Goal: Task Accomplishment & Management: Complete application form

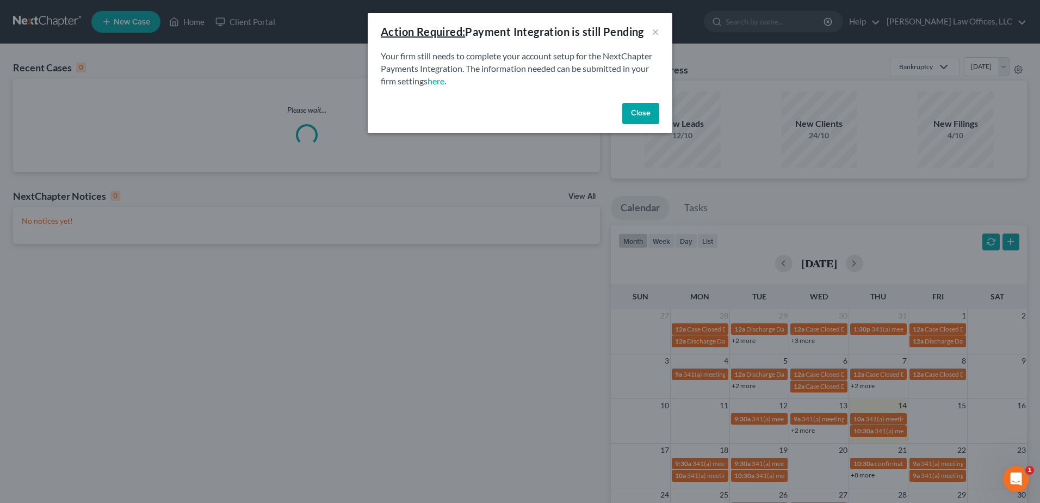
click at [644, 112] on button "Close" at bounding box center [640, 114] width 37 height 22
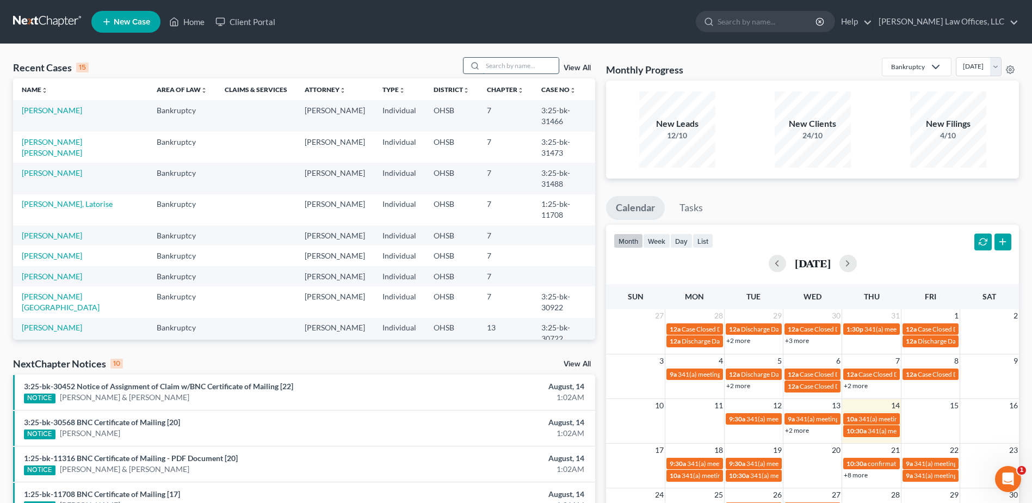
click at [492, 67] on input "search" at bounding box center [520, 66] width 76 height 16
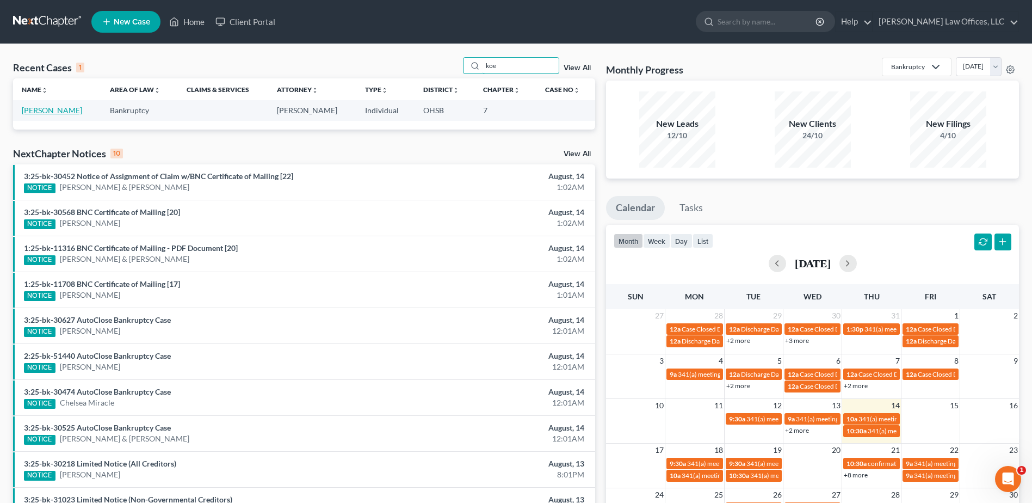
type input "koe"
click at [72, 112] on link "[PERSON_NAME]" at bounding box center [52, 110] width 60 height 9
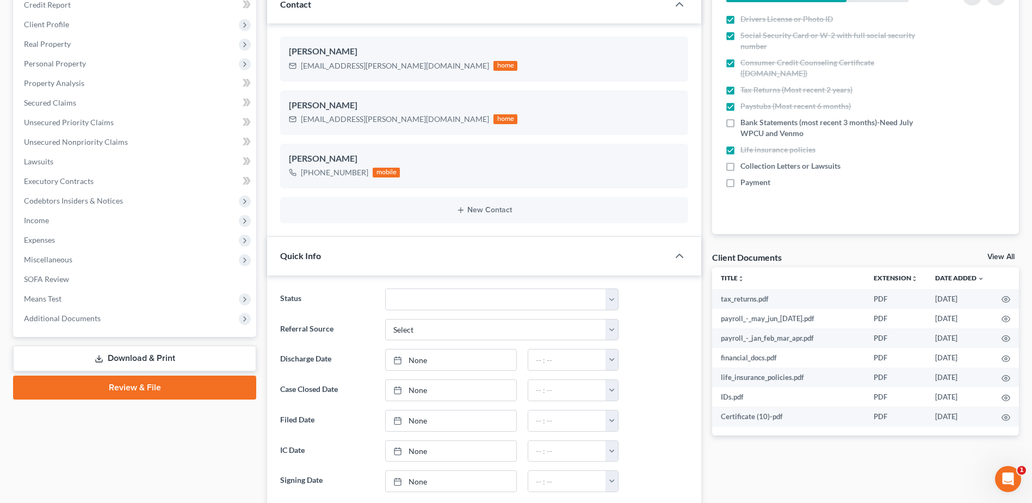
scroll to position [163, 0]
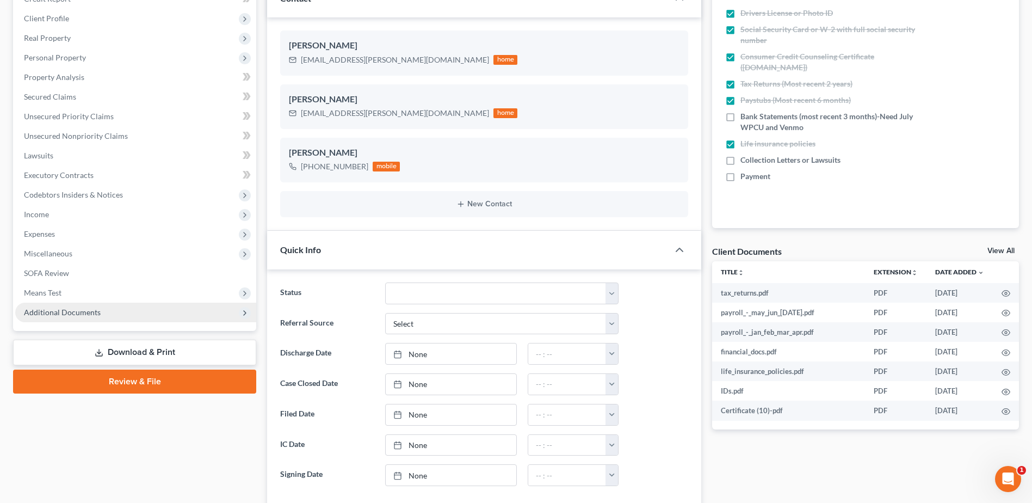
click at [95, 308] on span "Additional Documents" at bounding box center [62, 311] width 77 height 9
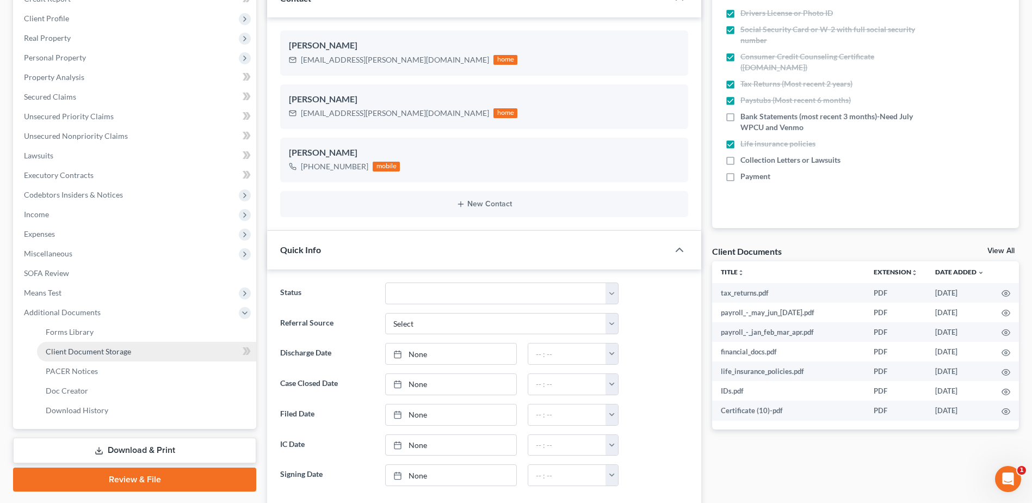
click at [121, 358] on link "Client Document Storage" at bounding box center [146, 352] width 219 height 20
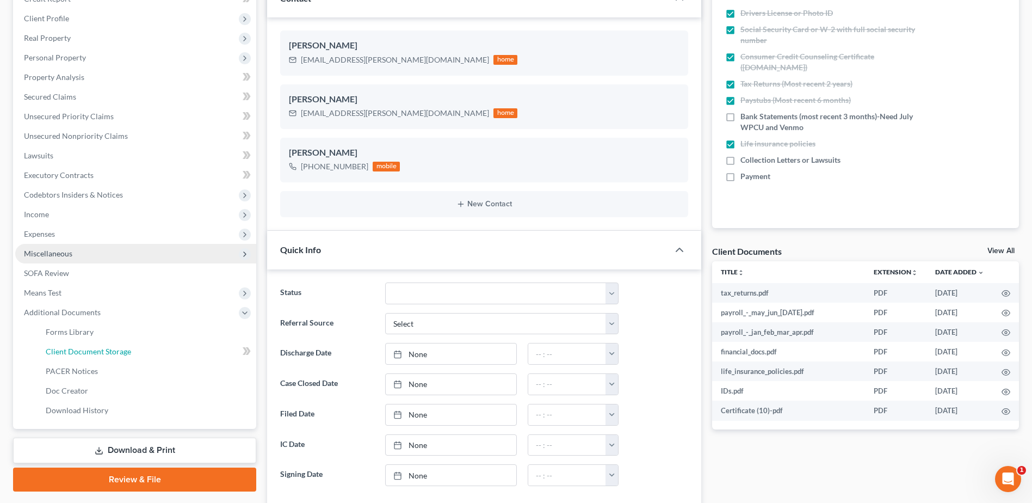
select select "7"
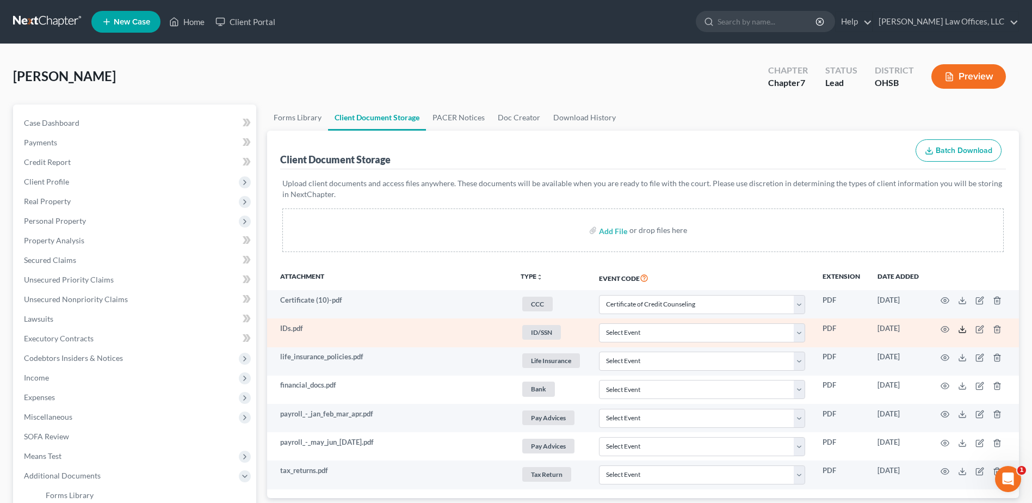
click at [964, 327] on icon at bounding box center [962, 329] width 9 height 9
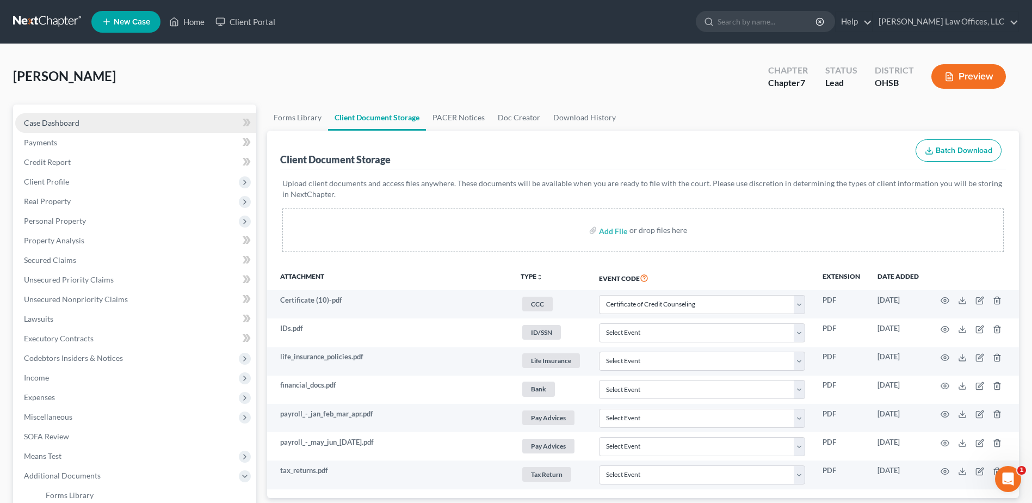
click at [105, 126] on link "Case Dashboard" at bounding box center [135, 123] width 241 height 20
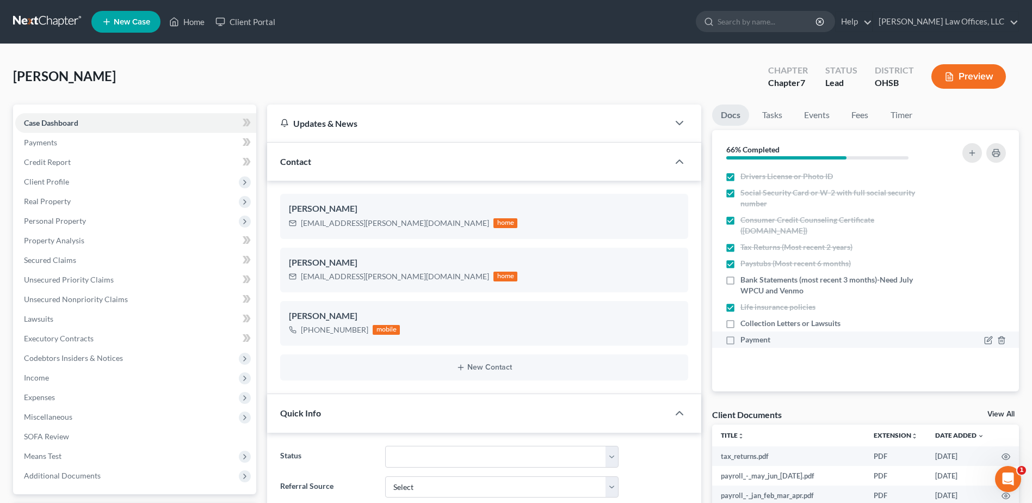
click at [740, 340] on label "Payment" at bounding box center [755, 339] width 30 height 11
click at [745, 340] on input "Payment" at bounding box center [748, 337] width 7 height 7
checkbox input "true"
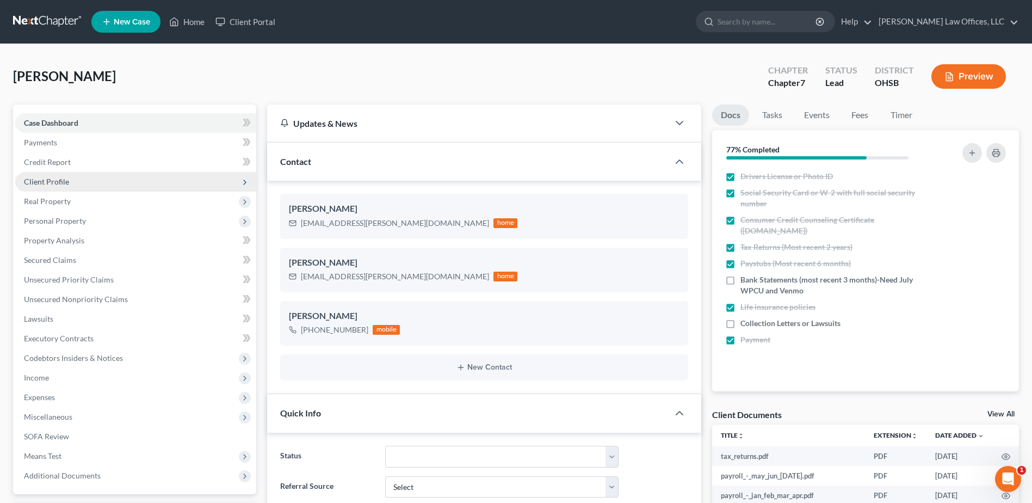
click at [75, 179] on span "Client Profile" at bounding box center [135, 182] width 241 height 20
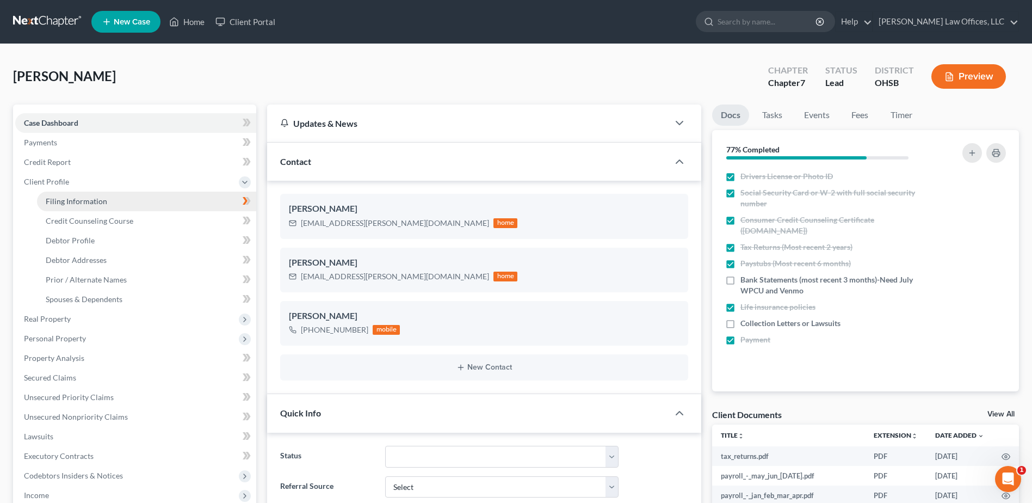
click at [119, 201] on link "Filing Information" at bounding box center [146, 201] width 219 height 20
select select "1"
select select "0"
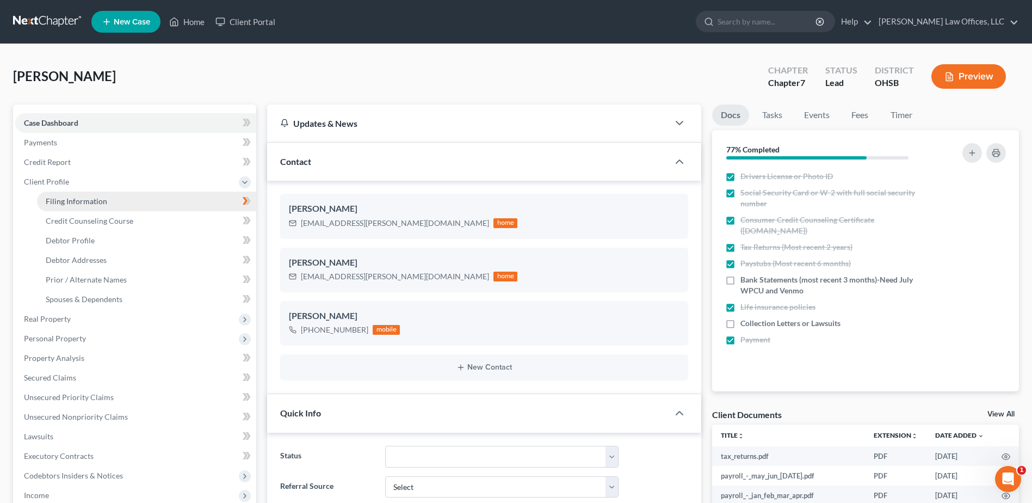
select select "36"
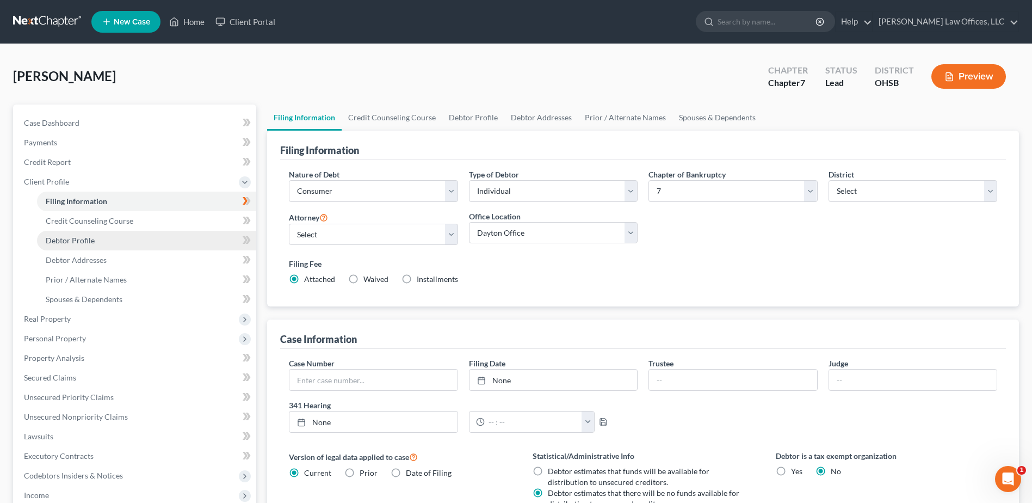
click at [100, 234] on link "Debtor Profile" at bounding box center [146, 241] width 219 height 20
select select "0"
select select "2"
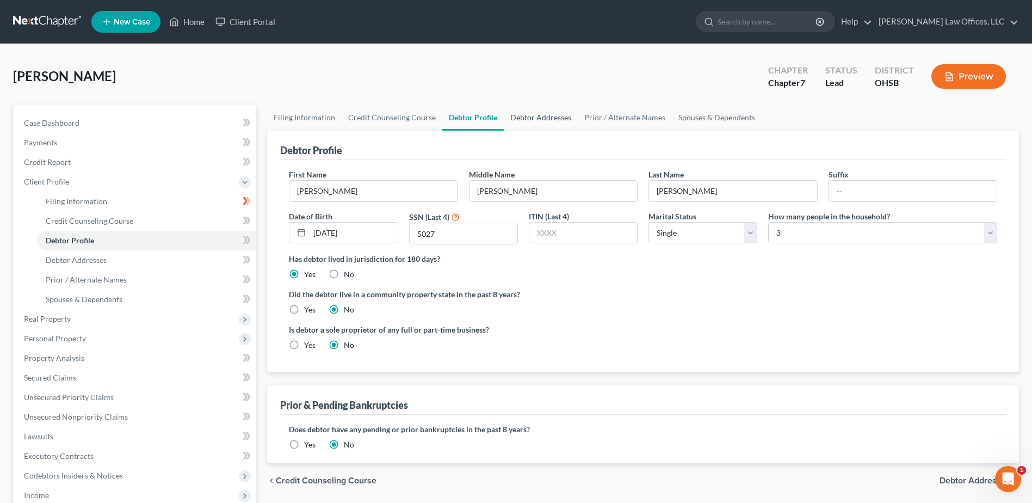
click at [524, 114] on link "Debtor Addresses" at bounding box center [541, 117] width 74 height 26
select select "0"
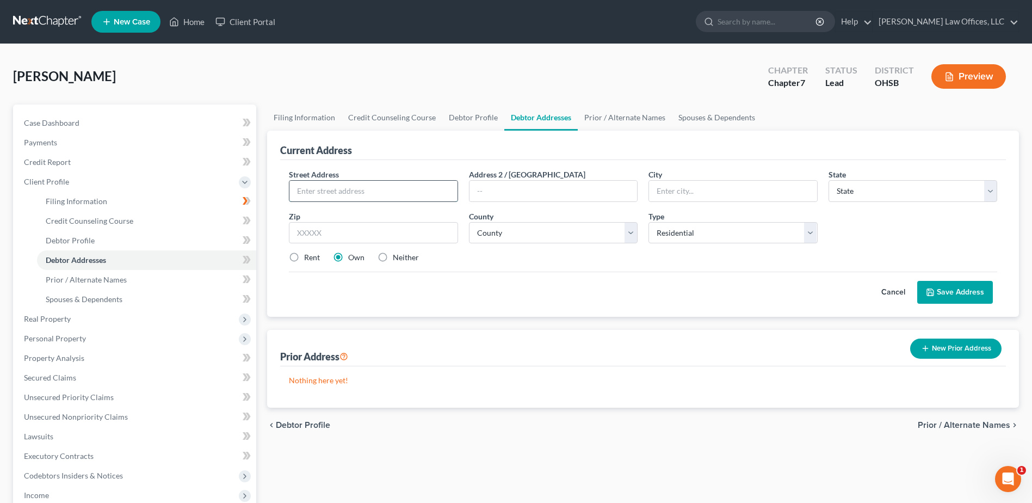
click at [397, 189] on input "text" at bounding box center [373, 191] width 168 height 21
type input "[STREET_ADDRESS]"
click at [703, 189] on input "text" at bounding box center [733, 191] width 168 height 21
type input "Fairborn"
select select "36"
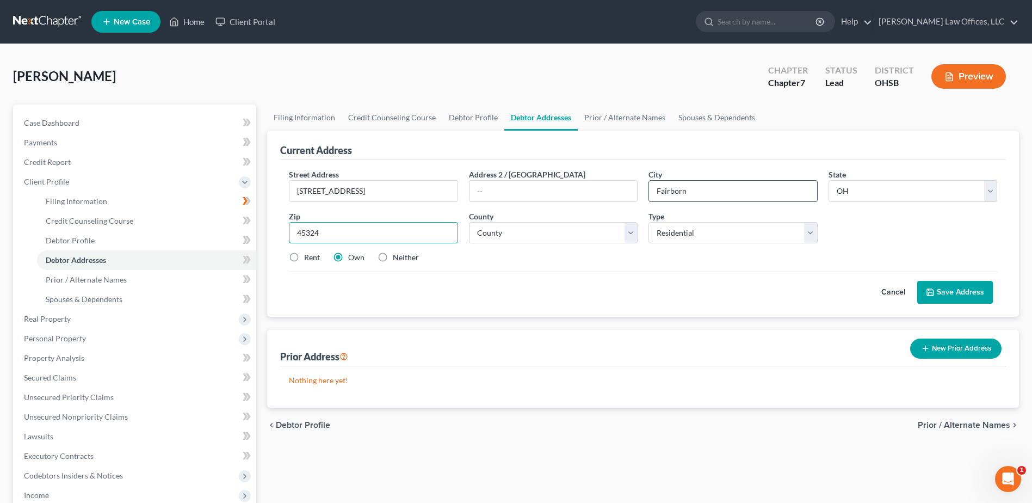
type input "45324"
click at [637, 235] on select "County [GEOGRAPHIC_DATA] [GEOGRAPHIC_DATA] [GEOGRAPHIC_DATA] [GEOGRAPHIC_DATA] …" at bounding box center [553, 233] width 169 height 22
select select "28"
click at [469, 222] on select "County [GEOGRAPHIC_DATA] [GEOGRAPHIC_DATA] [GEOGRAPHIC_DATA] [GEOGRAPHIC_DATA] …" at bounding box center [553, 233] width 169 height 22
click at [808, 235] on select "Select Residential Mailing Rental Business" at bounding box center [732, 233] width 169 height 22
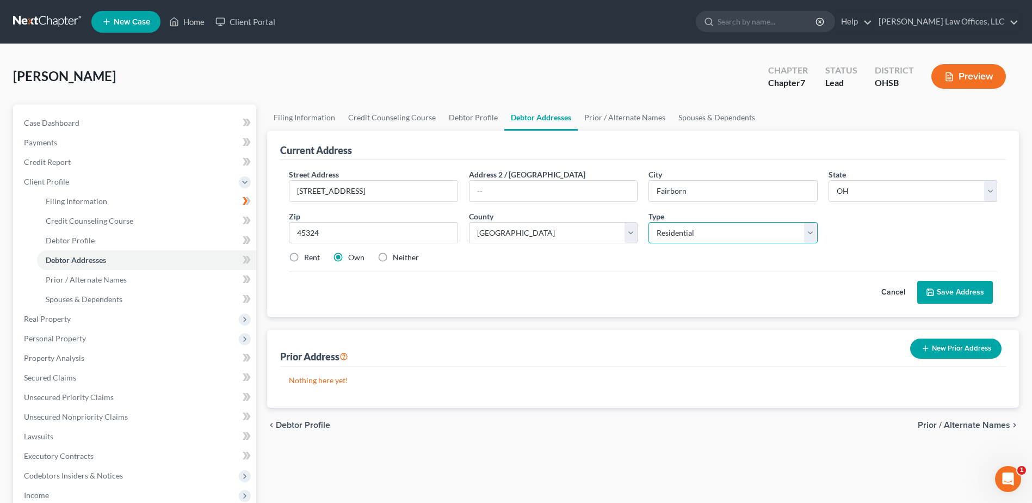
click at [648, 222] on select "Select Residential Mailing Rental Business" at bounding box center [732, 233] width 169 height 22
click at [304, 259] on label "Rent" at bounding box center [312, 257] width 16 height 11
click at [308, 259] on input "Rent" at bounding box center [311, 255] width 7 height 7
radio input "true"
click at [954, 286] on button "Save Address" at bounding box center [955, 292] width 76 height 23
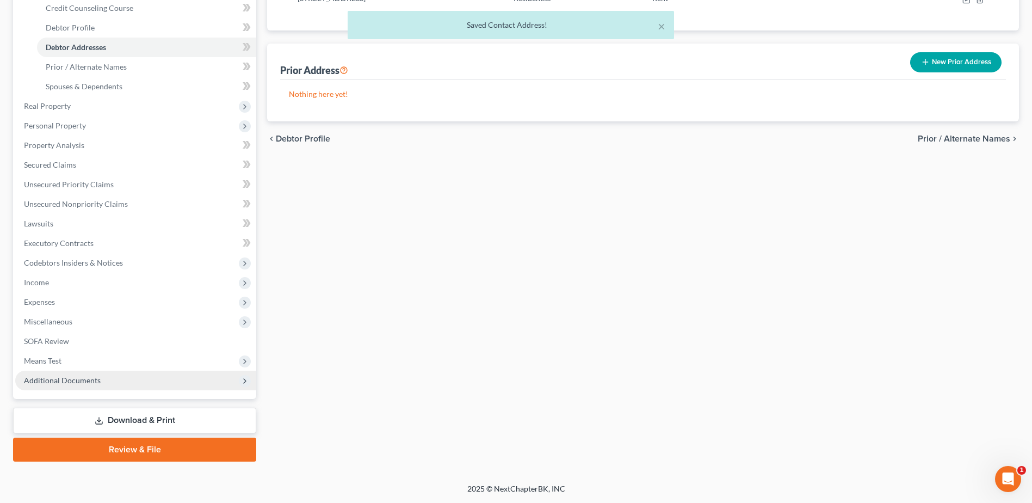
click at [106, 381] on span "Additional Documents" at bounding box center [135, 380] width 241 height 20
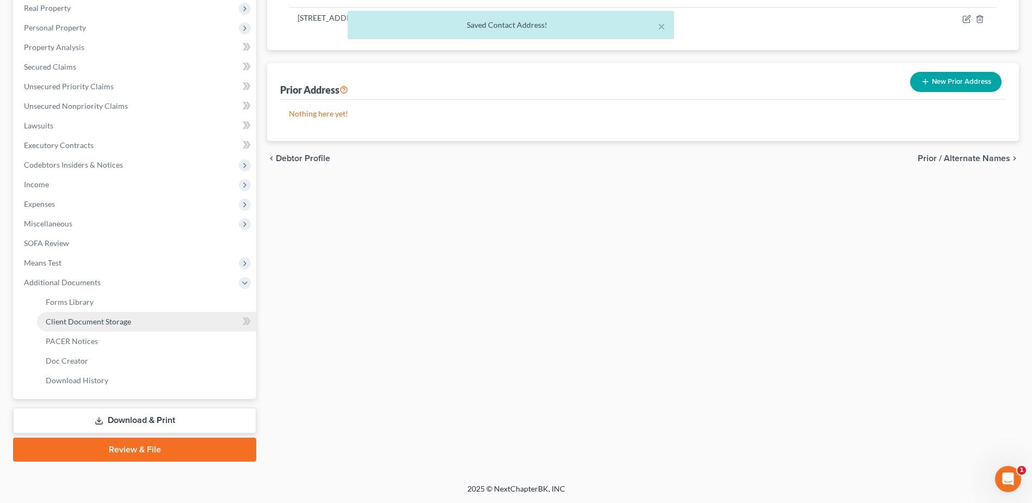
click at [123, 326] on link "Client Document Storage" at bounding box center [146, 322] width 219 height 20
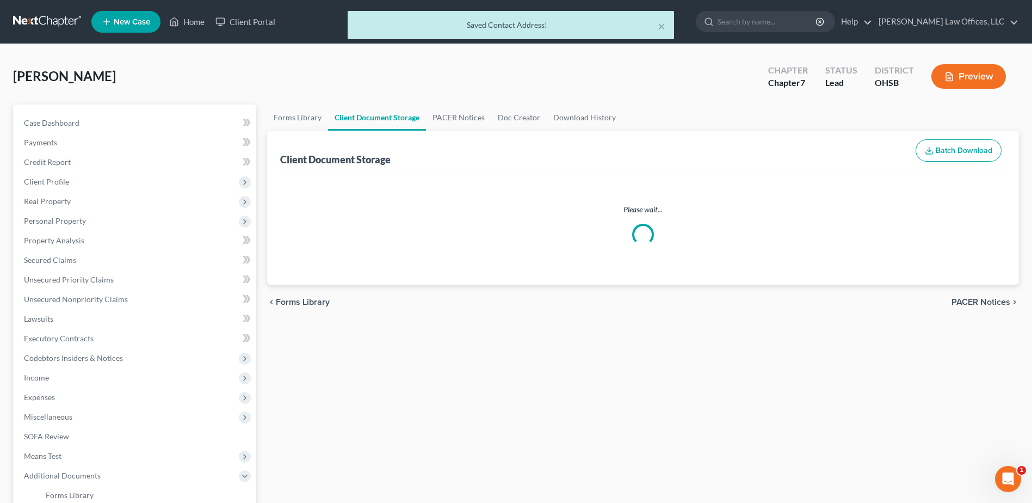
select select "7"
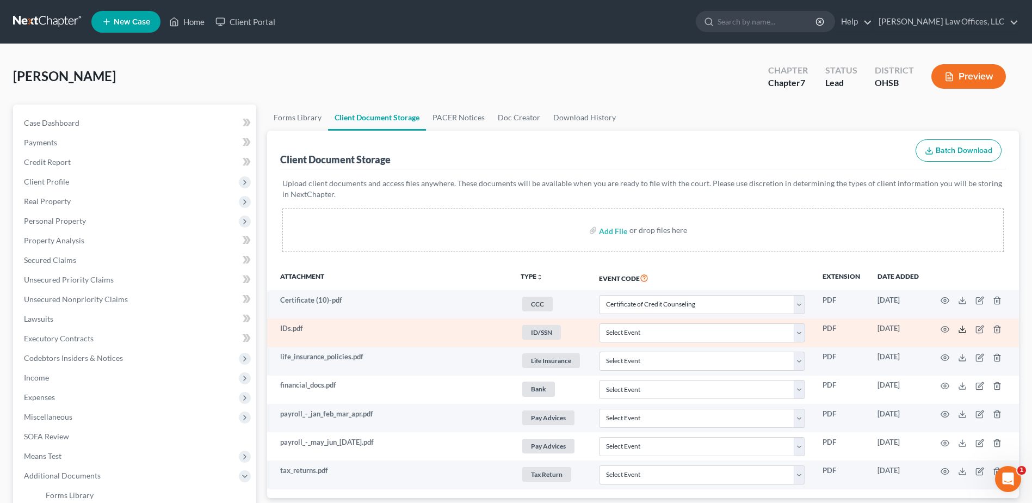
click at [961, 329] on icon at bounding box center [962, 329] width 9 height 9
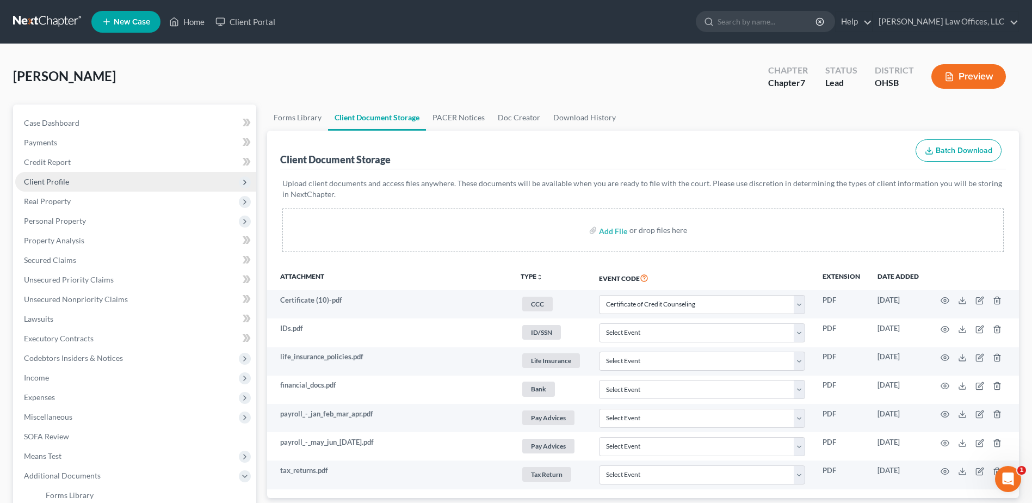
click at [75, 180] on span "Client Profile" at bounding box center [135, 182] width 241 height 20
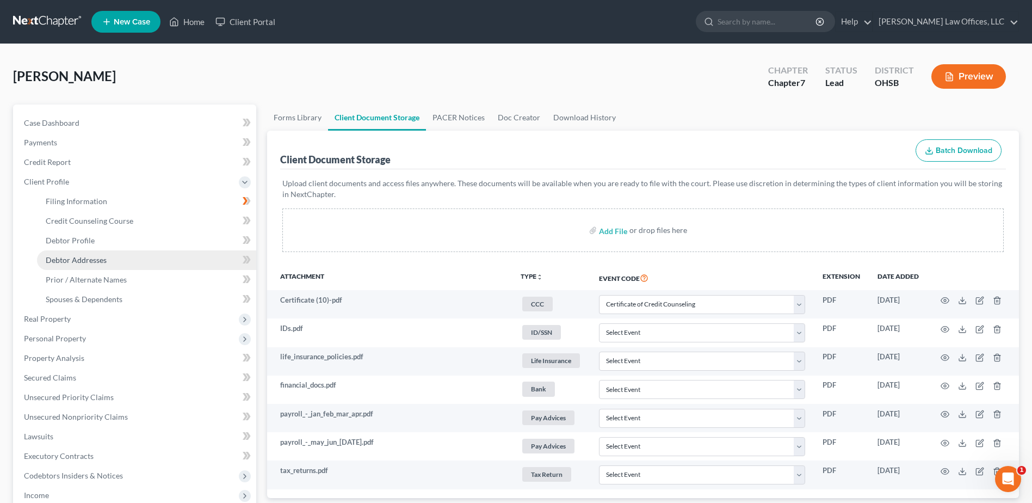
click at [93, 260] on span "Debtor Addresses" at bounding box center [76, 259] width 61 height 9
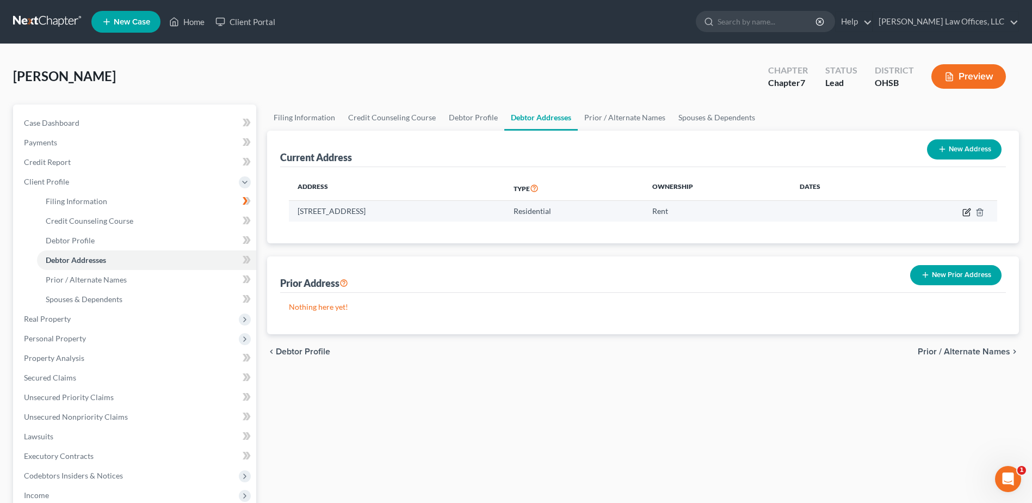
click at [962, 213] on td at bounding box center [942, 211] width 110 height 21
click at [963, 212] on icon "button" at bounding box center [966, 212] width 7 height 7
select select "36"
select select "28"
select select "0"
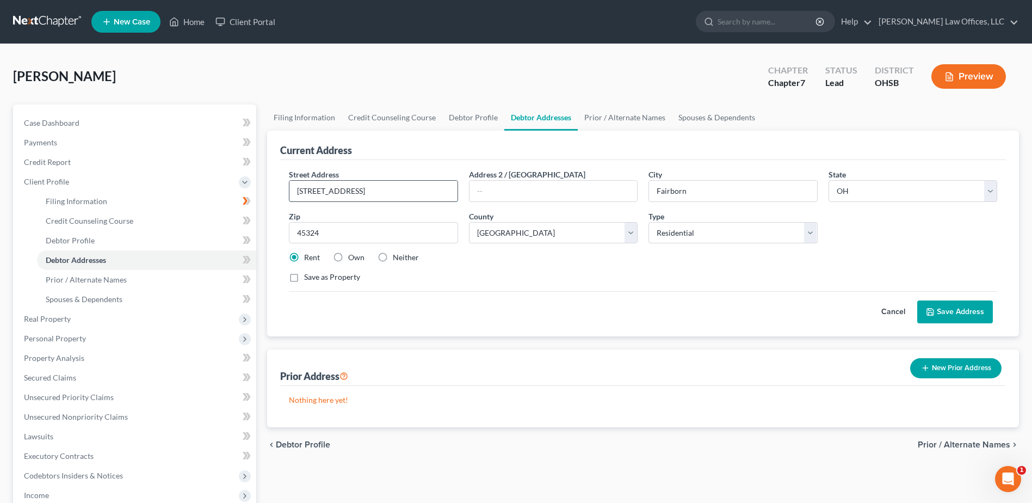
click at [329, 192] on input "[STREET_ADDRESS]" at bounding box center [373, 191] width 168 height 21
type input "[STREET_ADDRESS]"
click at [952, 311] on button "Save Address" at bounding box center [955, 311] width 76 height 23
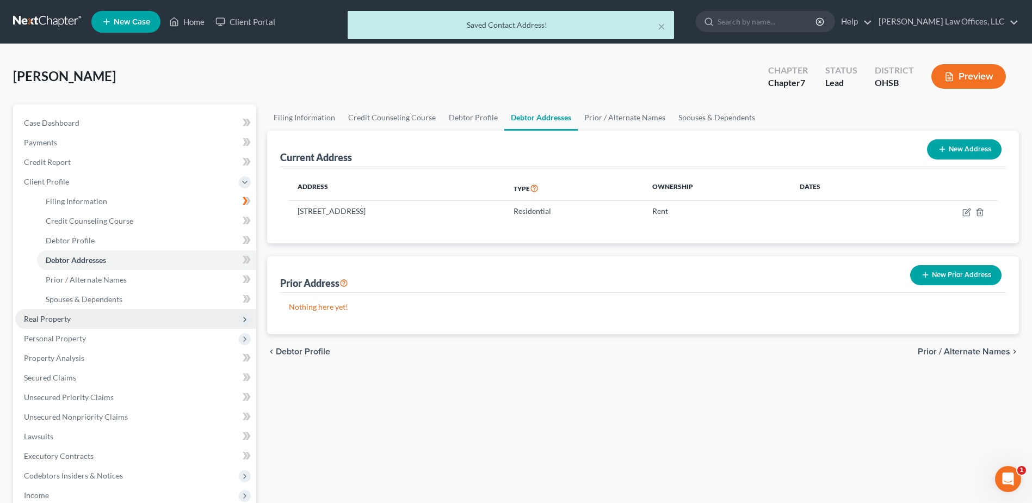
click at [70, 315] on span "Real Property" at bounding box center [47, 318] width 47 height 9
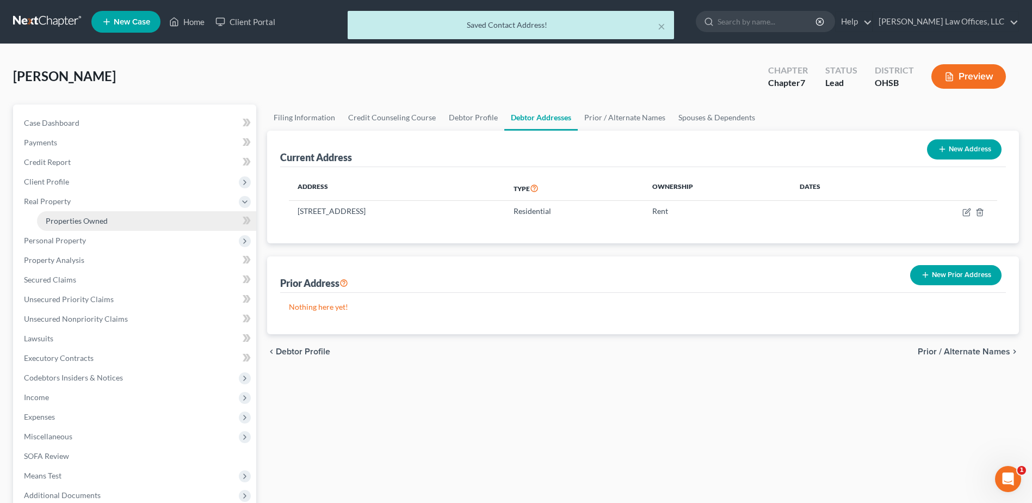
click at [72, 228] on link "Properties Owned" at bounding box center [146, 221] width 219 height 20
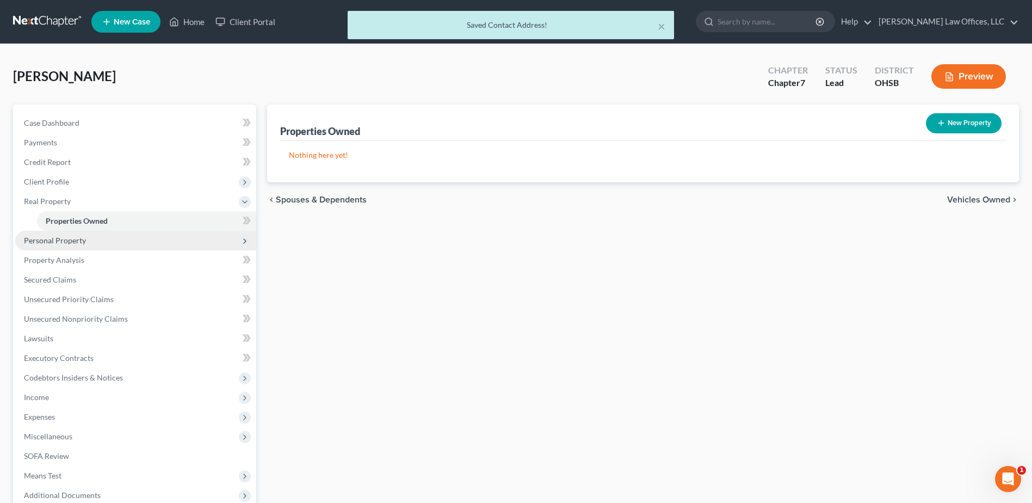
click at [71, 247] on span "Personal Property" at bounding box center [135, 241] width 241 height 20
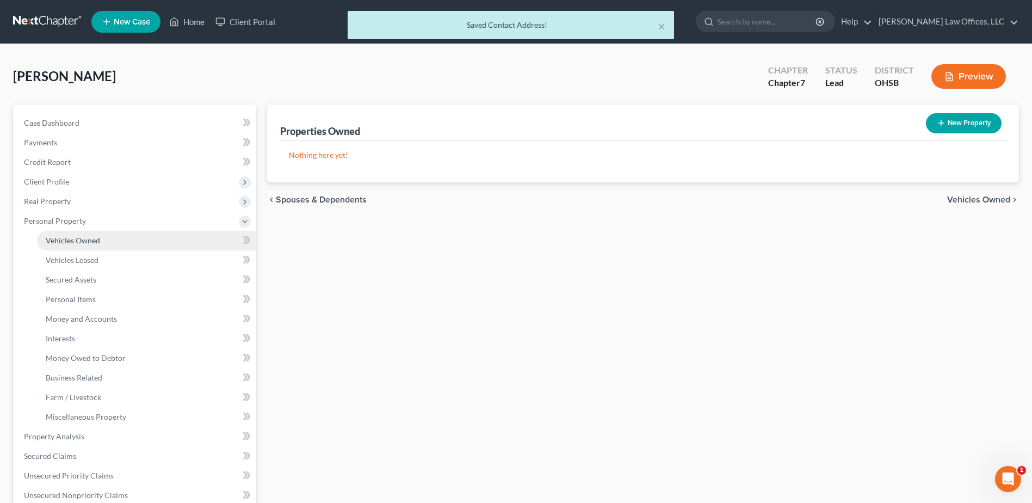
click at [106, 238] on link "Vehicles Owned" at bounding box center [146, 241] width 219 height 20
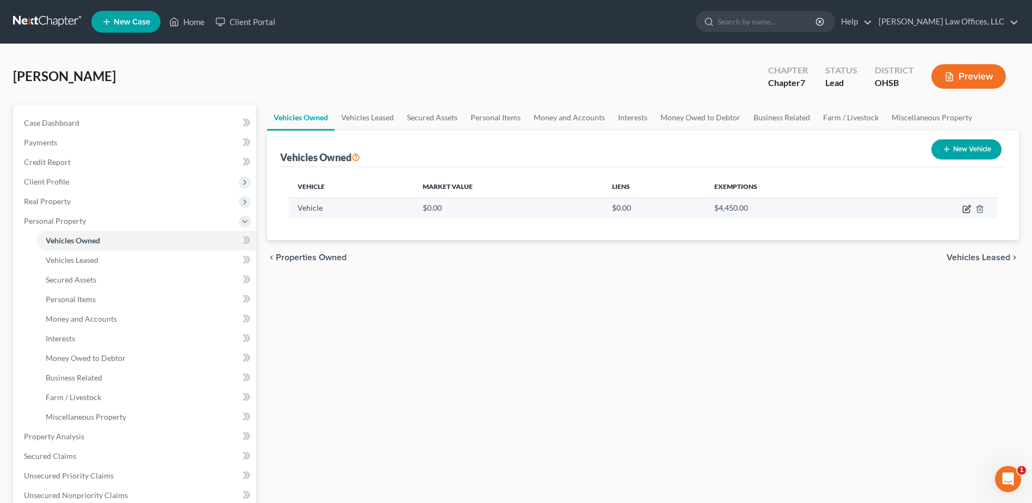
click at [965, 208] on icon "button" at bounding box center [966, 209] width 9 height 9
select select "0"
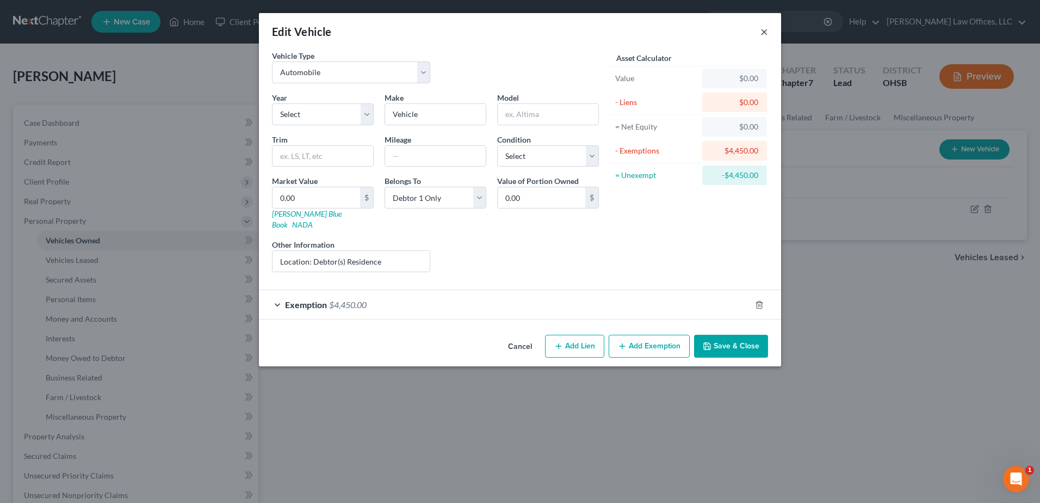
click at [763, 27] on button "×" at bounding box center [764, 31] width 8 height 13
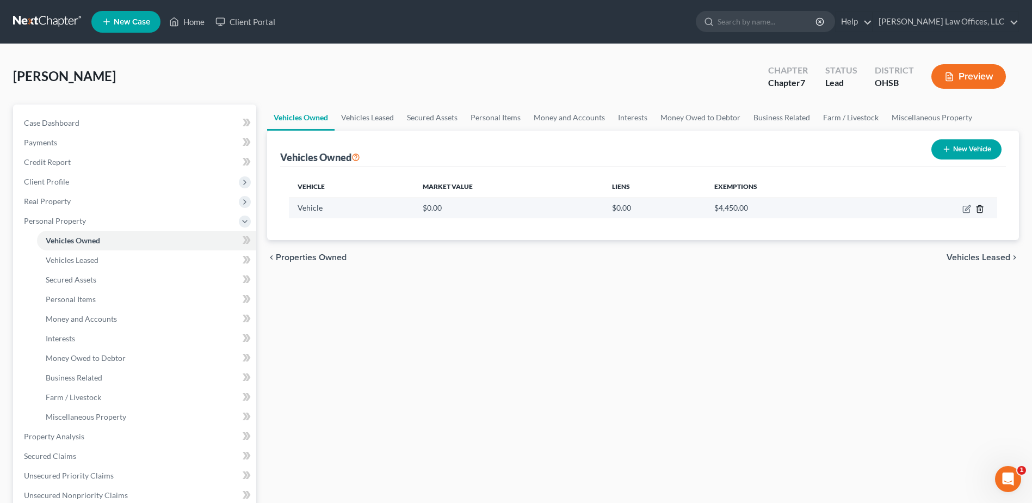
click at [983, 205] on icon "button" at bounding box center [979, 209] width 9 height 9
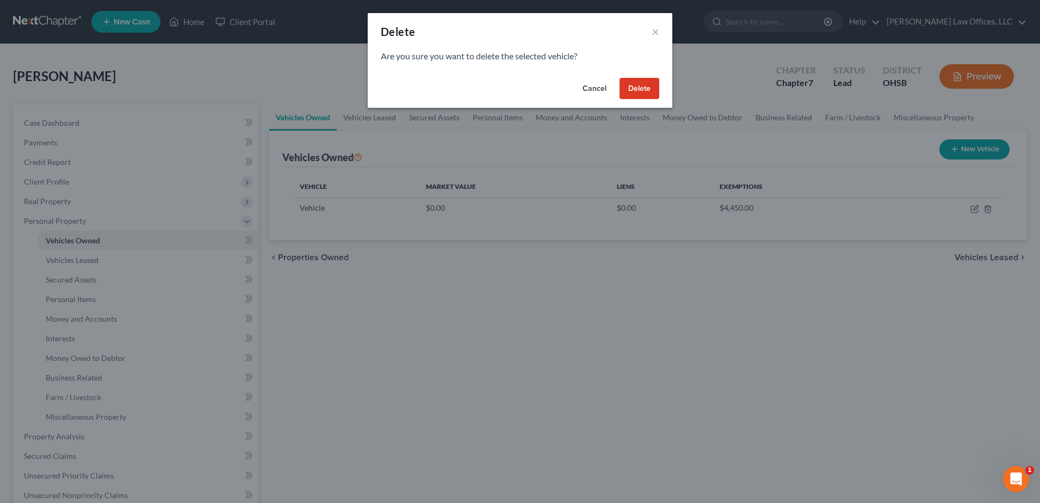
click at [642, 82] on button "Delete" at bounding box center [640, 89] width 40 height 22
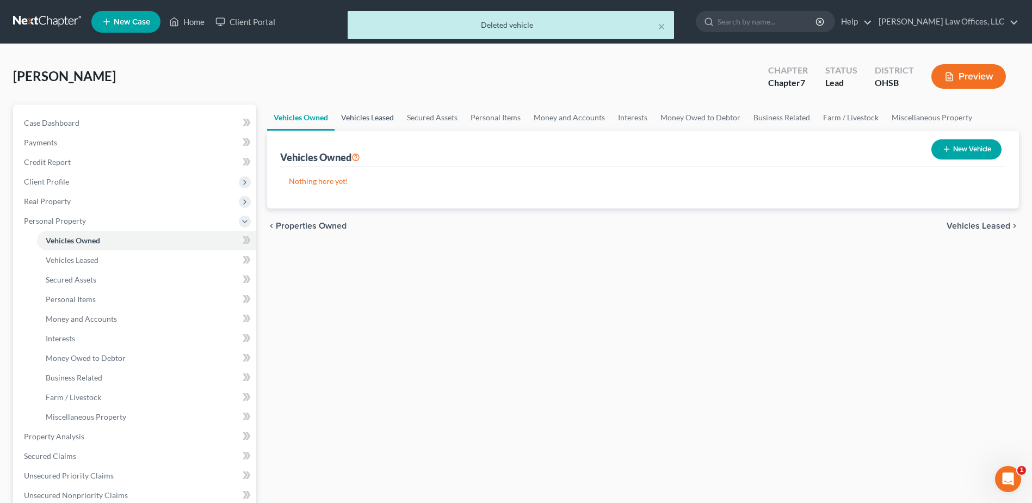
click at [368, 116] on link "Vehicles Leased" at bounding box center [368, 117] width 66 height 26
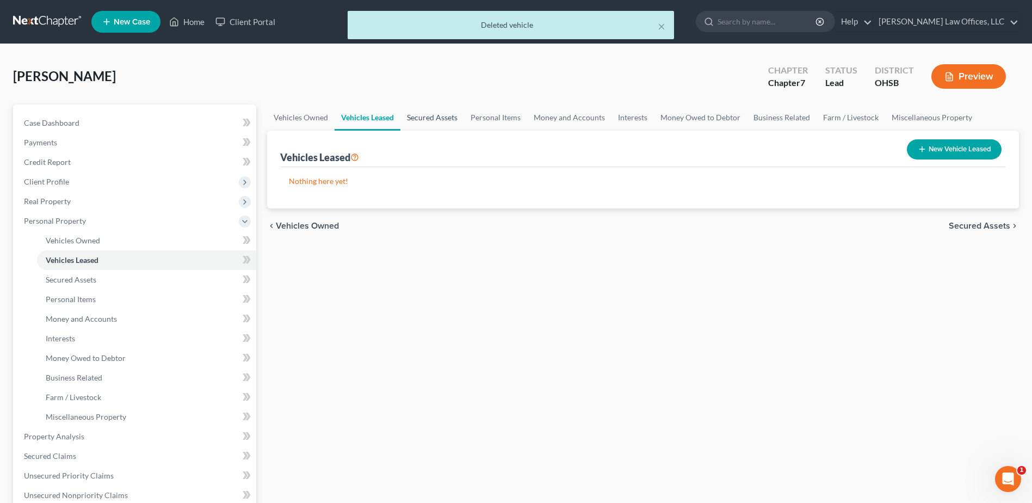
click at [429, 121] on link "Secured Assets" at bounding box center [432, 117] width 64 height 26
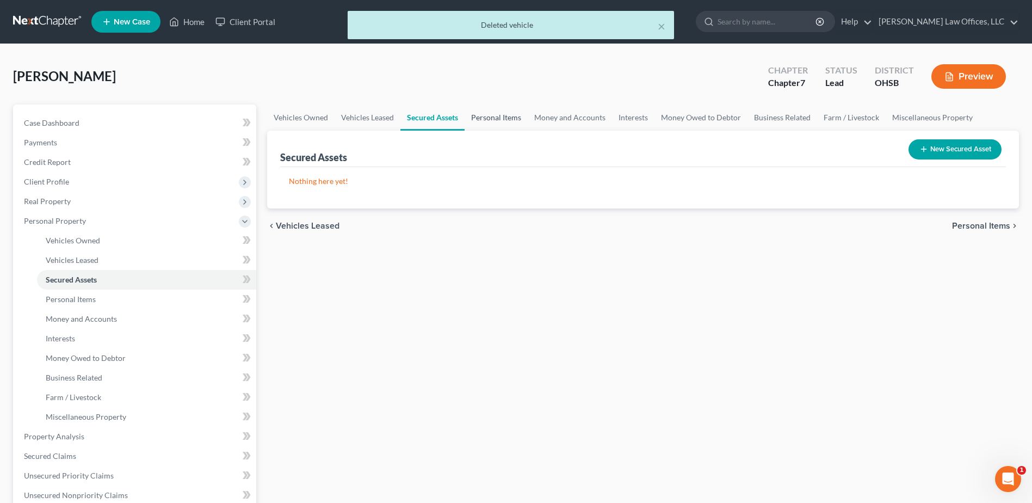
click at [486, 114] on link "Personal Items" at bounding box center [496, 117] width 63 height 26
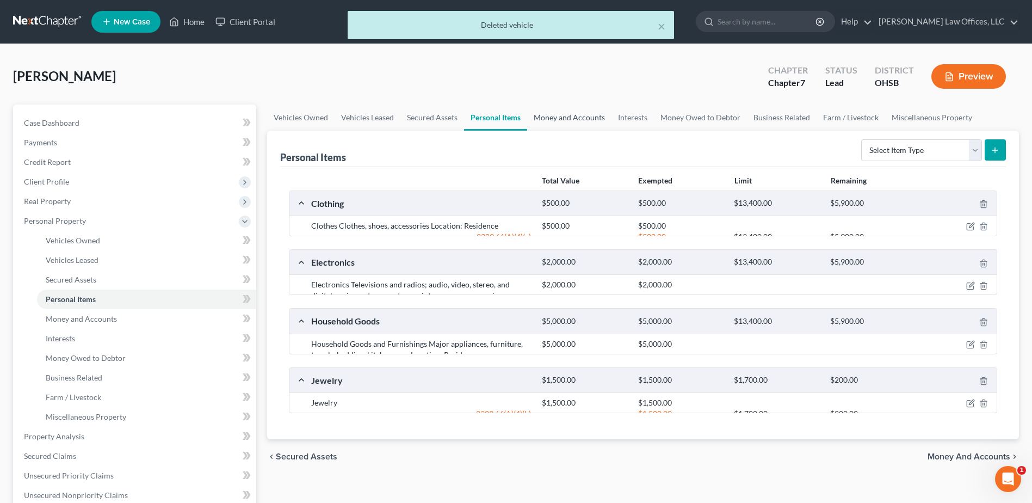
click at [562, 112] on link "Money and Accounts" at bounding box center [569, 117] width 84 height 26
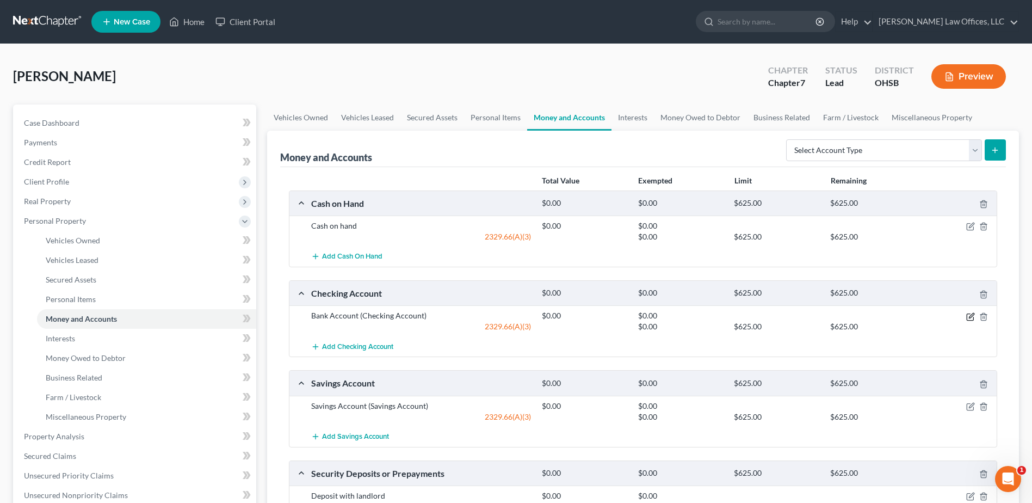
click at [968, 315] on icon "button" at bounding box center [970, 316] width 9 height 9
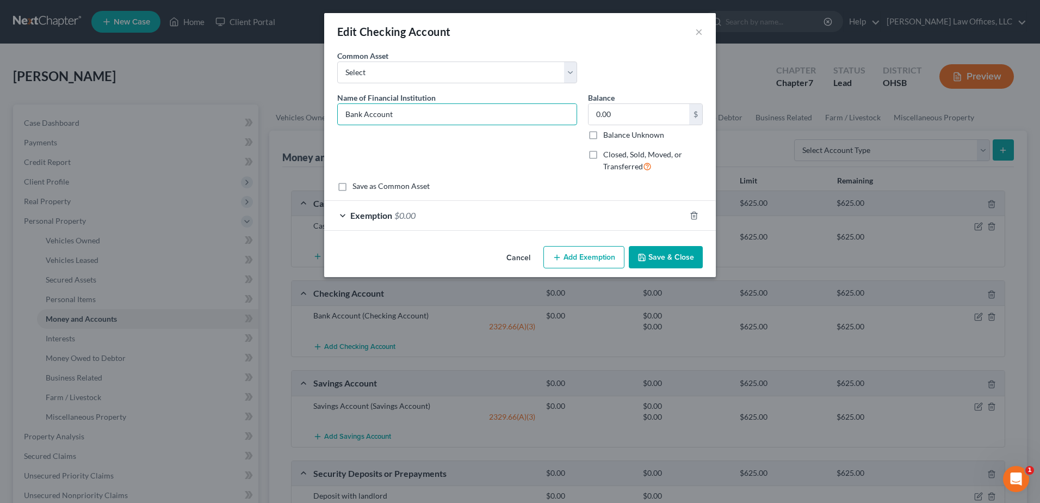
drag, startPoint x: 401, startPoint y: 109, endPoint x: 307, endPoint y: 121, distance: 95.5
click at [307, 121] on div "Edit Checking Account × An exemption set must first be selected from the Filing…" at bounding box center [520, 251] width 1040 height 503
type input "Park National Bank"
click at [659, 258] on button "Save & Close" at bounding box center [666, 257] width 74 height 23
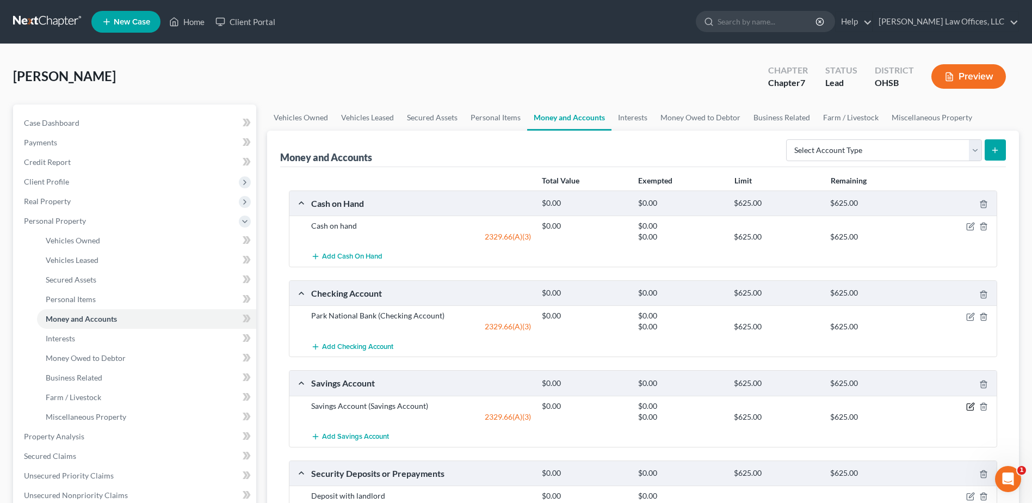
click at [967, 403] on icon "button" at bounding box center [970, 406] width 9 height 9
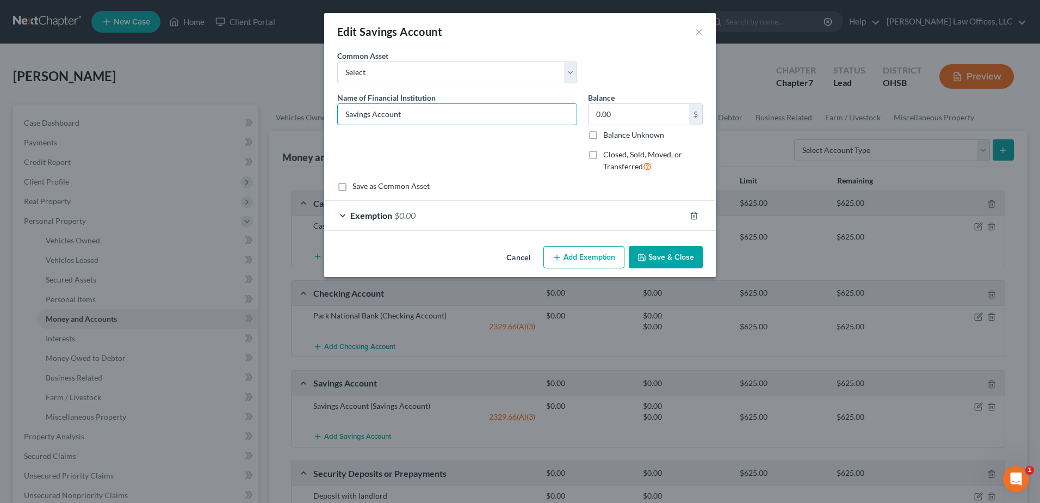
drag, startPoint x: 400, startPoint y: 112, endPoint x: 314, endPoint y: 120, distance: 86.4
click at [314, 120] on div "Edit Savings Account × An exemption set must first be selected from the Filing …" at bounding box center [520, 251] width 1040 height 503
type input "[PERSON_NAME] Credit Union"
click at [664, 255] on button "Save & Close" at bounding box center [666, 257] width 74 height 23
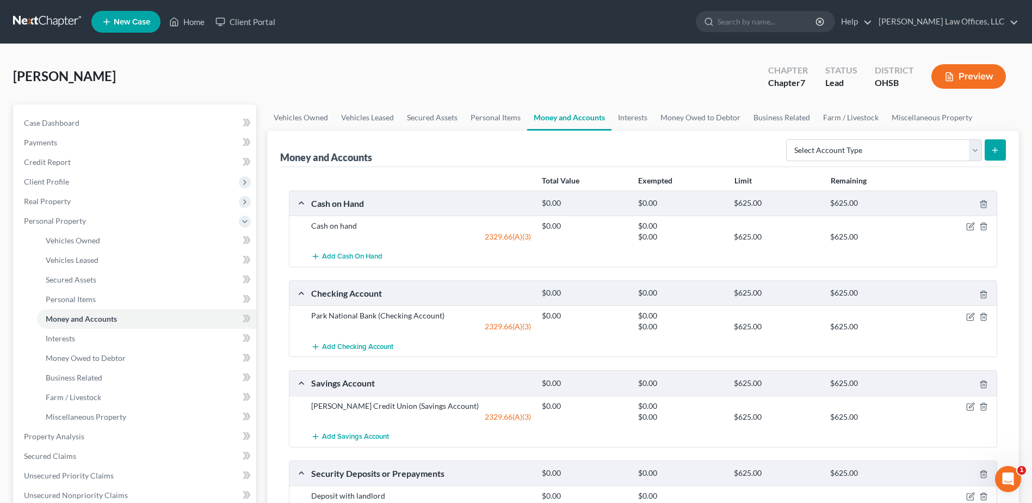
scroll to position [54, 0]
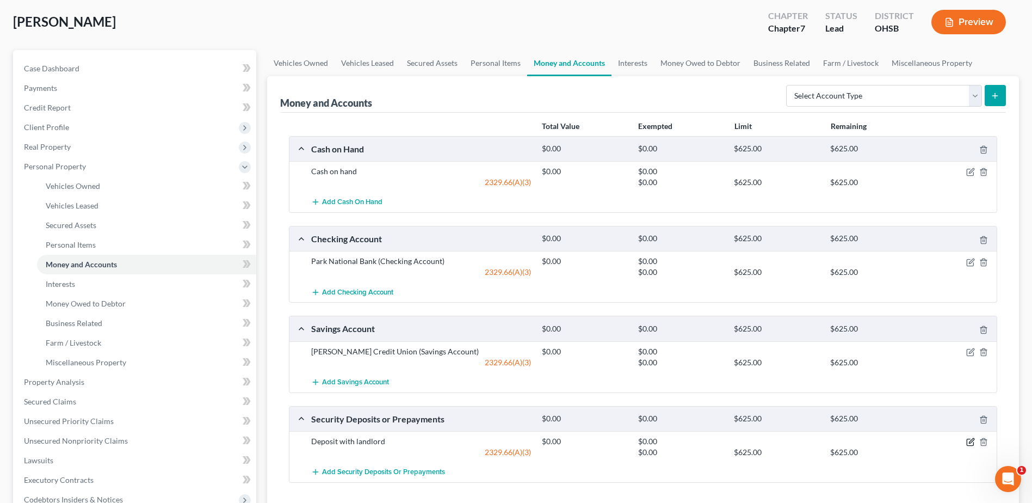
click at [970, 440] on icon "button" at bounding box center [970, 441] width 9 height 9
select select "3"
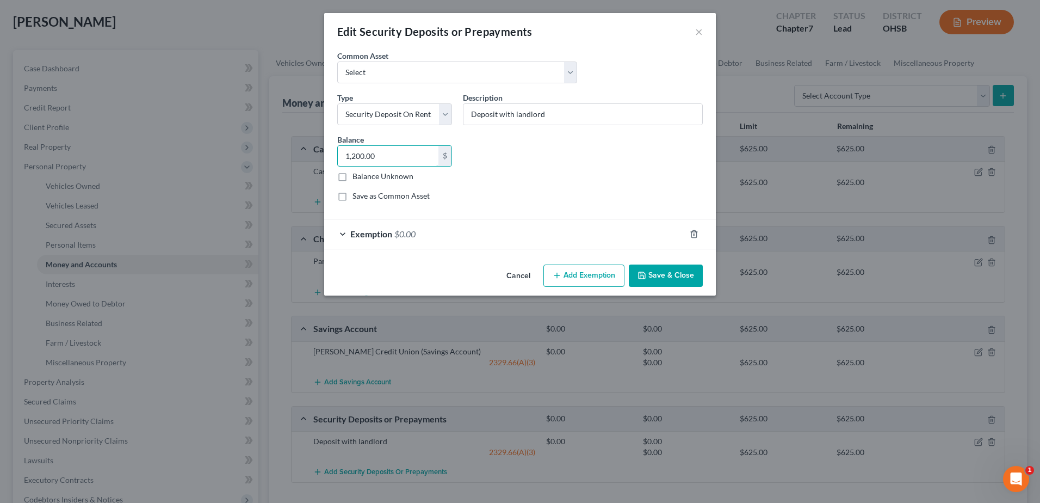
type input "1,200.00"
click at [680, 277] on button "Save & Close" at bounding box center [666, 275] width 74 height 23
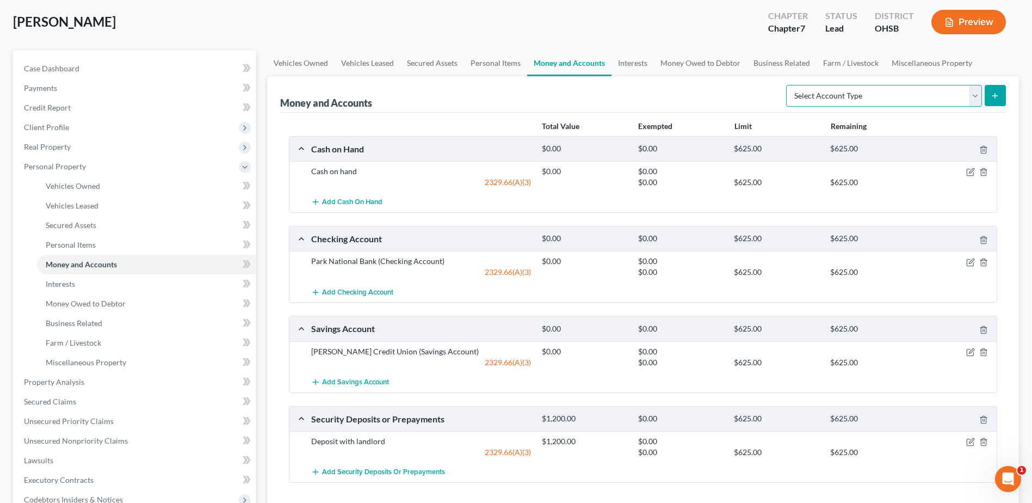
click at [973, 92] on select "Select Account Type Brokerage Cash on Hand Certificates of Deposit Checking Acc…" at bounding box center [884, 96] width 196 height 22
select select "other"
click at [788, 85] on select "Select Account Type Brokerage Cash on Hand Certificates of Deposit Checking Acc…" at bounding box center [884, 96] width 196 height 22
click at [994, 92] on icon "submit" at bounding box center [994, 95] width 9 height 9
click at [978, 95] on select "Select Account Type Brokerage Cash on Hand Certificates of Deposit Checking Acc…" at bounding box center [884, 96] width 196 height 22
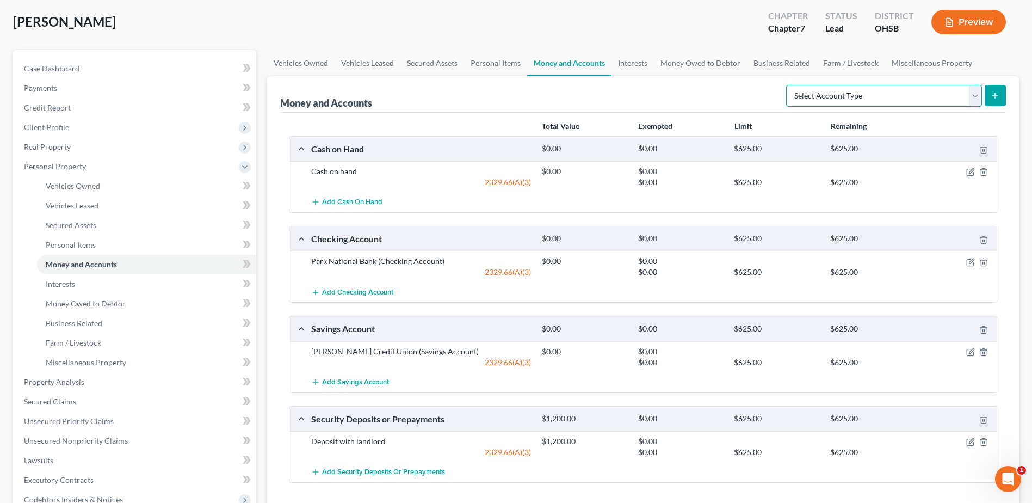
select select "checking"
click at [788, 85] on select "Select Account Type Brokerage Cash on Hand Certificates of Deposit Checking Acc…" at bounding box center [884, 96] width 196 height 22
click at [999, 98] on icon "submit" at bounding box center [994, 95] width 9 height 9
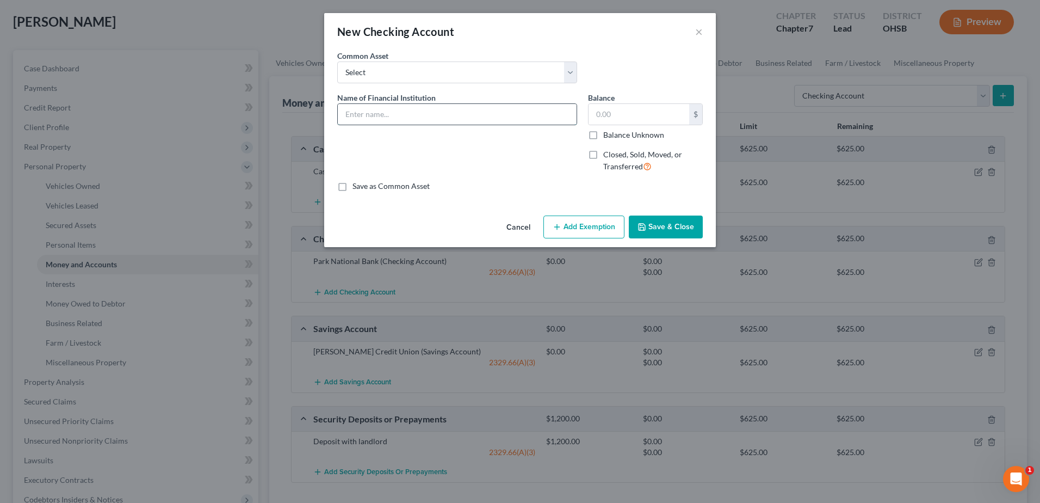
click at [479, 117] on input "text" at bounding box center [457, 114] width 239 height 21
type input "[PERSON_NAME] Credit Union"
click at [661, 222] on button "Save & Close" at bounding box center [666, 226] width 74 height 23
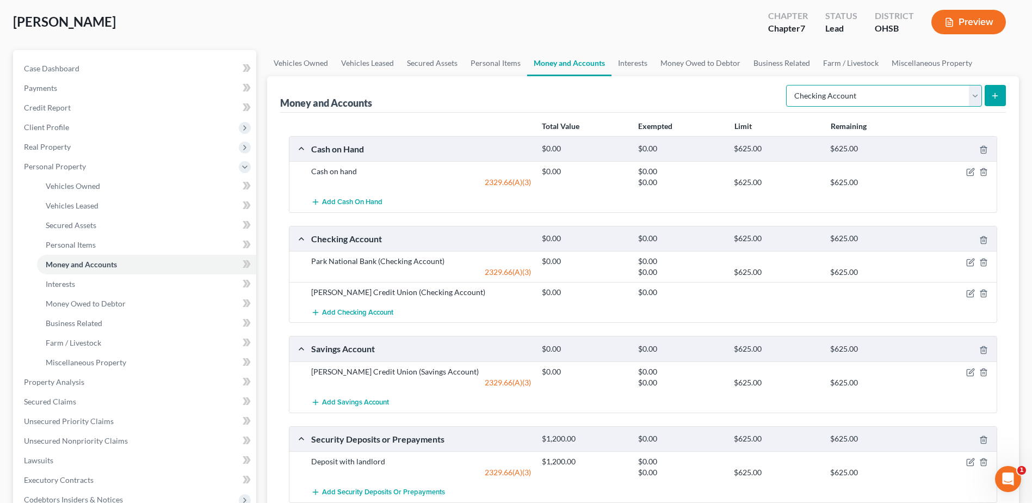
drag, startPoint x: 974, startPoint y: 91, endPoint x: 968, endPoint y: 100, distance: 10.1
click at [974, 91] on select "Select Account Type Brokerage Cash on Hand Certificates of Deposit Checking Acc…" at bounding box center [884, 96] width 196 height 22
select select "other"
click at [788, 85] on select "Select Account Type Brokerage Cash on Hand Certificates of Deposit Checking Acc…" at bounding box center [884, 96] width 196 height 22
click at [988, 102] on button "submit" at bounding box center [995, 95] width 21 height 21
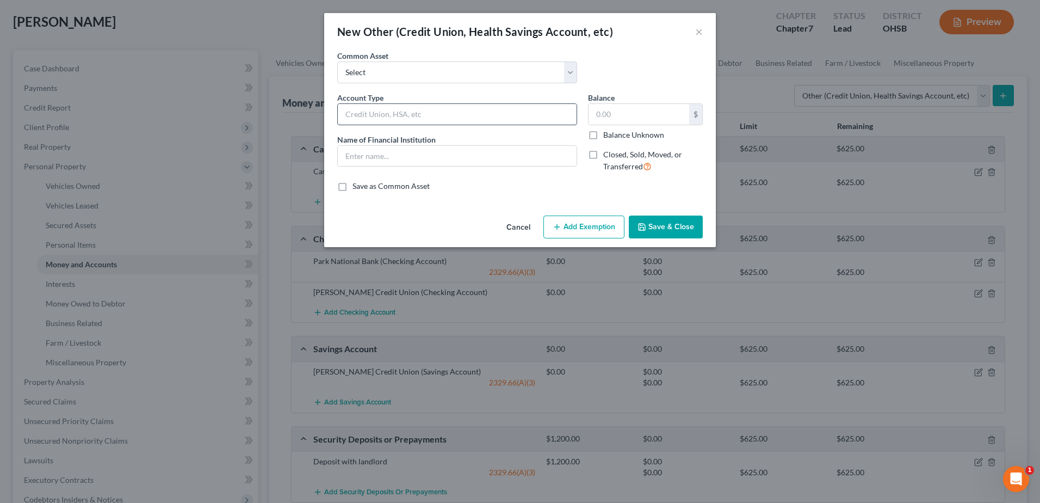
click at [444, 113] on input "text" at bounding box center [457, 114] width 239 height 21
type input "Venmo"
click at [356, 153] on input "text" at bounding box center [457, 156] width 239 height 21
type input "Venmo App"
click at [672, 232] on button "Save & Close" at bounding box center [666, 226] width 74 height 23
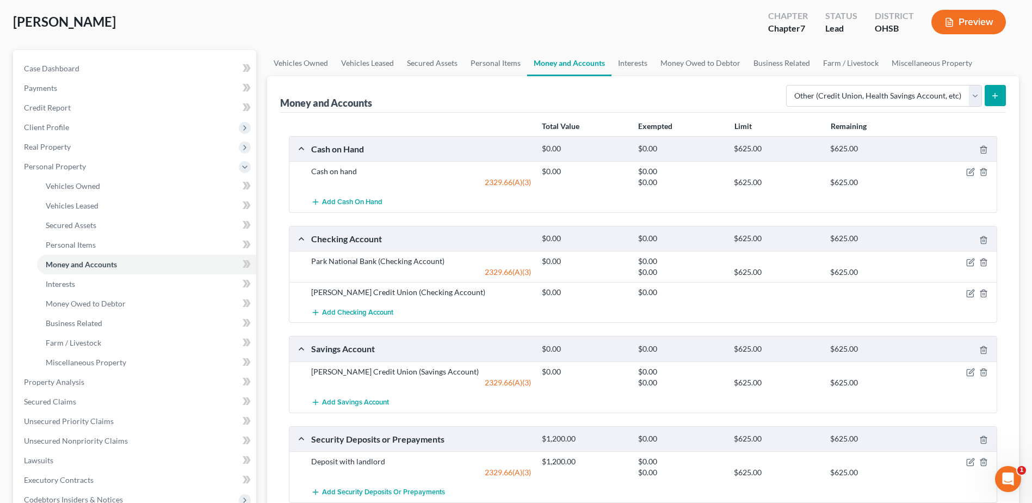
click at [990, 100] on button "submit" at bounding box center [995, 95] width 21 height 21
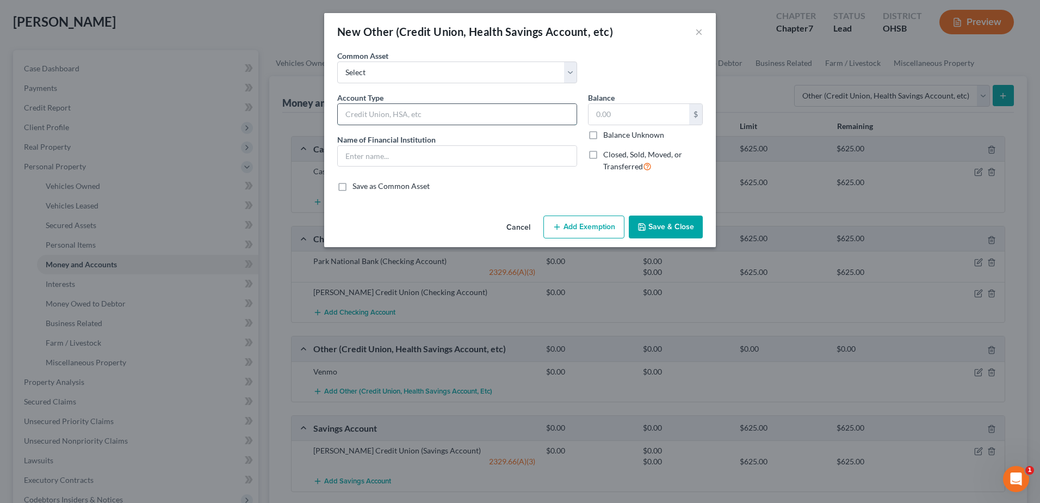
click at [487, 118] on input "text" at bounding box center [457, 114] width 239 height 21
type input "Cash App"
click at [391, 156] on input "text" at bounding box center [457, 156] width 239 height 21
type input "Cash App"
click at [668, 223] on button "Save & Close" at bounding box center [666, 226] width 74 height 23
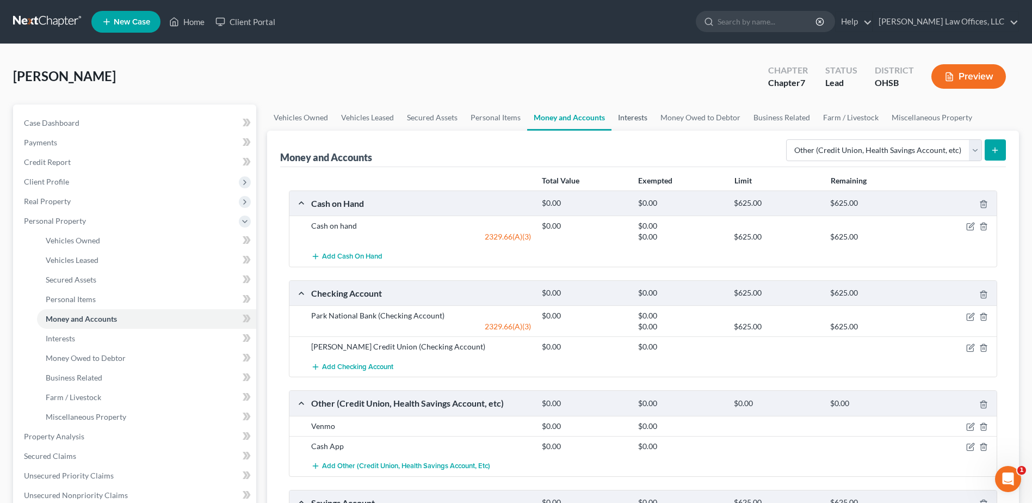
click at [636, 120] on link "Interests" at bounding box center [632, 117] width 42 height 26
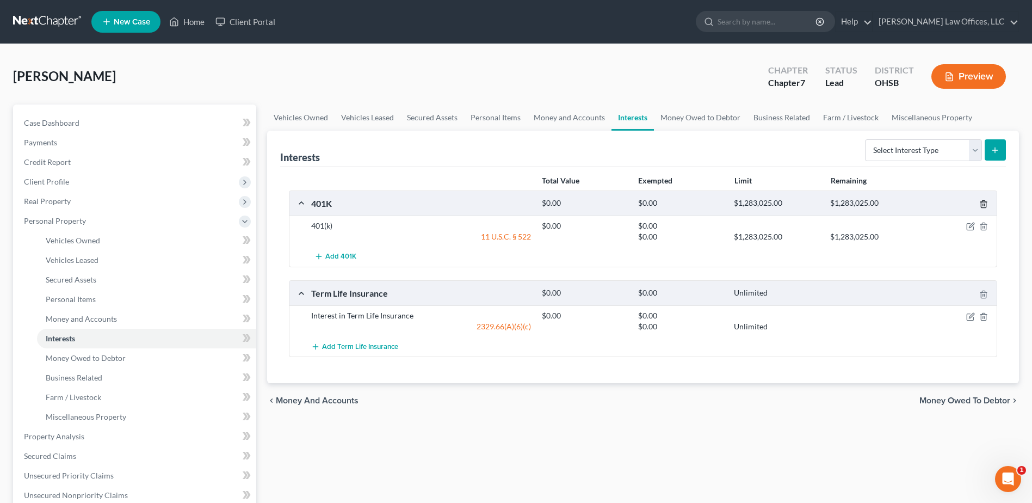
click at [986, 200] on icon "button" at bounding box center [983, 204] width 9 height 9
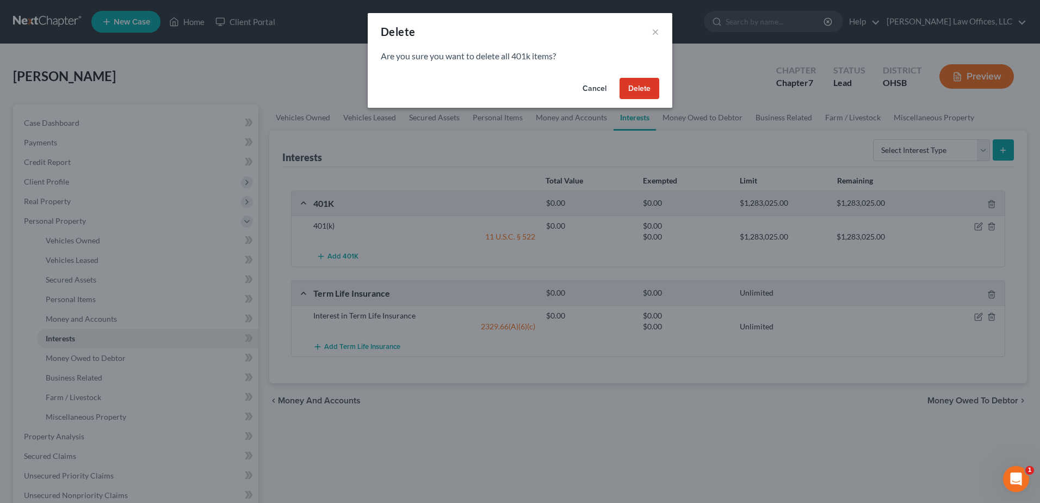
click at [646, 92] on button "Delete" at bounding box center [640, 89] width 40 height 22
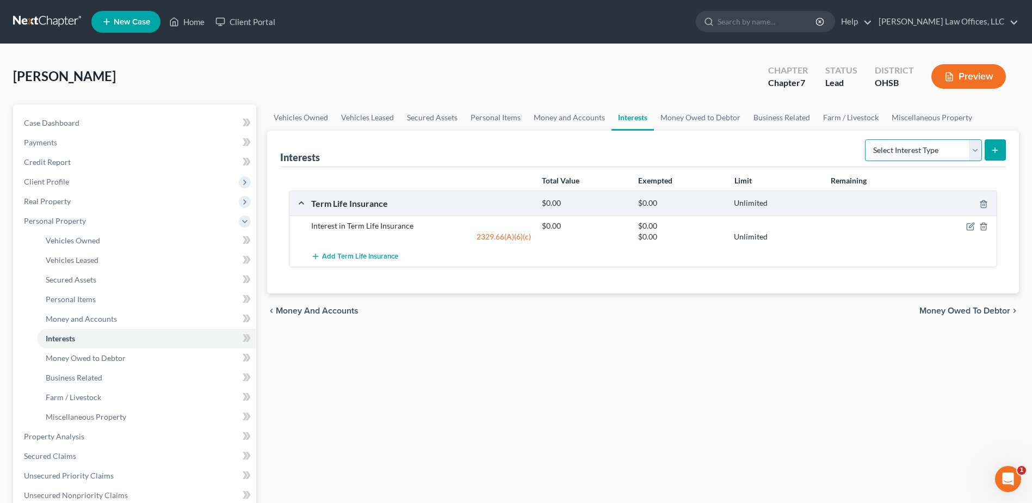
click at [973, 152] on select "Select Interest Type 401K Annuity Bond Education IRA Government Bond Government…" at bounding box center [923, 150] width 117 height 22
select select "term_life_insurance"
click at [866, 139] on select "Select Interest Type 401K Annuity Bond Education IRA Government Bond Government…" at bounding box center [923, 150] width 117 height 22
click at [998, 148] on icon "submit" at bounding box center [994, 150] width 9 height 9
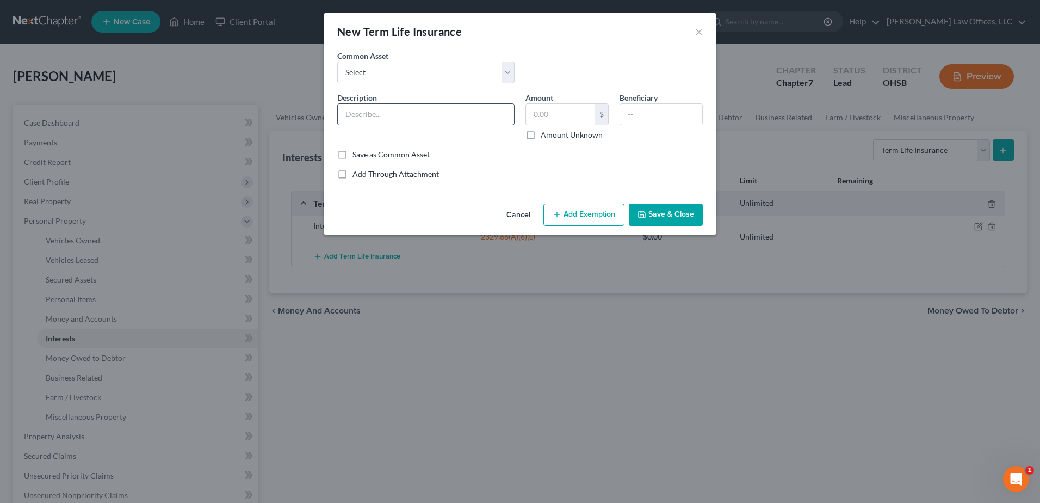
click at [451, 116] on input "text" at bounding box center [426, 114] width 176 height 21
type input "G"
drag, startPoint x: 442, startPoint y: 112, endPoint x: 504, endPoint y: 111, distance: 62.0
click at [504, 111] on input "Term Life Insurance Through Lincoln Heritage" at bounding box center [426, 114] width 176 height 21
type input "Term Life Insurance Through Globe Life"
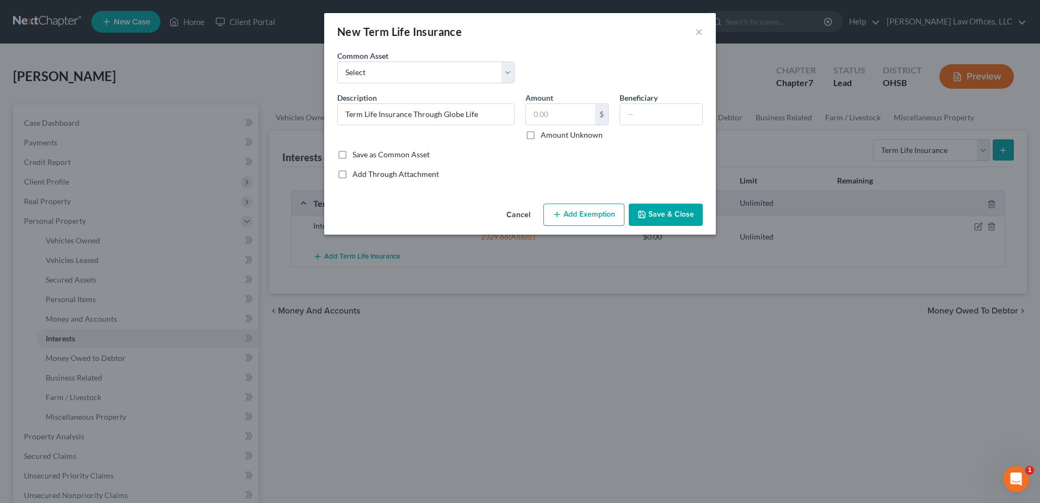
click at [605, 208] on button "Add Exemption" at bounding box center [583, 214] width 81 height 23
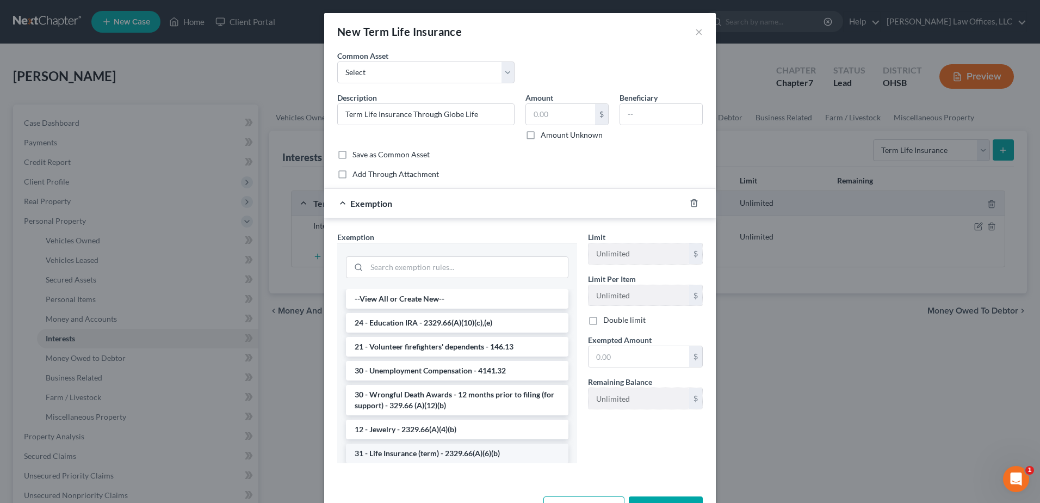
click at [453, 448] on li "31 - Life Insurance (term) - 2329.66(A)(6)(b)" at bounding box center [457, 453] width 222 height 20
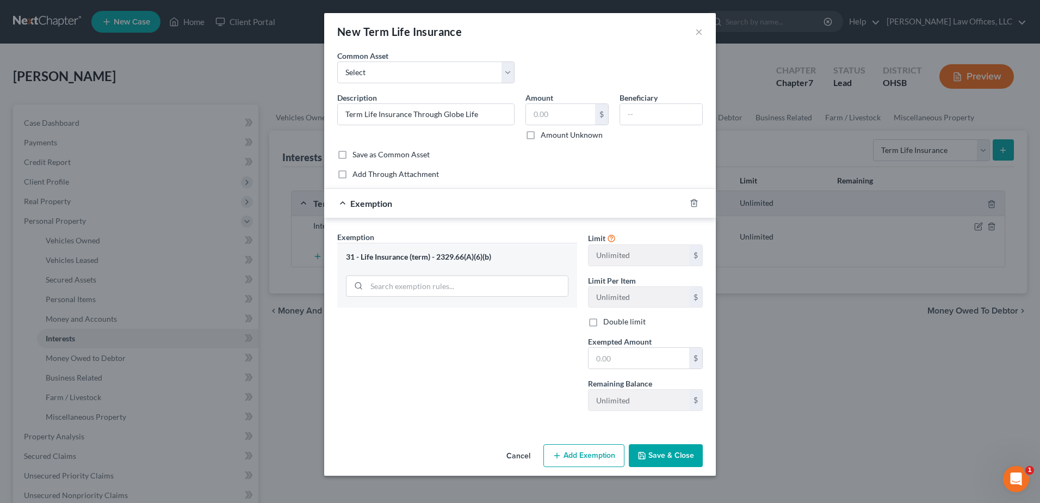
click at [649, 450] on button "Save & Close" at bounding box center [666, 455] width 74 height 23
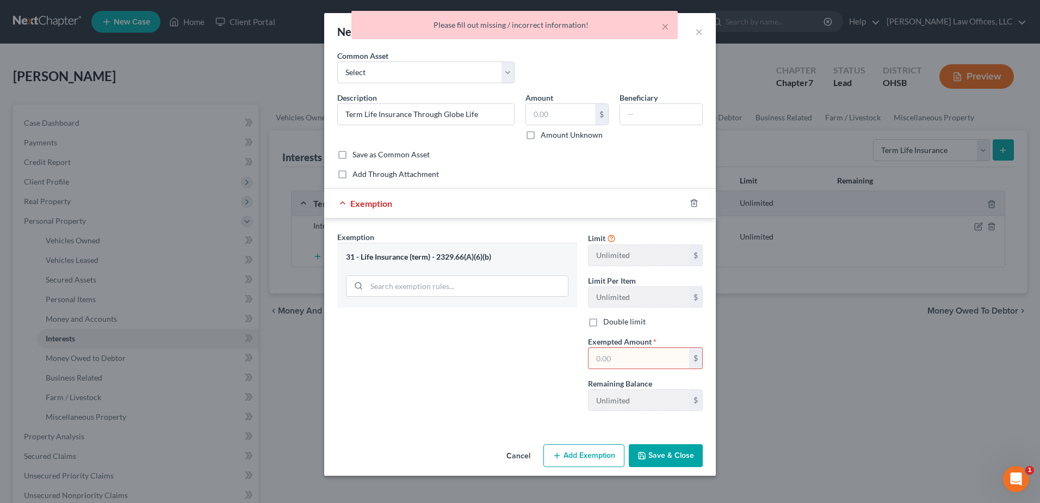
click at [622, 360] on input "text" at bounding box center [639, 358] width 101 height 21
type input "1.00"
click at [654, 454] on button "Save & Close" at bounding box center [666, 455] width 74 height 23
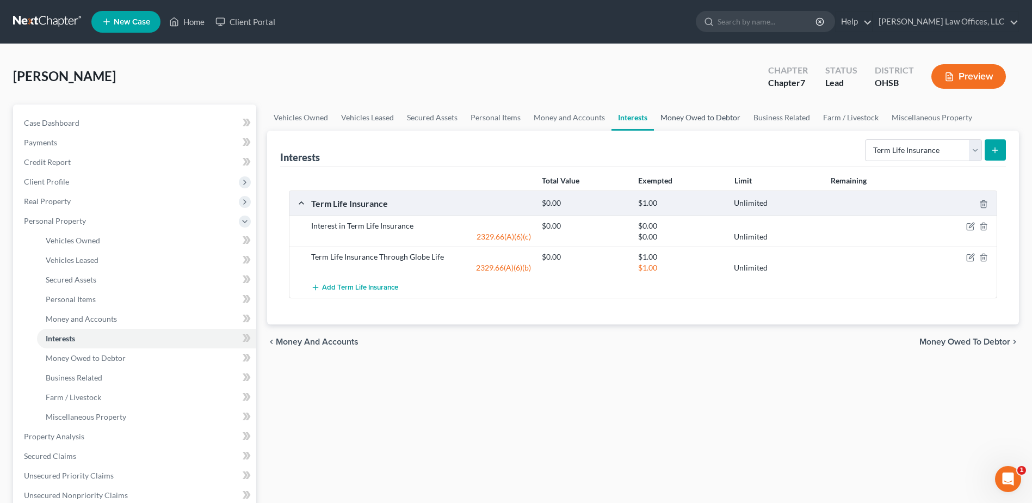
click at [684, 119] on link "Money Owed to Debtor" at bounding box center [700, 117] width 93 height 26
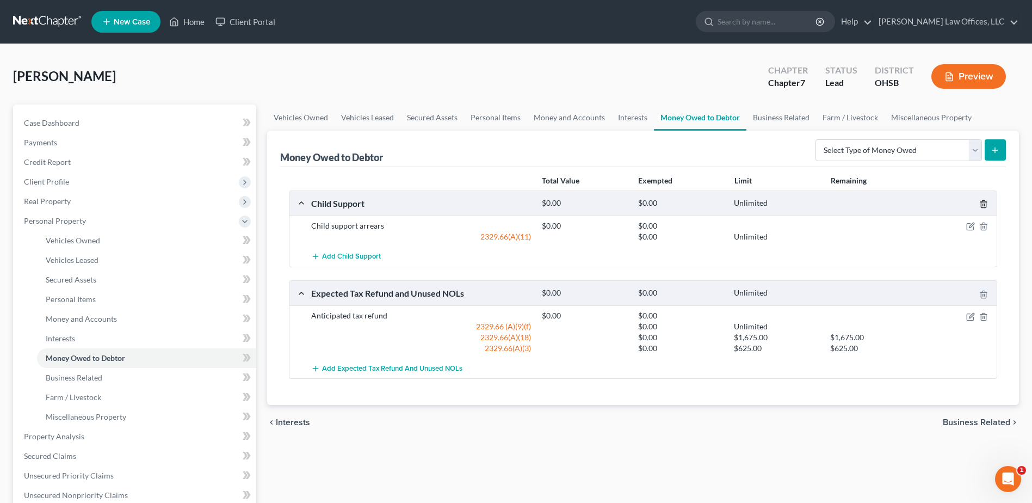
click at [984, 203] on icon "button" at bounding box center [983, 204] width 9 height 9
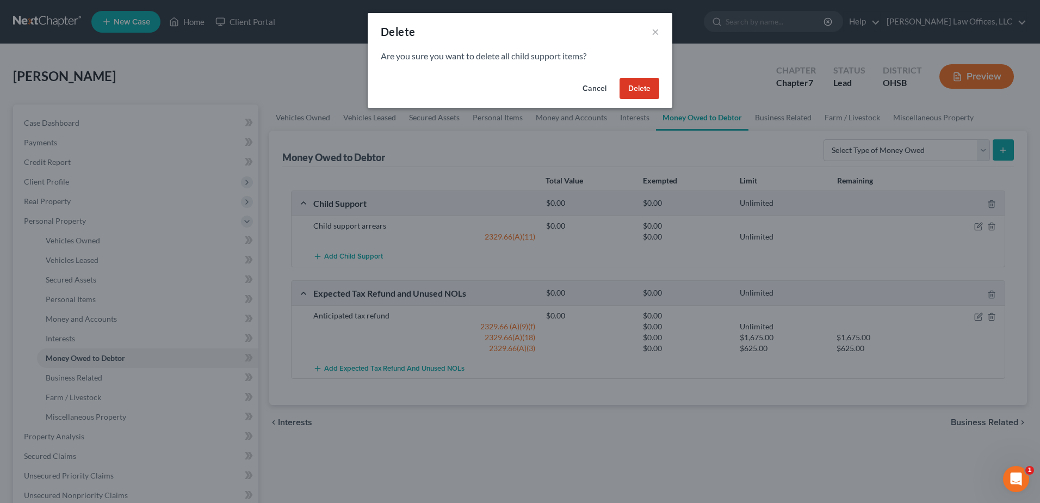
click at [641, 86] on button "Delete" at bounding box center [640, 89] width 40 height 22
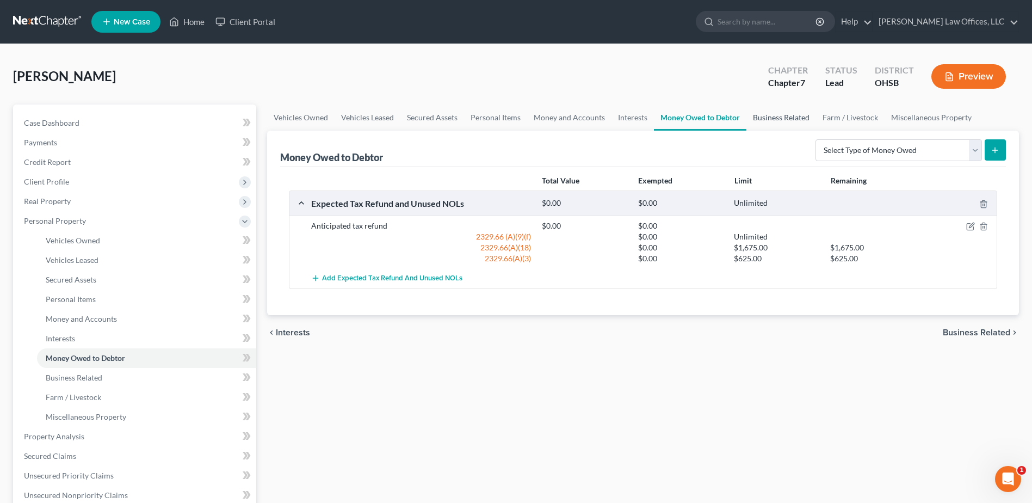
click at [760, 115] on link "Business Related" at bounding box center [781, 117] width 70 height 26
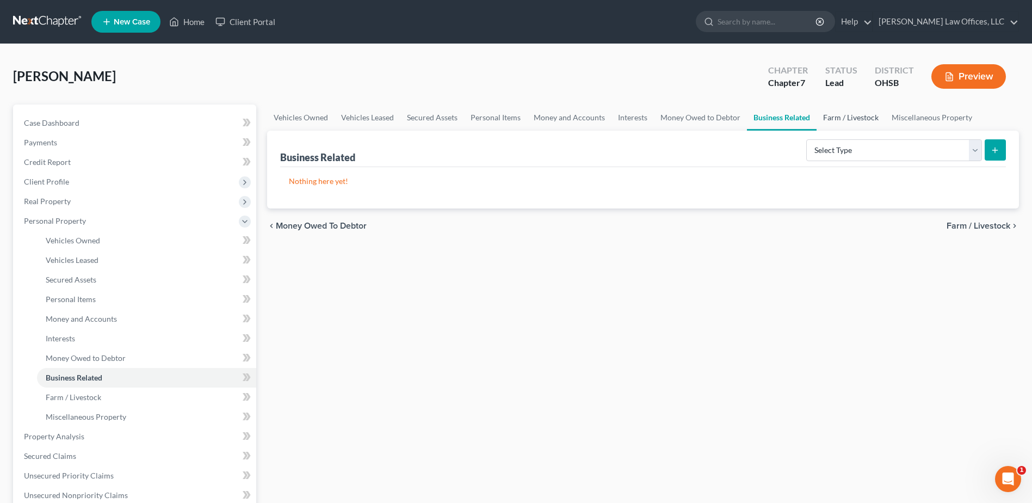
click at [836, 113] on link "Farm / Livestock" at bounding box center [850, 117] width 69 height 26
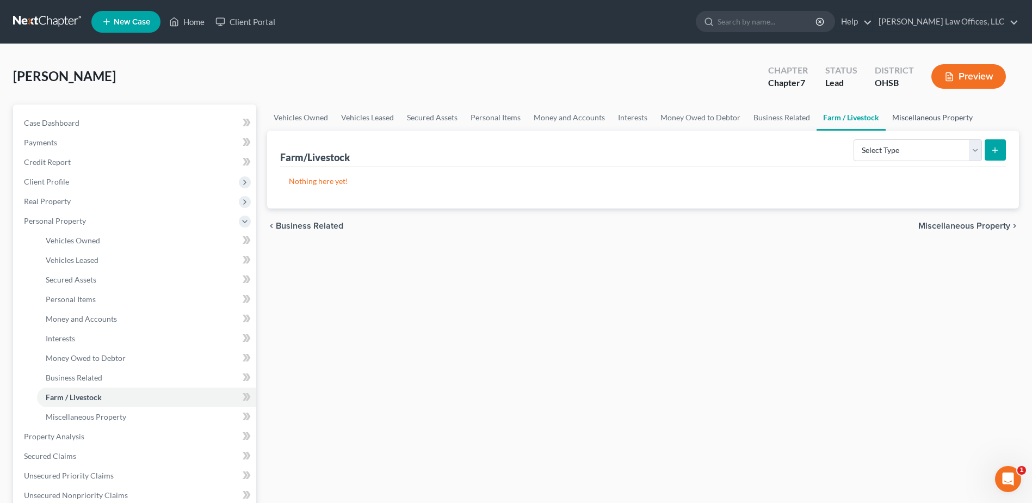
click at [896, 115] on link "Miscellaneous Property" at bounding box center [933, 117] width 94 height 26
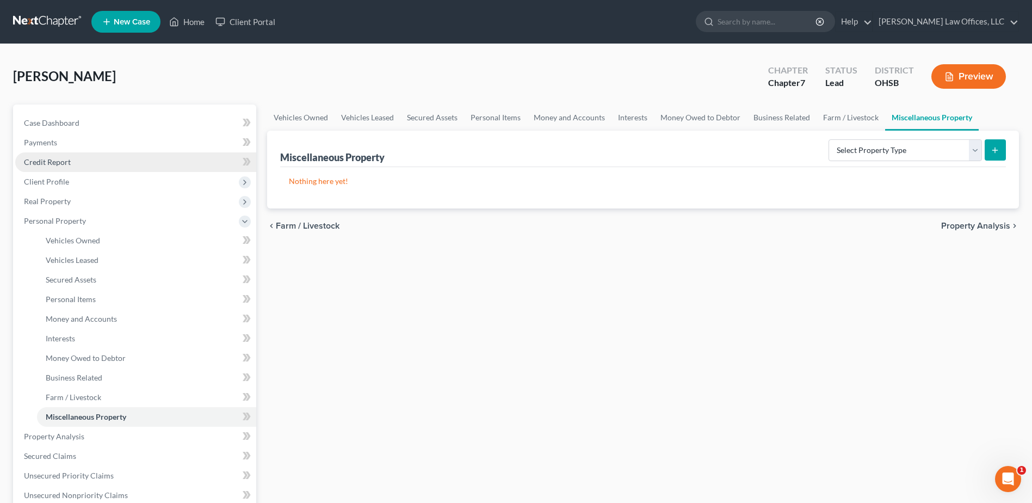
click at [69, 163] on span "Credit Report" at bounding box center [47, 161] width 47 height 9
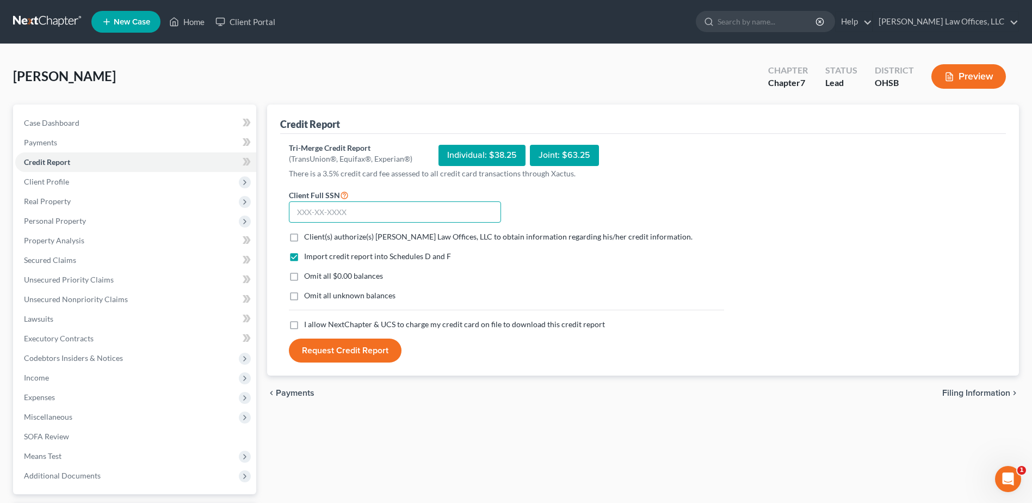
click at [431, 212] on input "text" at bounding box center [395, 212] width 212 height 22
type input "296-96-5027"
click at [304, 237] on label "Client(s) authorize(s) Fesenmyer Law Offices, LLC to obtain information regardi…" at bounding box center [498, 236] width 388 height 11
click at [308, 237] on input "Client(s) authorize(s) Fesenmyer Law Offices, LLC to obtain information regardi…" at bounding box center [311, 234] width 7 height 7
checkbox input "true"
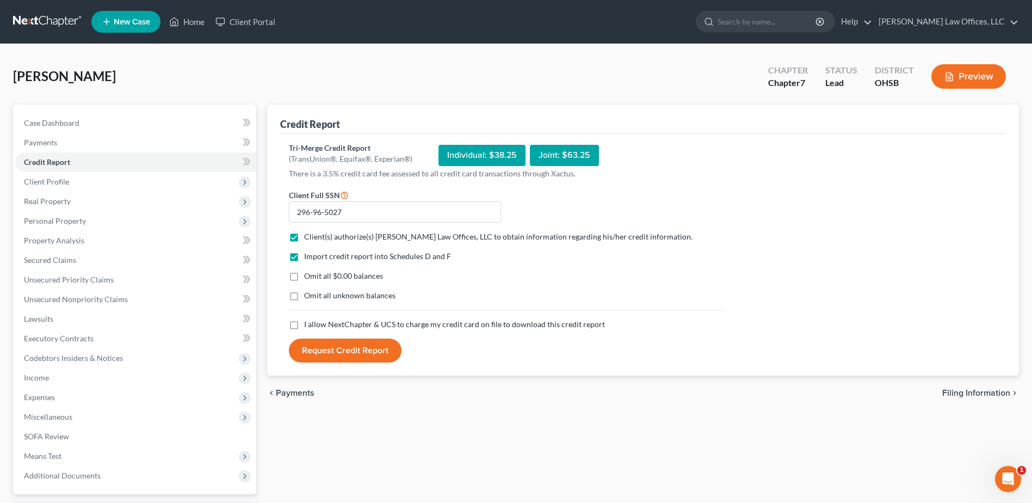
click at [304, 274] on label "Omit all $0.00 balances" at bounding box center [343, 275] width 79 height 11
click at [308, 274] on input "Omit all $0.00 balances" at bounding box center [311, 273] width 7 height 7
checkbox input "true"
click at [304, 324] on label "I allow NextChapter & UCS to charge my credit card on file to download this cre…" at bounding box center [454, 324] width 301 height 11
click at [308, 324] on input "I allow NextChapter & UCS to charge my credit card on file to download this cre…" at bounding box center [311, 322] width 7 height 7
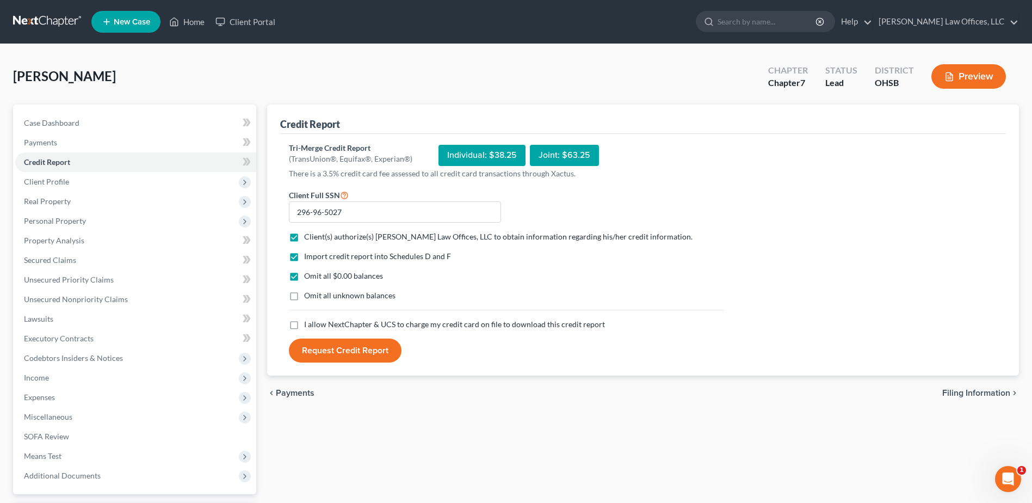
checkbox input "true"
click at [319, 344] on button "Request Credit Report" at bounding box center [345, 350] width 113 height 24
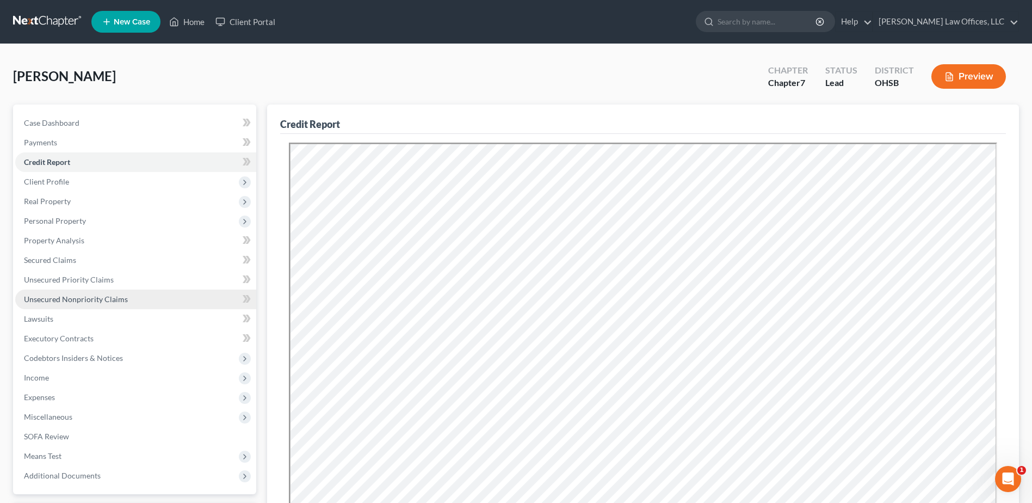
click at [98, 299] on span "Unsecured Nonpriority Claims" at bounding box center [76, 298] width 104 height 9
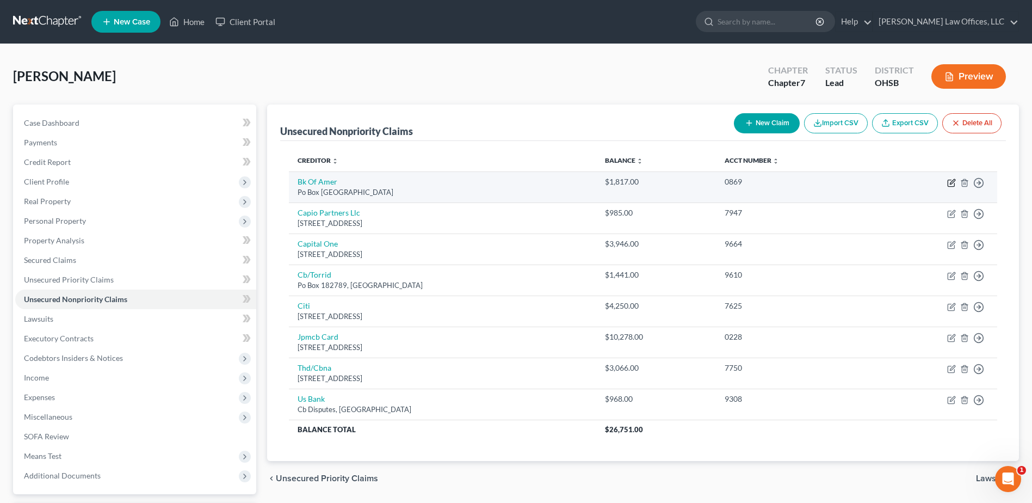
click at [953, 181] on icon "button" at bounding box center [952, 181] width 5 height 5
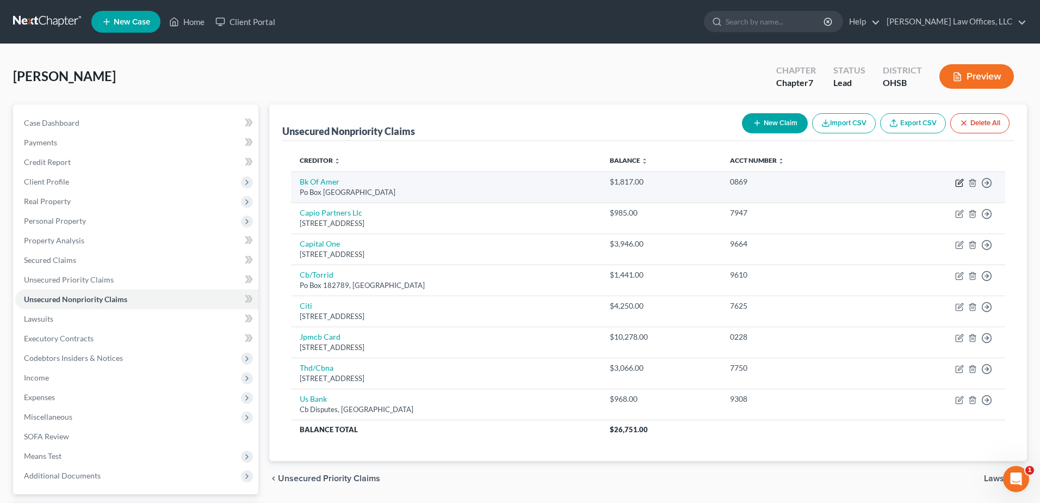
select select "45"
select select "2"
select select "0"
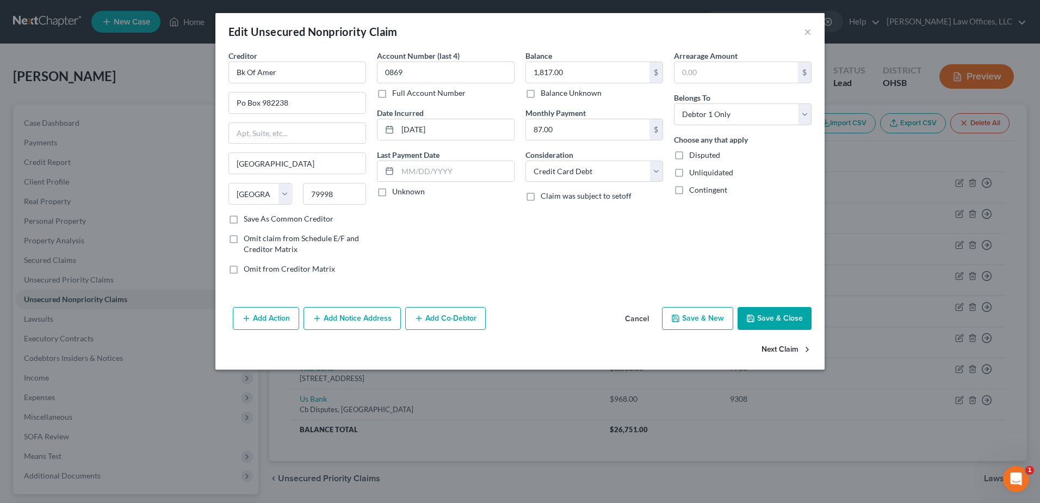
click at [792, 348] on button "Next Claim" at bounding box center [786, 349] width 50 height 23
select select "45"
select select "1"
select select "0"
click at [792, 348] on button "Next Claim" at bounding box center [786, 349] width 50 height 23
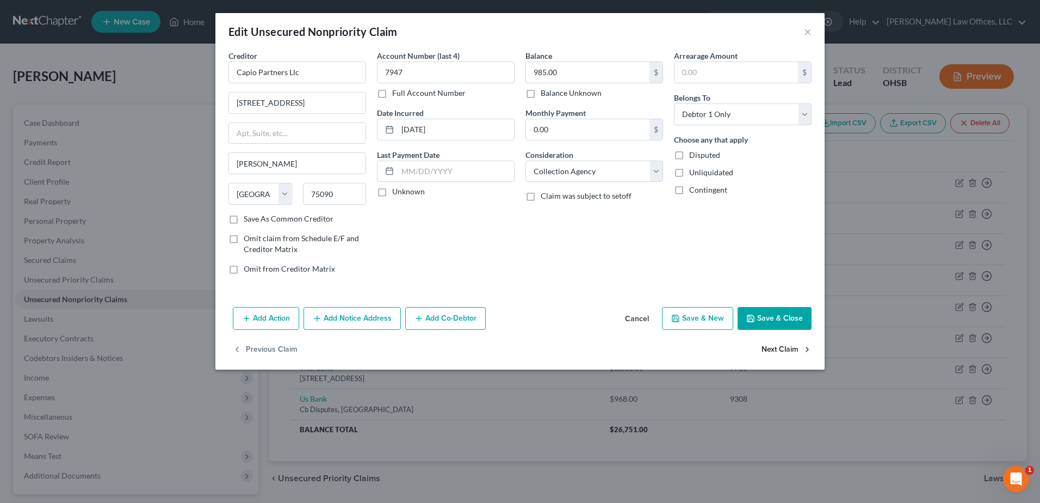
select select "46"
select select "2"
select select "0"
click at [792, 348] on button "Next Claim" at bounding box center [786, 349] width 50 height 23
select select "36"
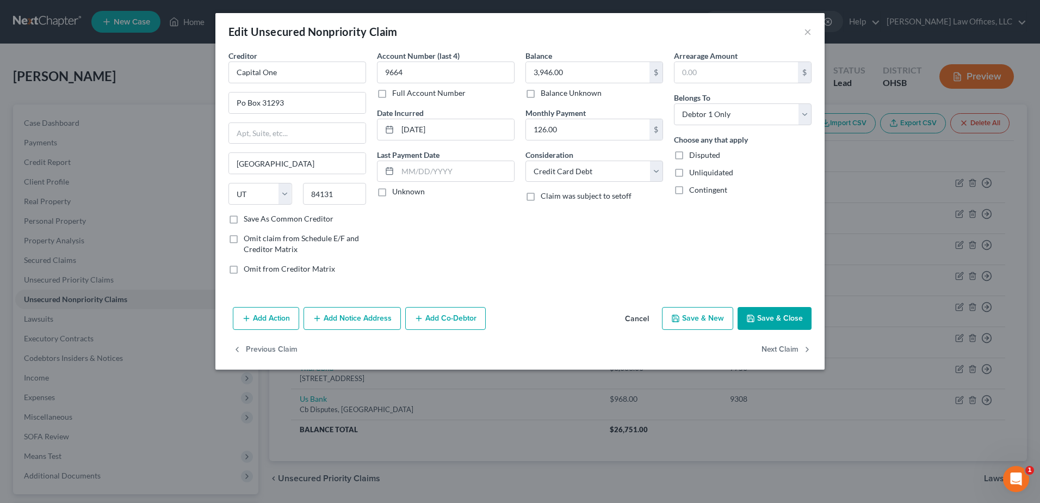
select select "2"
select select "0"
click at [792, 348] on button "Next Claim" at bounding box center [786, 349] width 50 height 23
select select "43"
select select "2"
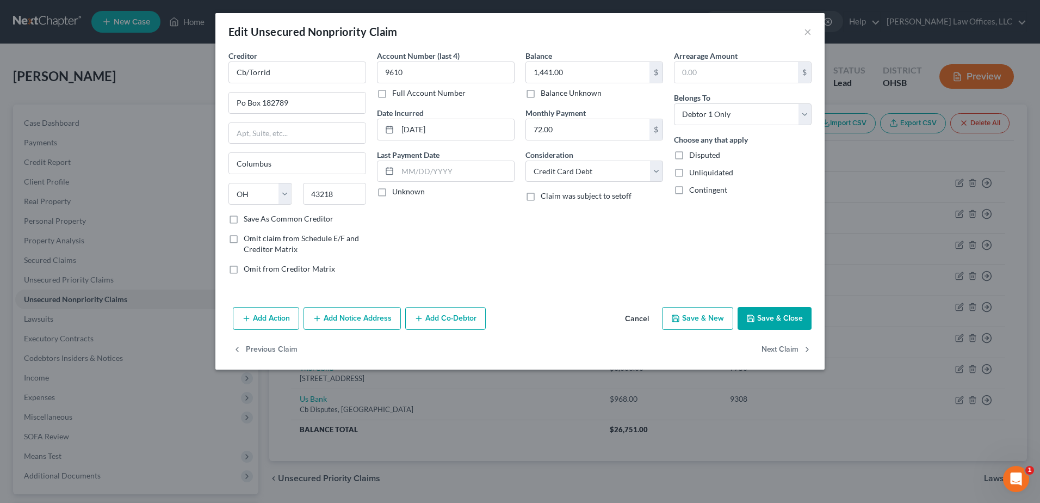
select select "0"
click at [792, 348] on button "Next Claim" at bounding box center [786, 349] width 50 height 23
select select "7"
select select "0"
click at [651, 177] on select "Select Cable / Satellite Services Collection Agency Credit Card Debt Debt Couns…" at bounding box center [594, 171] width 138 height 22
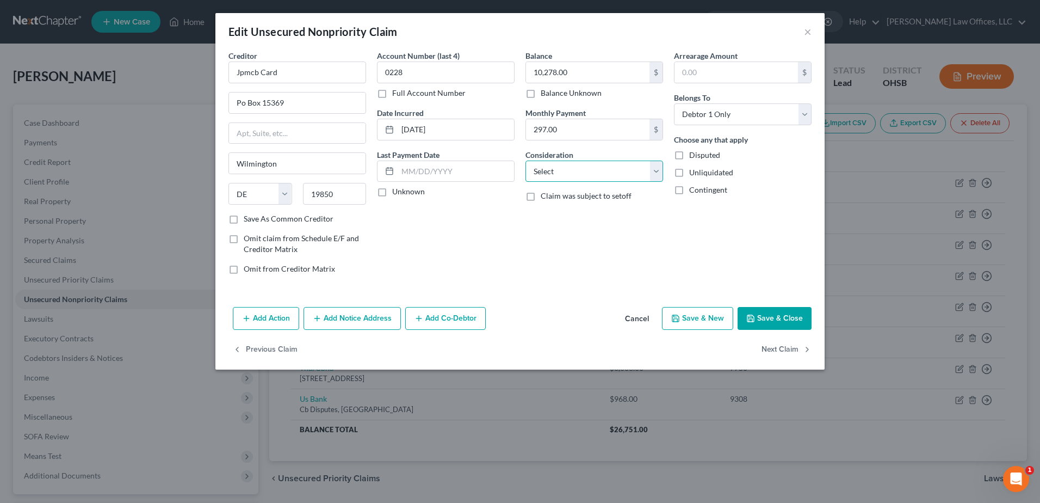
select select "2"
click at [525, 160] on select "Select Cable / Satellite Services Collection Agency Credit Card Debt Debt Couns…" at bounding box center [594, 171] width 138 height 22
click at [777, 349] on button "Next Claim" at bounding box center [786, 349] width 50 height 23
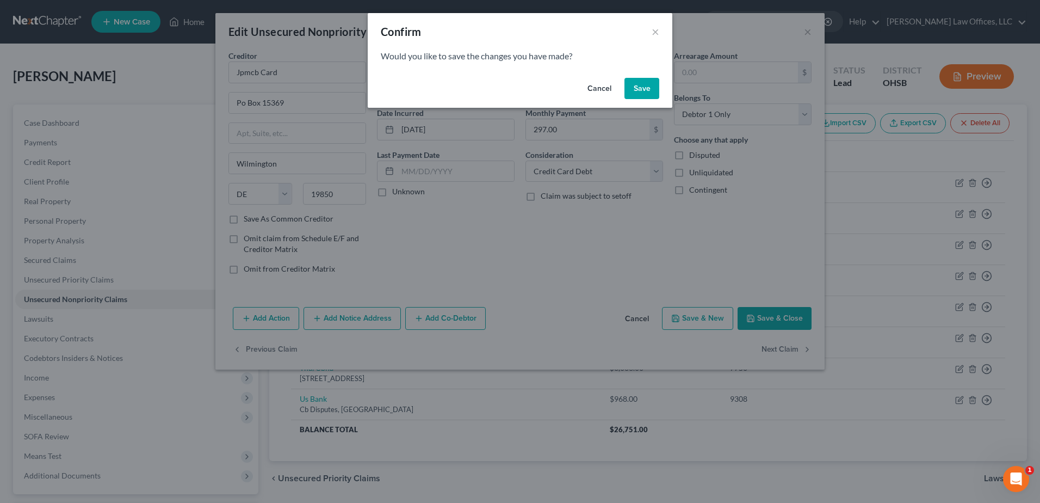
click at [638, 94] on button "Save" at bounding box center [641, 89] width 35 height 22
select select "43"
select select "2"
select select "0"
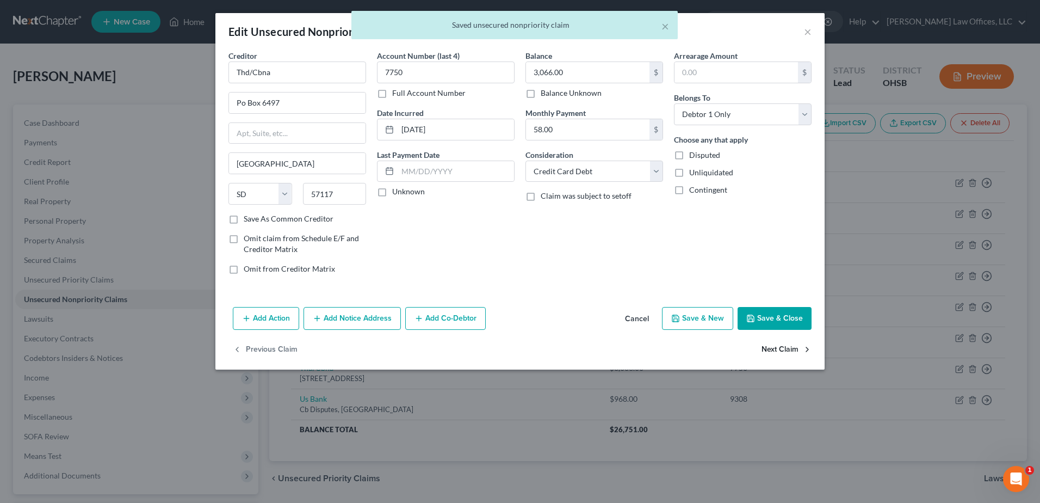
click at [773, 347] on button "Next Claim" at bounding box center [786, 349] width 50 height 23
select select "26"
select select "0"
click at [654, 175] on select "Select Cable / Satellite Services Collection Agency Credit Card Debt Debt Couns…" at bounding box center [594, 171] width 138 height 22
select select "2"
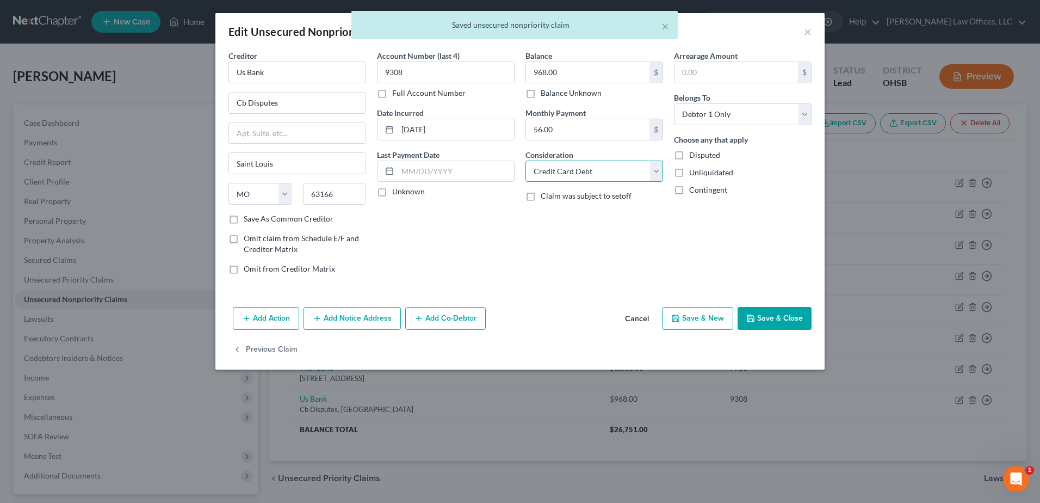
click at [525, 160] on select "Select Cable / Satellite Services Collection Agency Credit Card Debt Debt Couns…" at bounding box center [594, 171] width 138 height 22
click at [767, 319] on button "Save & Close" at bounding box center [775, 318] width 74 height 23
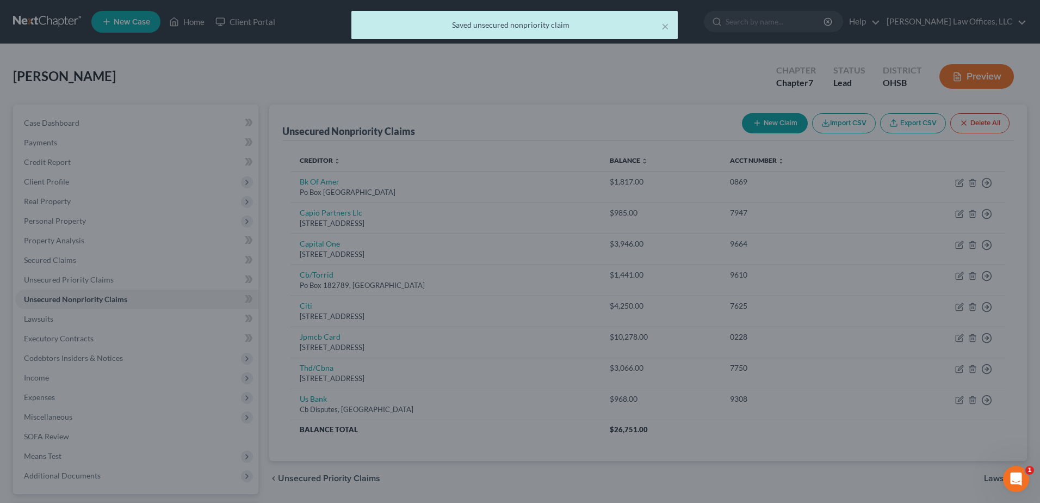
type input "0"
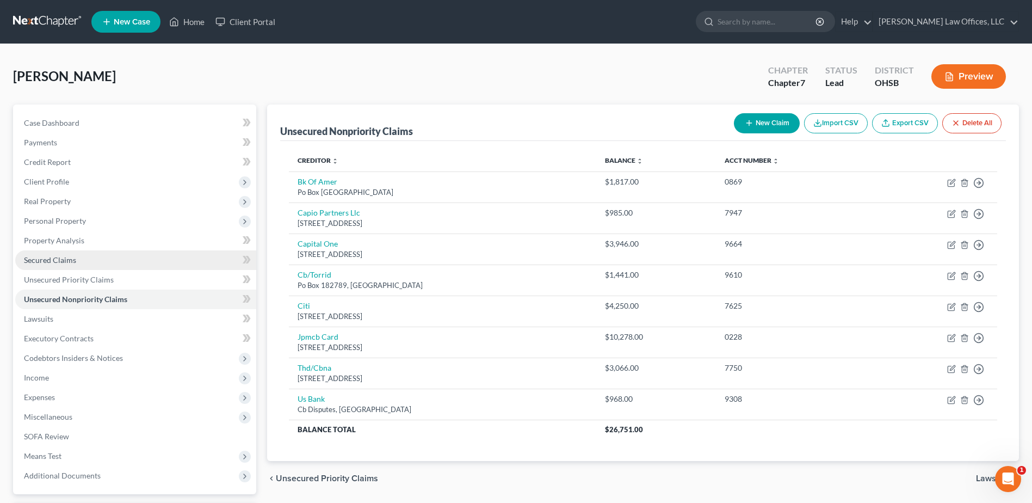
click at [67, 264] on span "Secured Claims" at bounding box center [50, 259] width 52 height 9
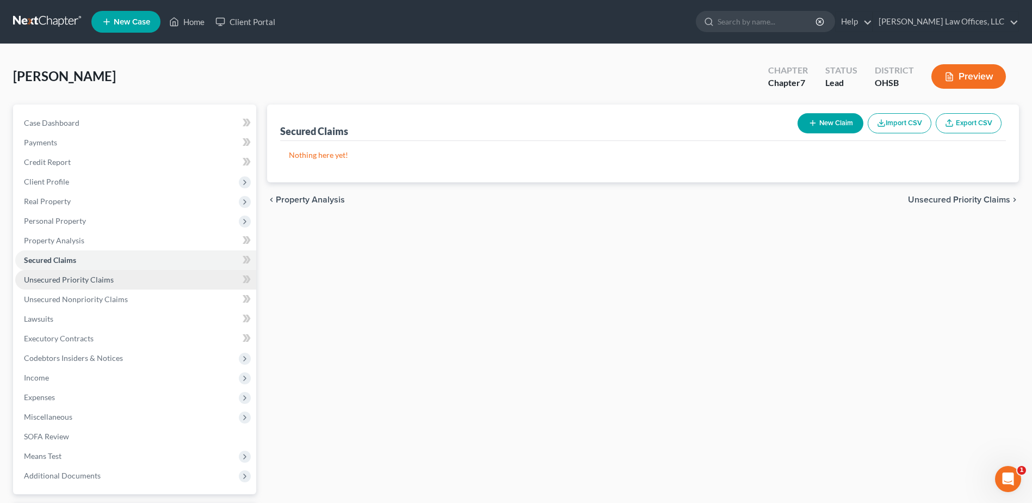
click at [68, 278] on span "Unsecured Priority Claims" at bounding box center [69, 279] width 90 height 9
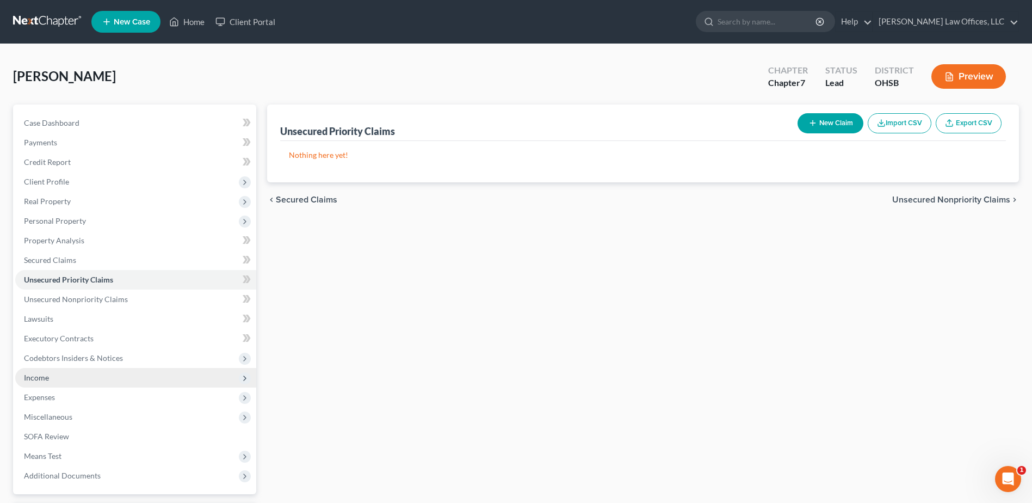
click at [52, 374] on span "Income" at bounding box center [135, 378] width 241 height 20
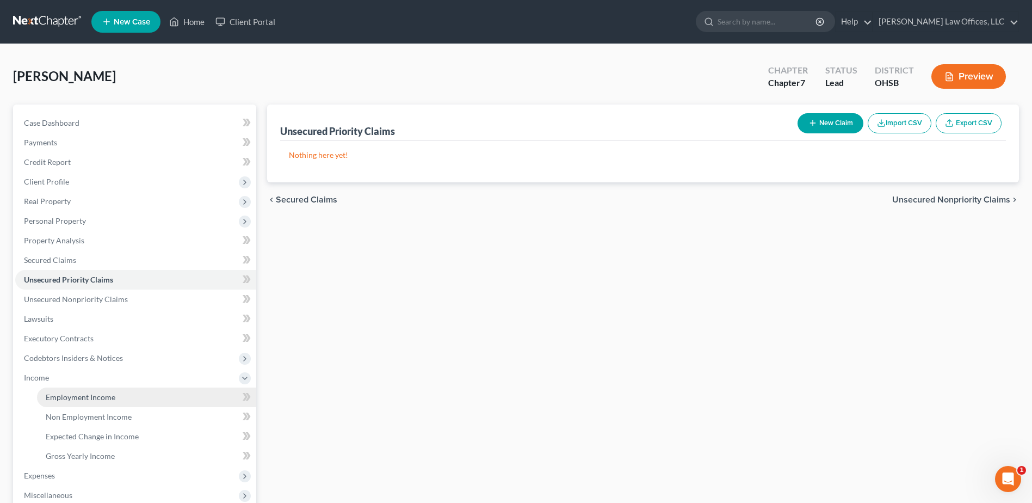
click at [95, 394] on span "Employment Income" at bounding box center [81, 396] width 70 height 9
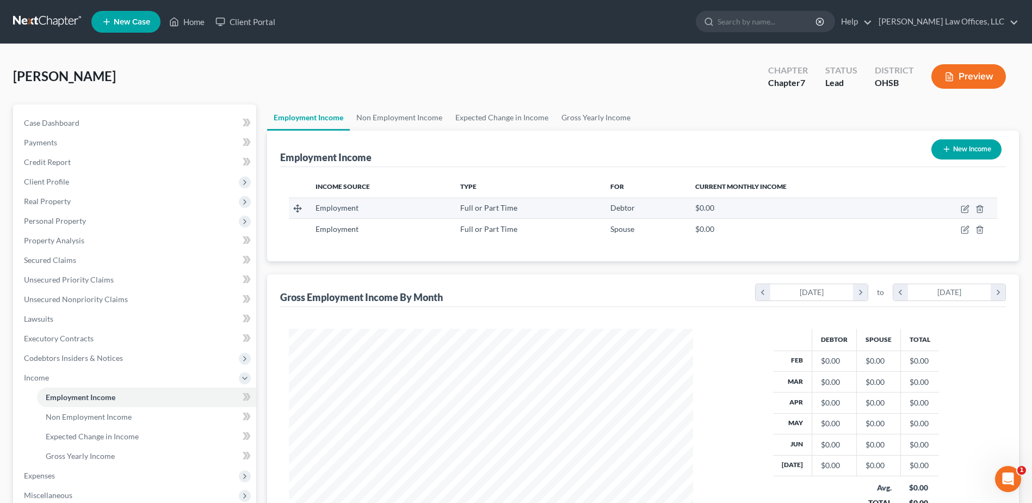
scroll to position [202, 425]
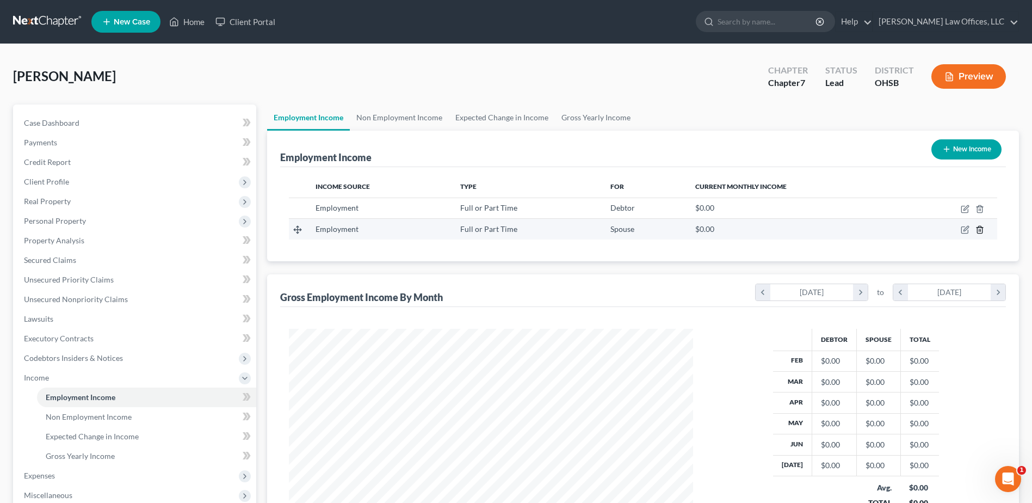
click at [980, 230] on icon "button" at bounding box center [979, 229] width 9 height 9
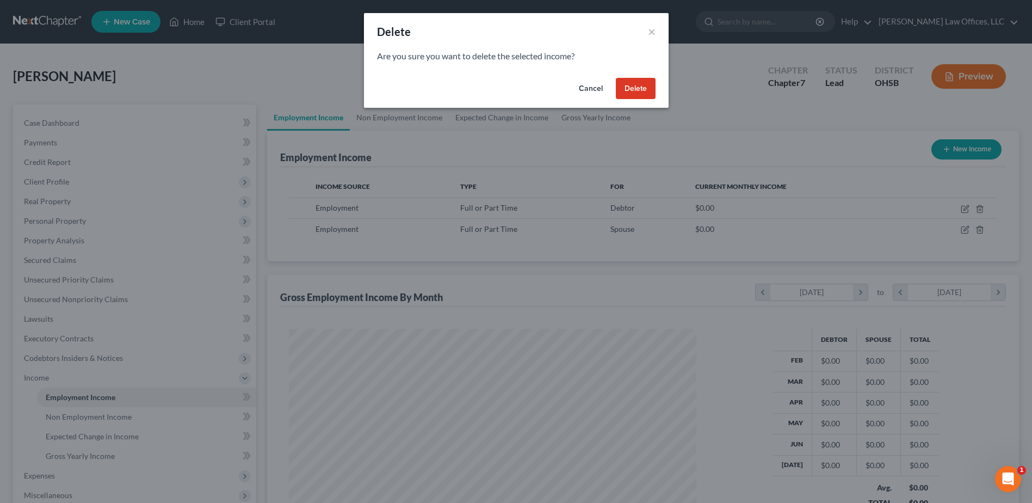
scroll to position [203, 430]
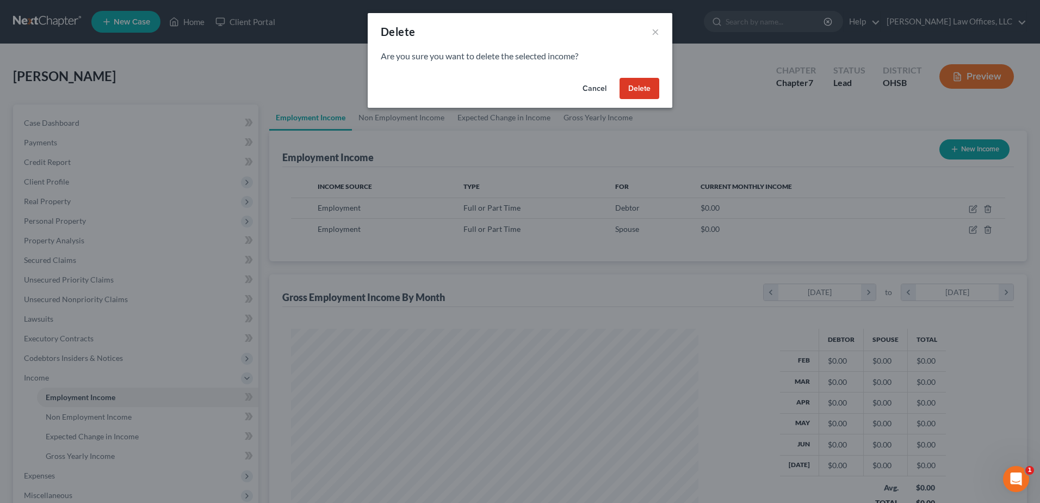
click at [630, 88] on button "Delete" at bounding box center [640, 89] width 40 height 22
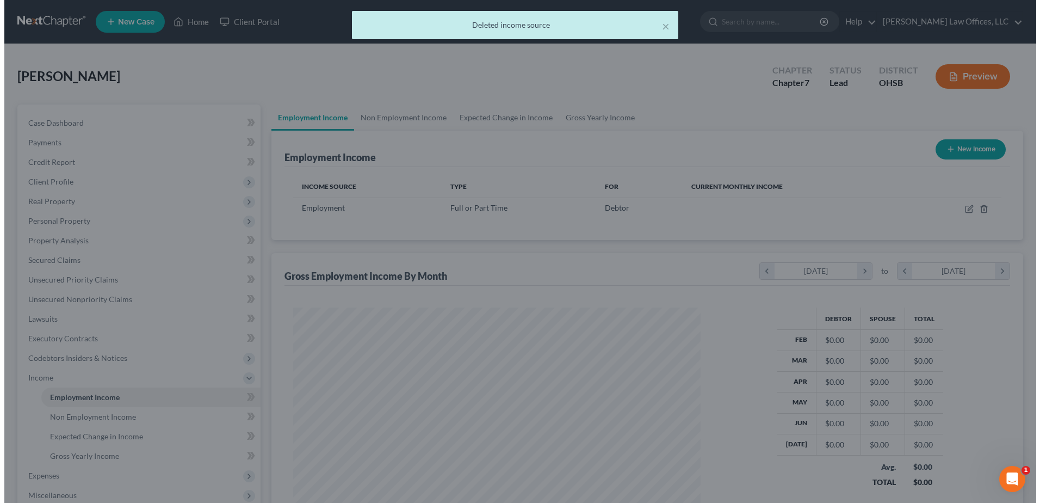
scroll to position [543721, 543497]
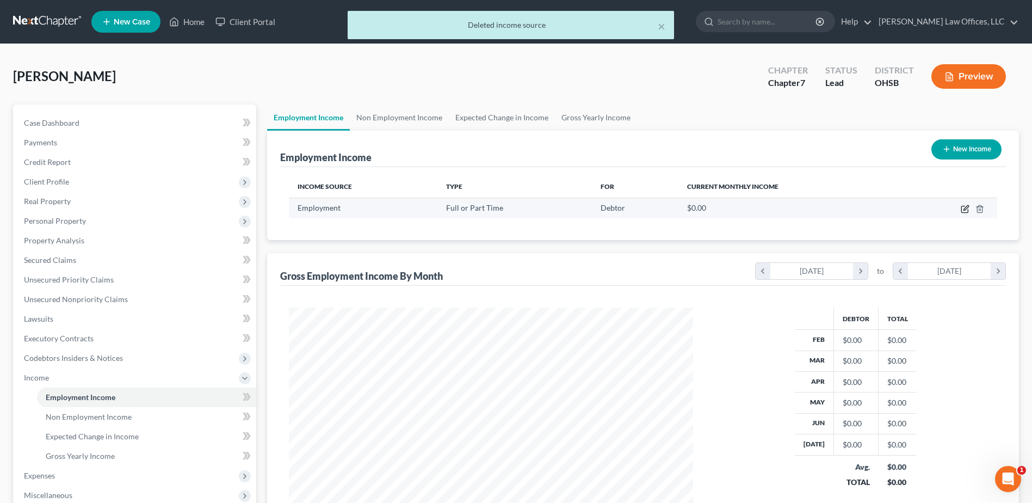
click at [963, 206] on icon "button" at bounding box center [964, 209] width 7 height 7
select select "0"
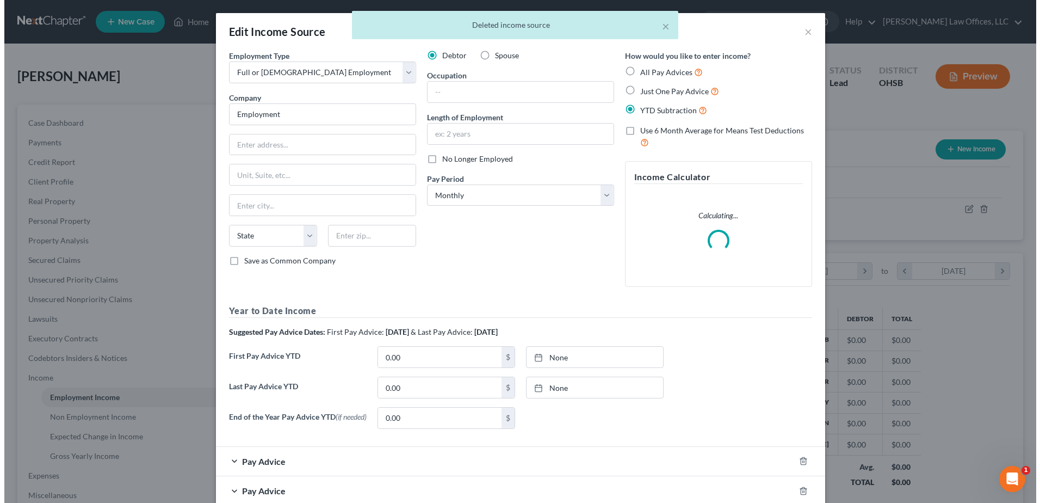
scroll to position [203, 430]
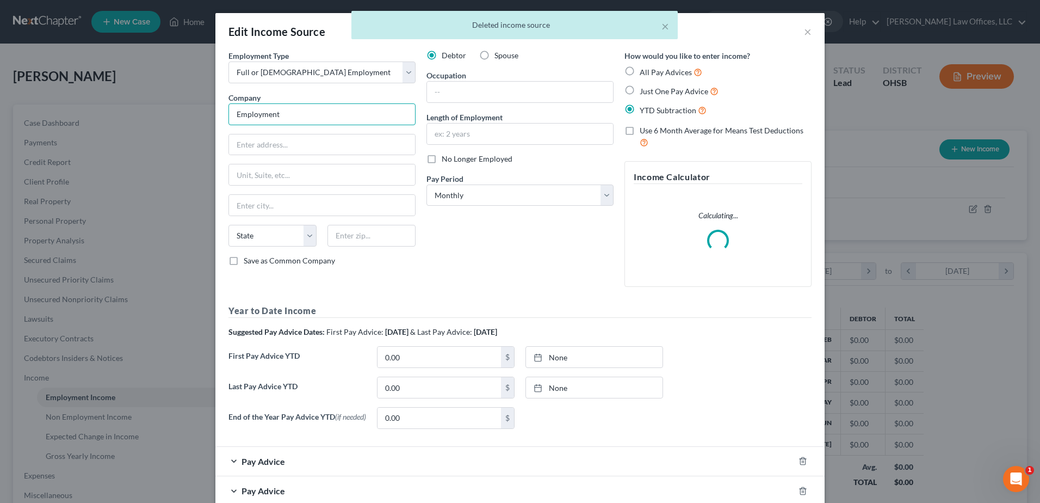
drag, startPoint x: 350, startPoint y: 110, endPoint x: 219, endPoint y: 137, distance: 133.8
click at [223, 136] on div "Employment Type * Select Full or Part Time Employment Self Employment Company *…" at bounding box center [322, 172] width 198 height 245
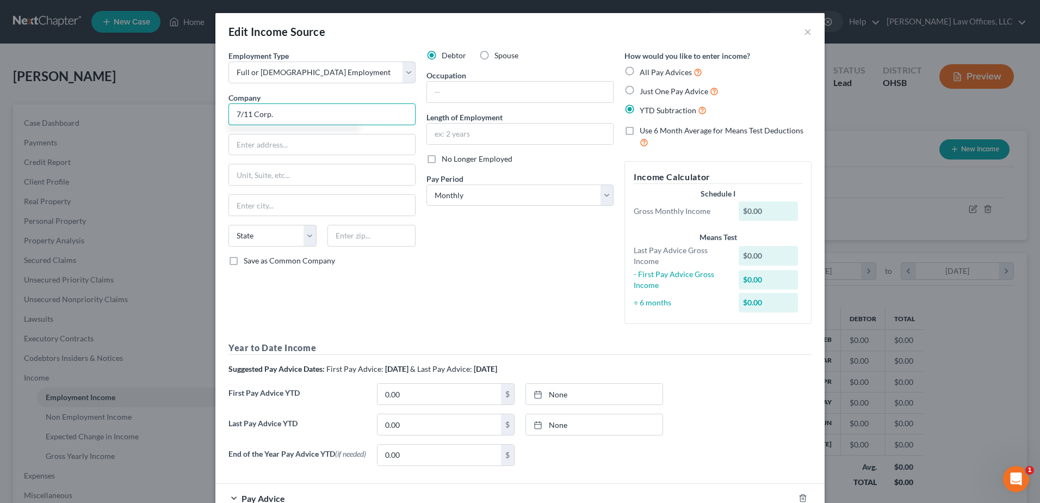
type input "7/11 Corp."
click at [483, 86] on input "text" at bounding box center [520, 92] width 186 height 21
type input "Asset Protection"
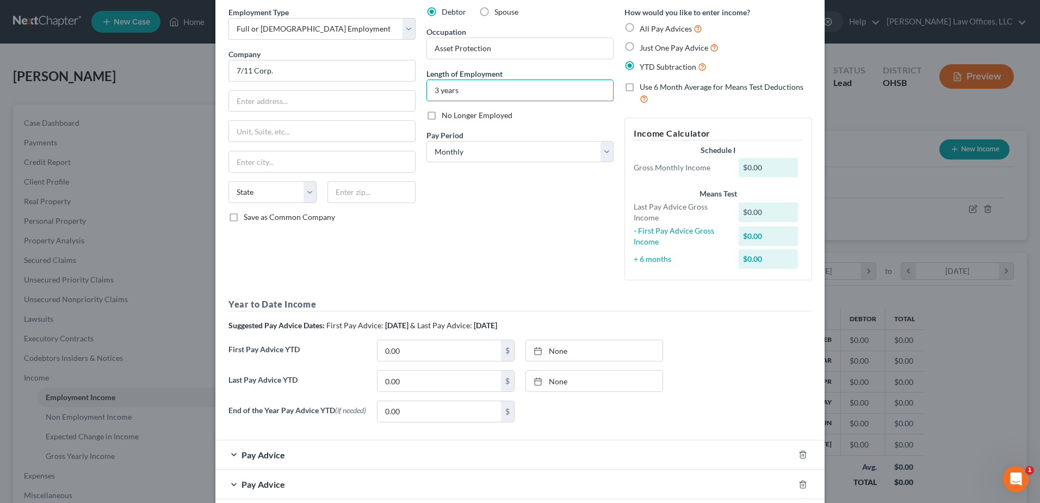
scroll to position [102, 0]
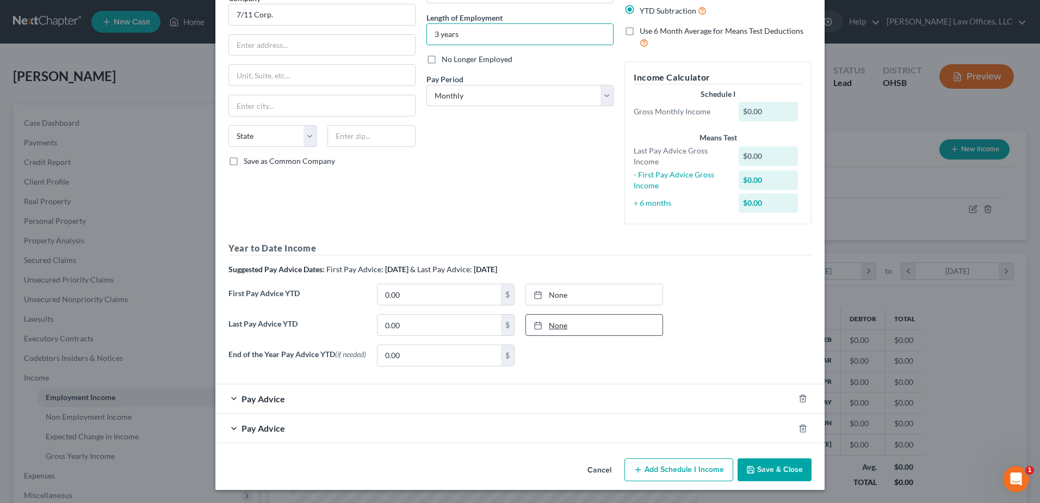
type input "3 years"
click at [547, 326] on link "None" at bounding box center [594, 324] width 137 height 21
type input "8/14/2025"
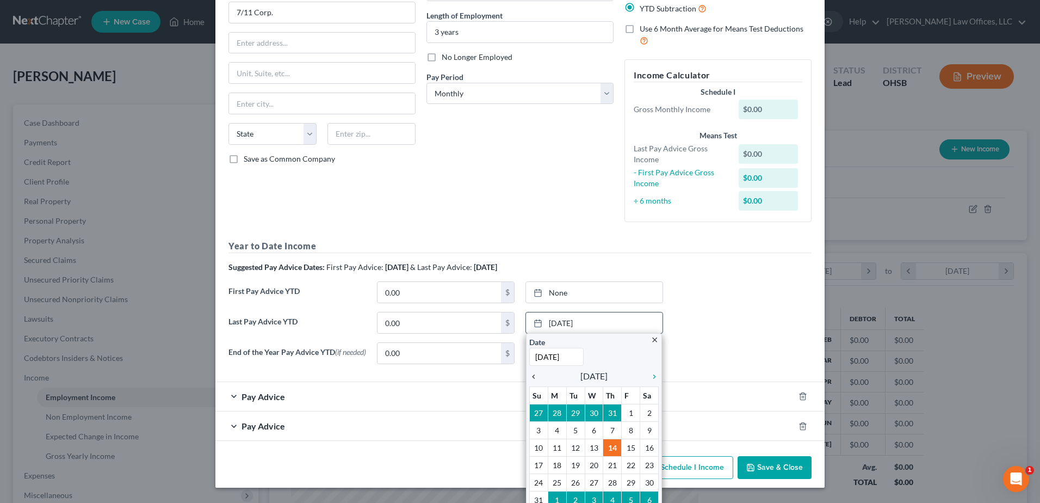
click at [530, 376] on icon "chevron_left" at bounding box center [536, 376] width 14 height 9
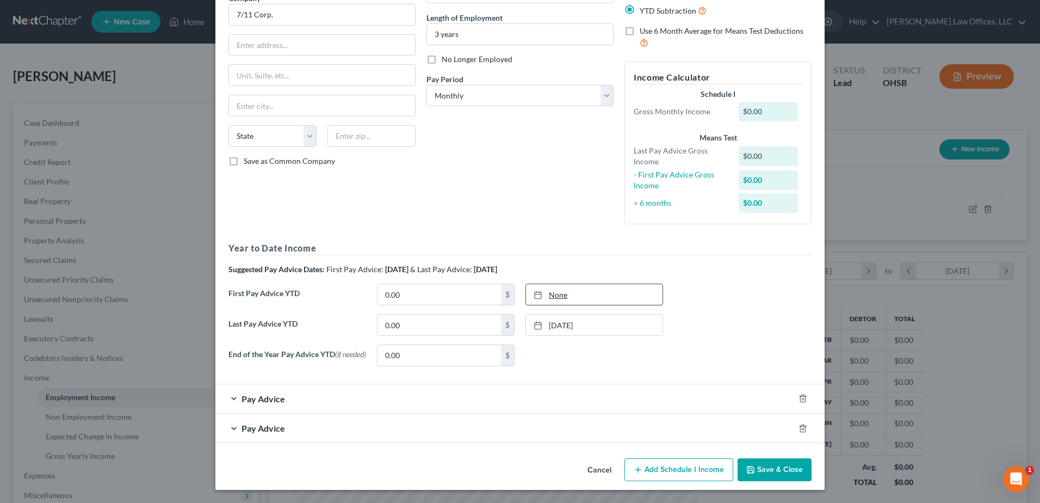
type input "8/14/2025"
click at [552, 294] on link "8/14/2025" at bounding box center [594, 294] width 137 height 21
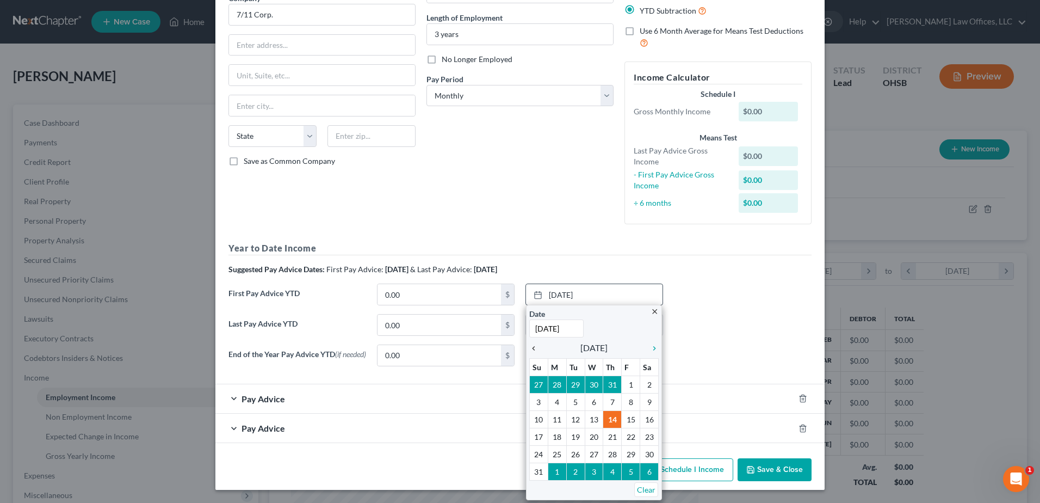
click at [531, 348] on icon "chevron_left" at bounding box center [536, 348] width 14 height 9
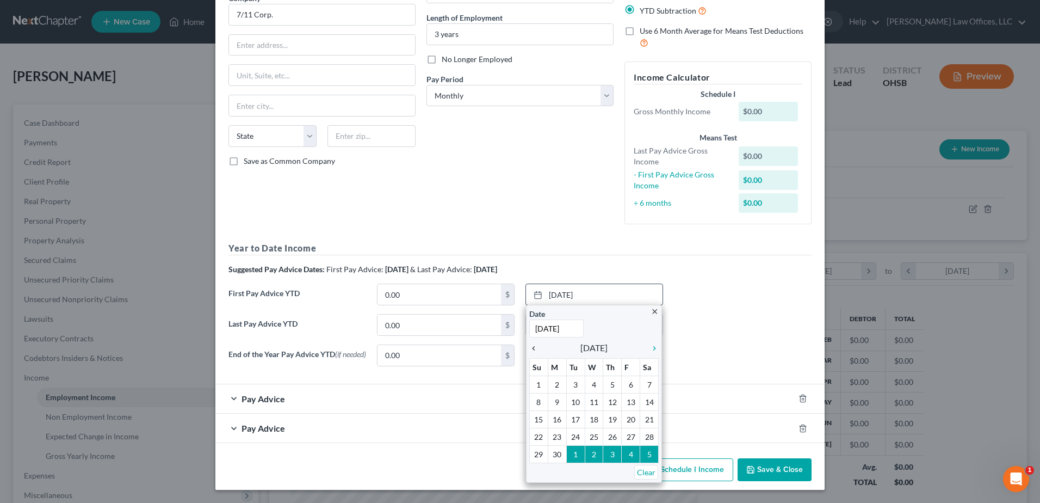
click at [531, 348] on icon "chevron_left" at bounding box center [536, 348] width 14 height 9
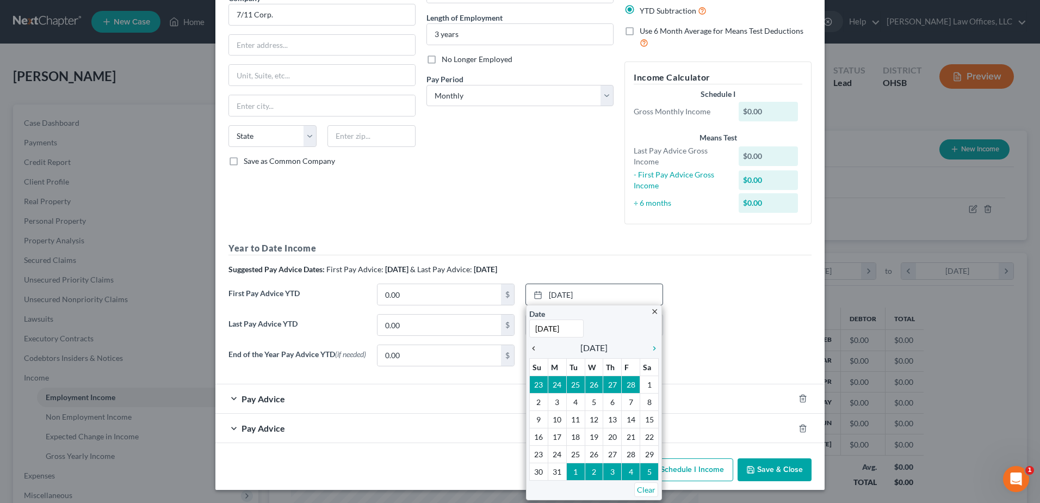
click at [531, 348] on icon "chevron_left" at bounding box center [536, 348] width 14 height 9
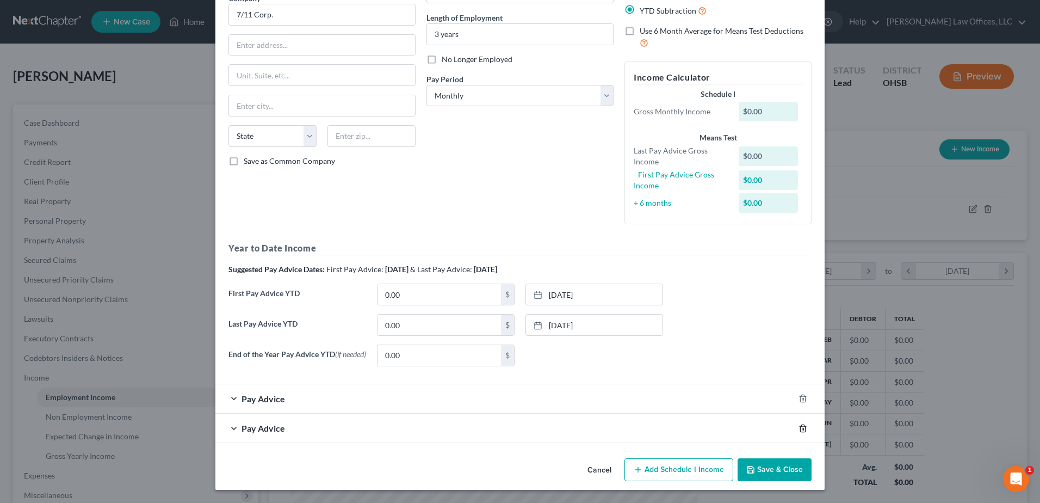
click at [800, 429] on icon "button" at bounding box center [802, 428] width 9 height 9
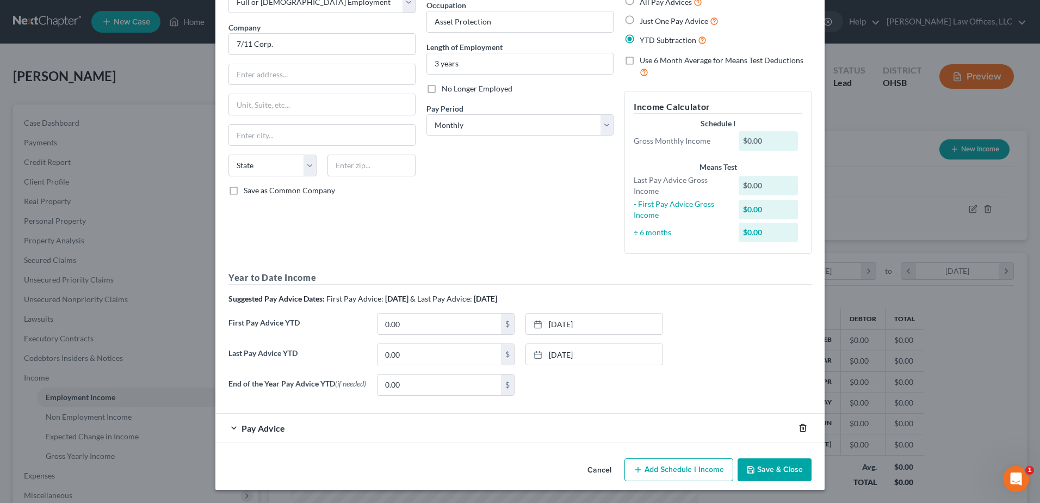
click at [798, 429] on icon "button" at bounding box center [802, 427] width 9 height 9
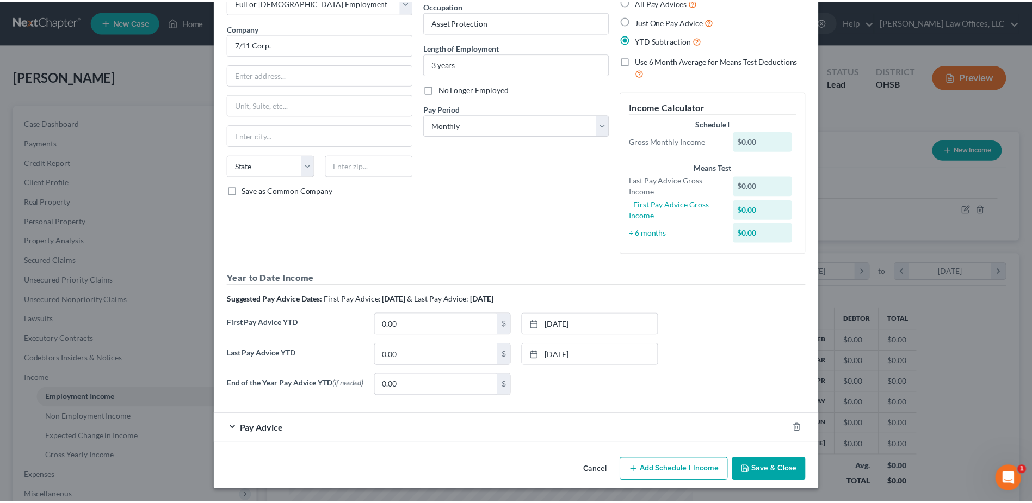
scroll to position [42, 0]
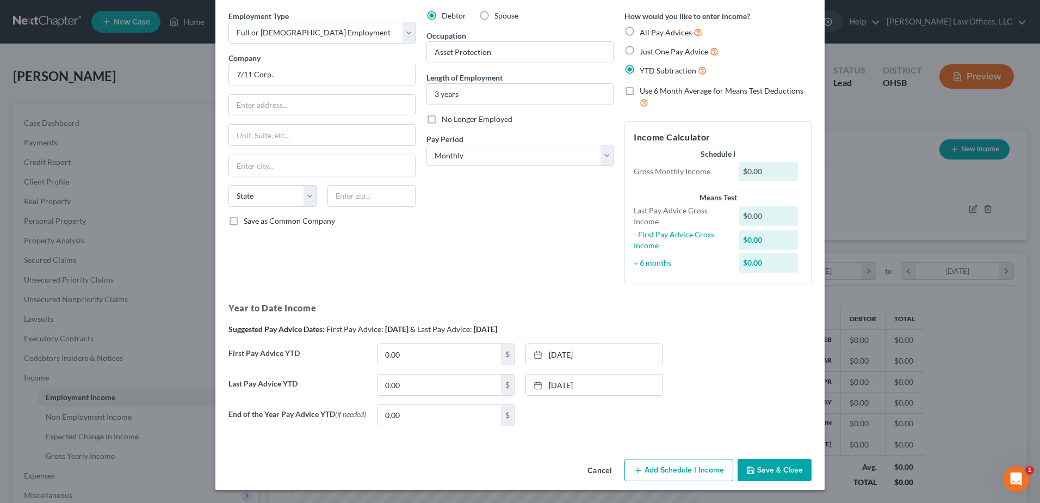
click at [783, 471] on button "Save & Close" at bounding box center [775, 470] width 74 height 23
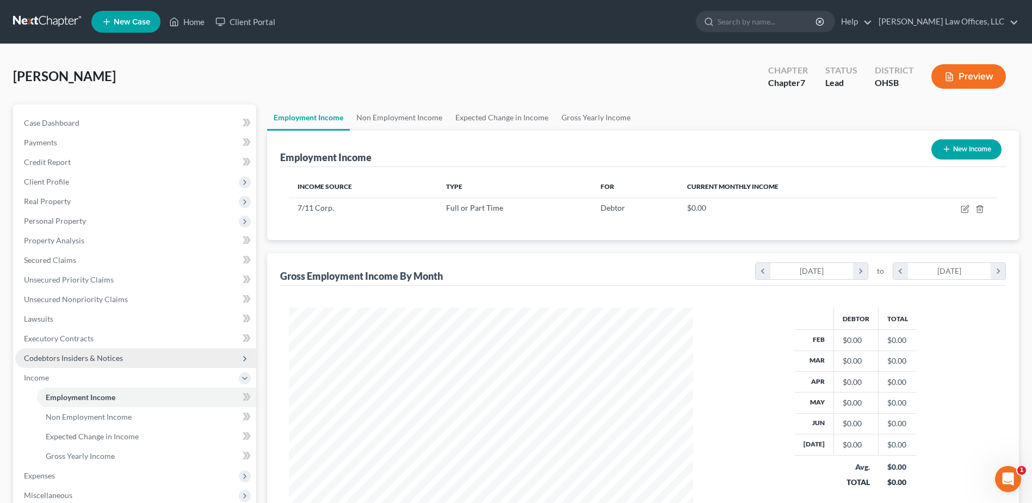
scroll to position [174, 0]
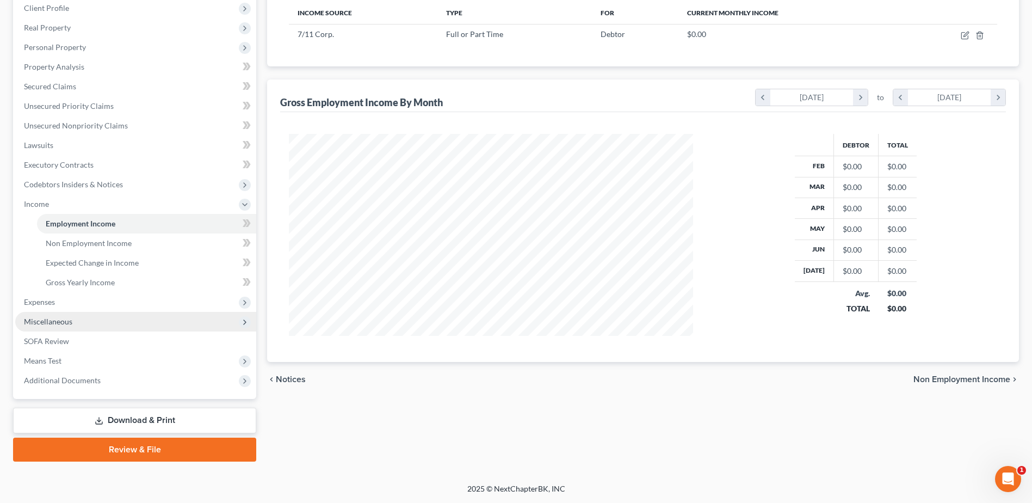
click at [94, 321] on span "Miscellaneous" at bounding box center [135, 322] width 241 height 20
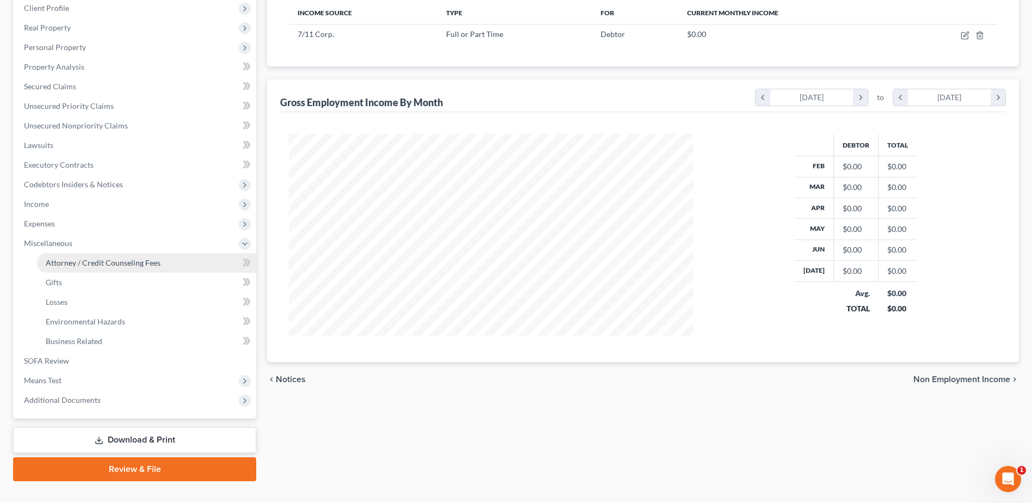
click at [121, 263] on span "Attorney / Credit Counseling Fees" at bounding box center [103, 262] width 115 height 9
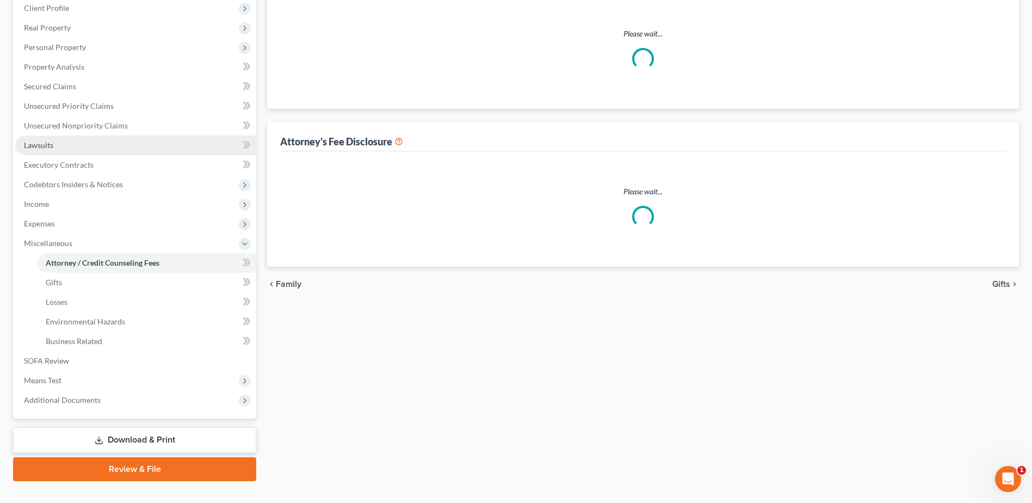
scroll to position [118, 0]
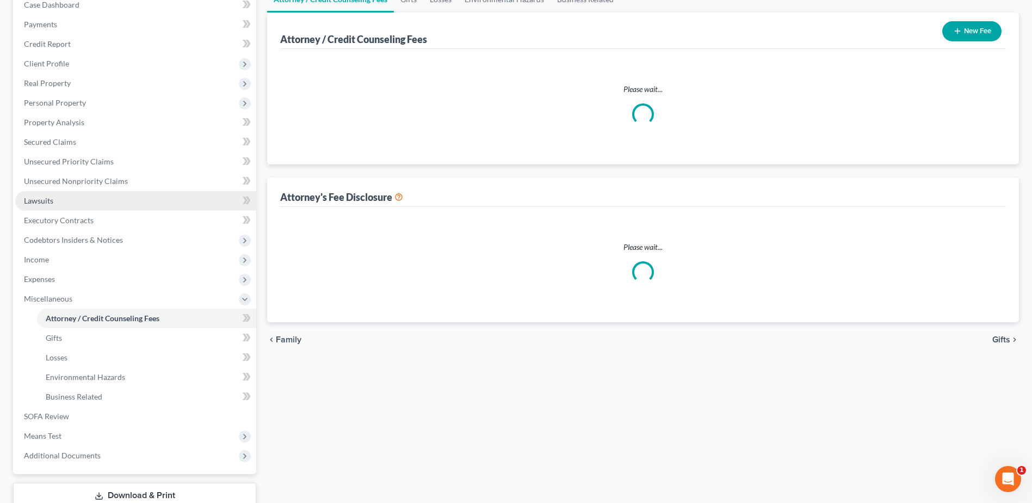
select select "1"
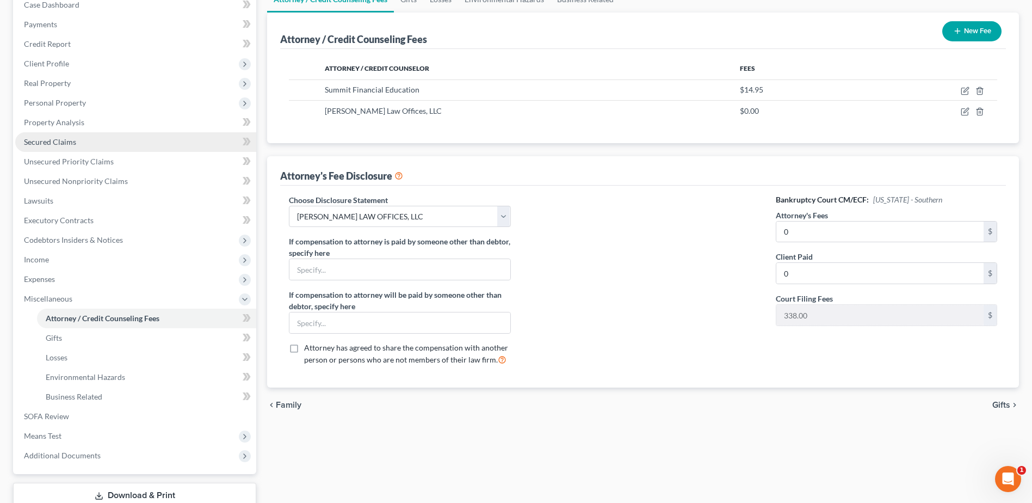
scroll to position [0, 0]
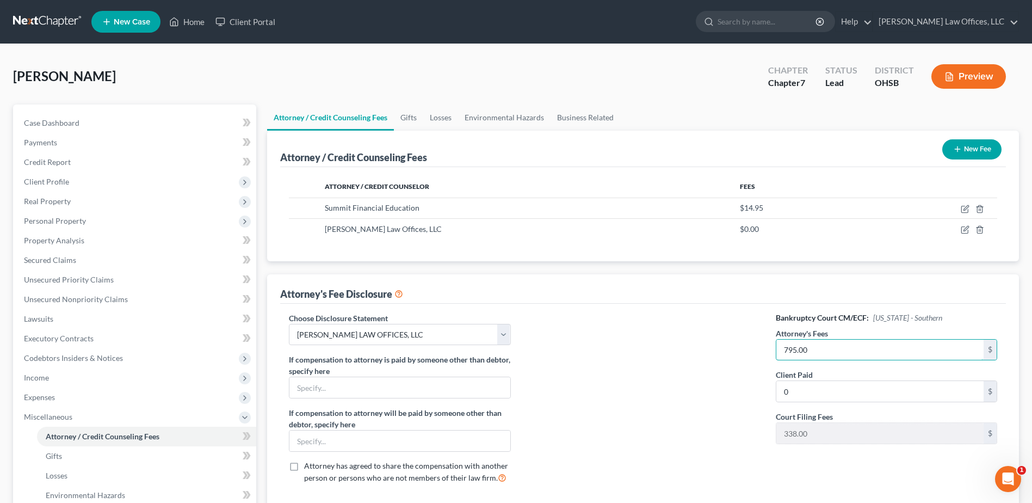
type input "795.00"
type input "9"
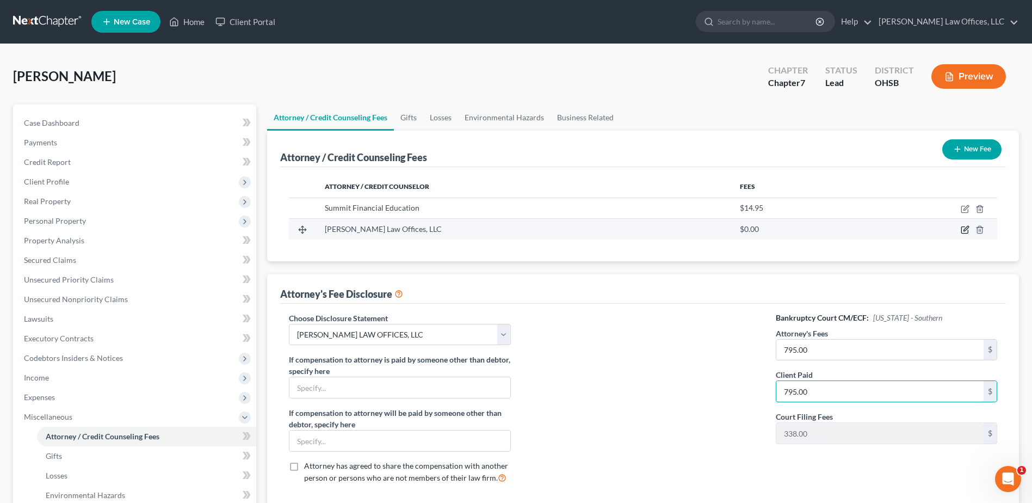
type input "795.00"
click at [964, 228] on icon "button" at bounding box center [965, 229] width 9 height 9
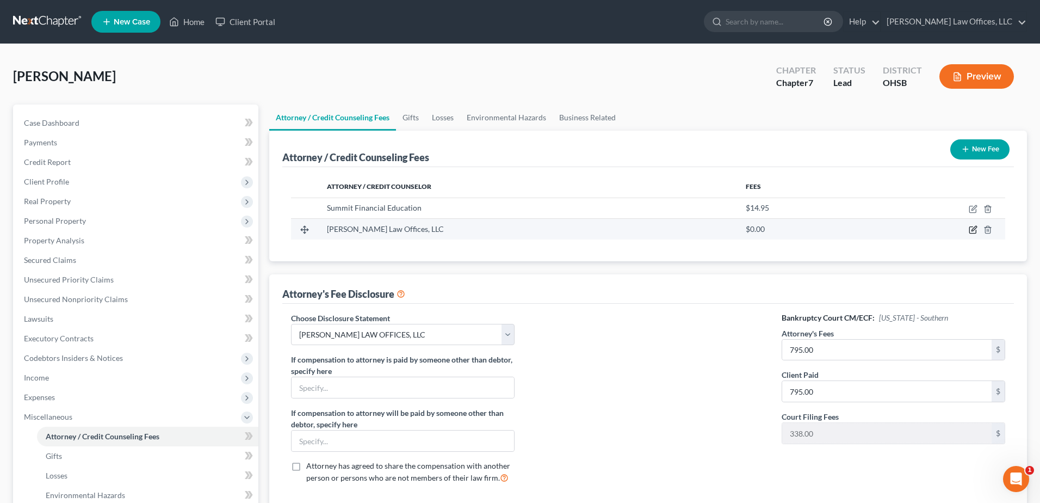
select select "36"
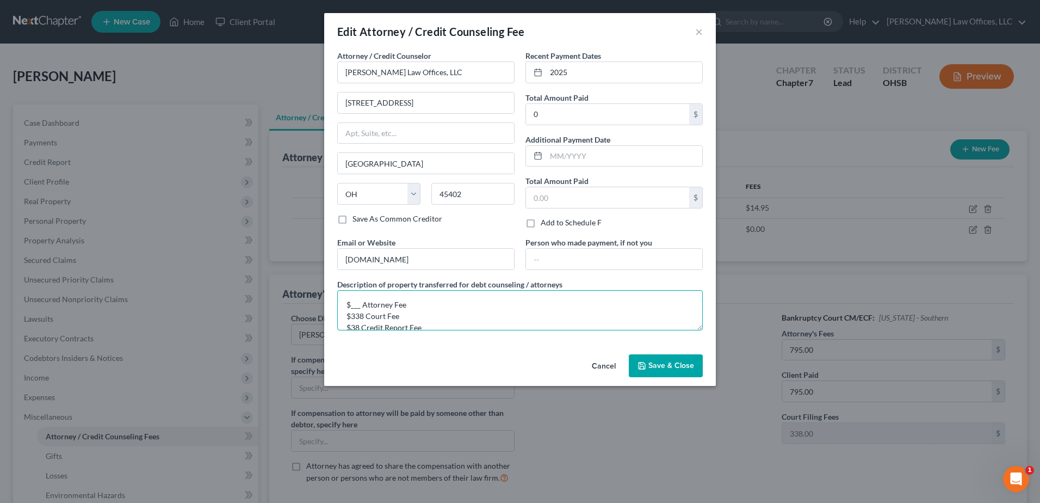
drag, startPoint x: 352, startPoint y: 305, endPoint x: 358, endPoint y: 306, distance: 6.6
click at [358, 306] on textarea "$___ Attorney Fee $338 Court Fee $38 Credit Report Fee" at bounding box center [520, 310] width 366 height 40
type textarea "$795 Attorney Fee $338 Court Fee $38 Credit Report Fee"
type input "1,170.00"
click at [652, 363] on span "Save & Close" at bounding box center [671, 365] width 46 height 9
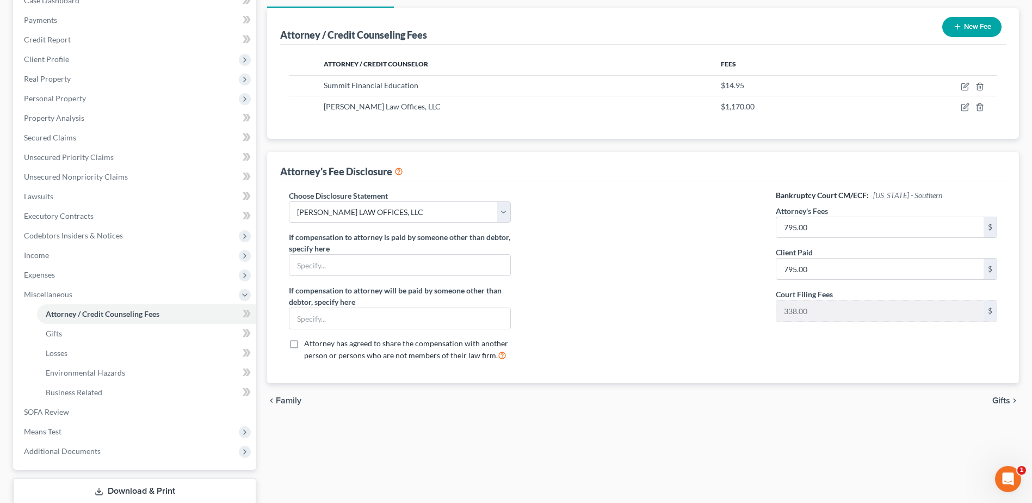
scroll to position [163, 0]
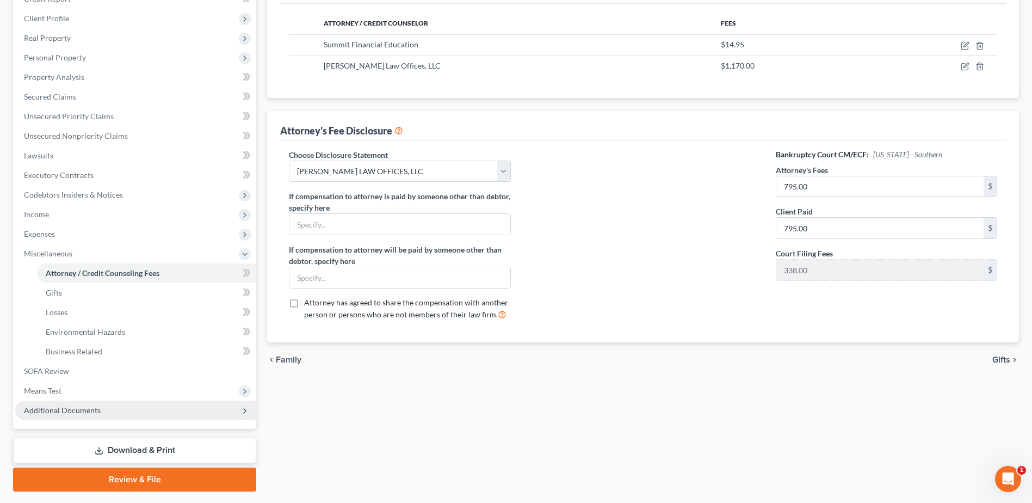
click at [85, 404] on span "Additional Documents" at bounding box center [135, 410] width 241 height 20
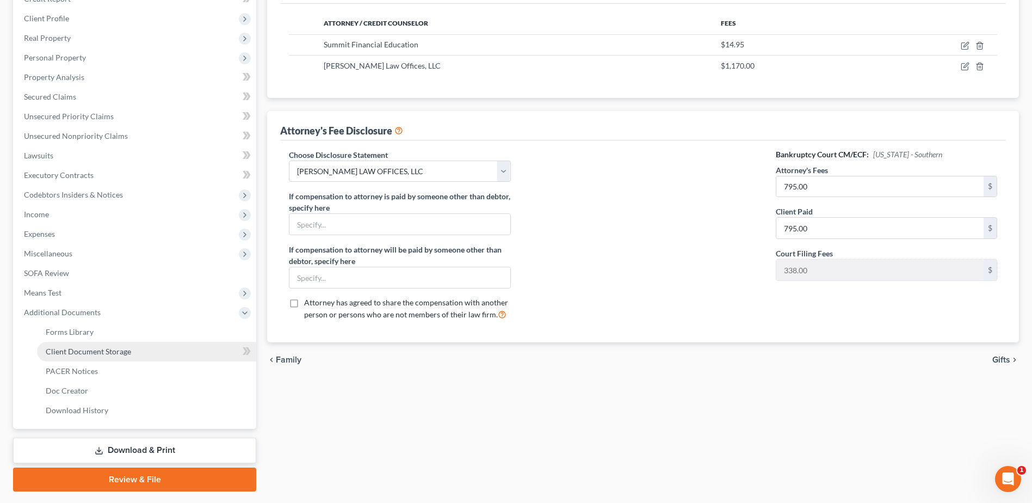
click at [121, 348] on span "Client Document Storage" at bounding box center [88, 350] width 85 height 9
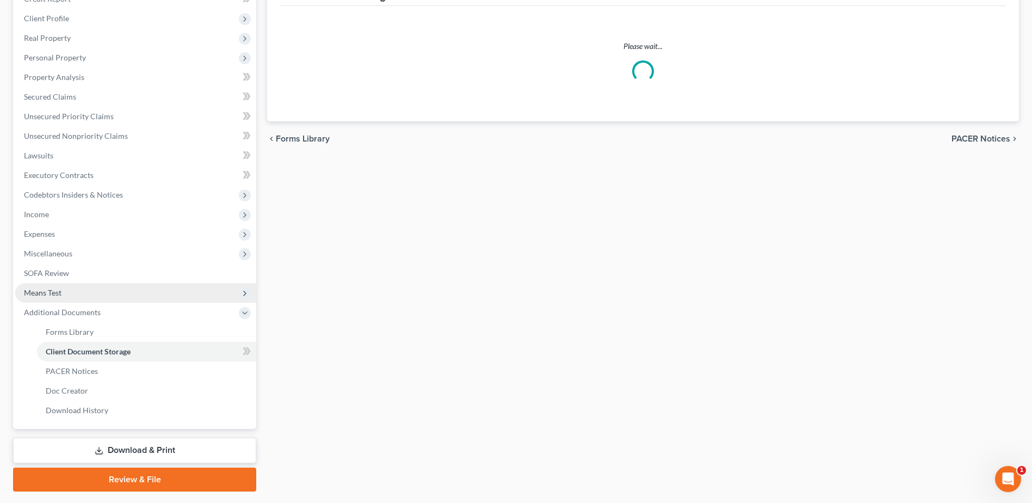
scroll to position [108, 0]
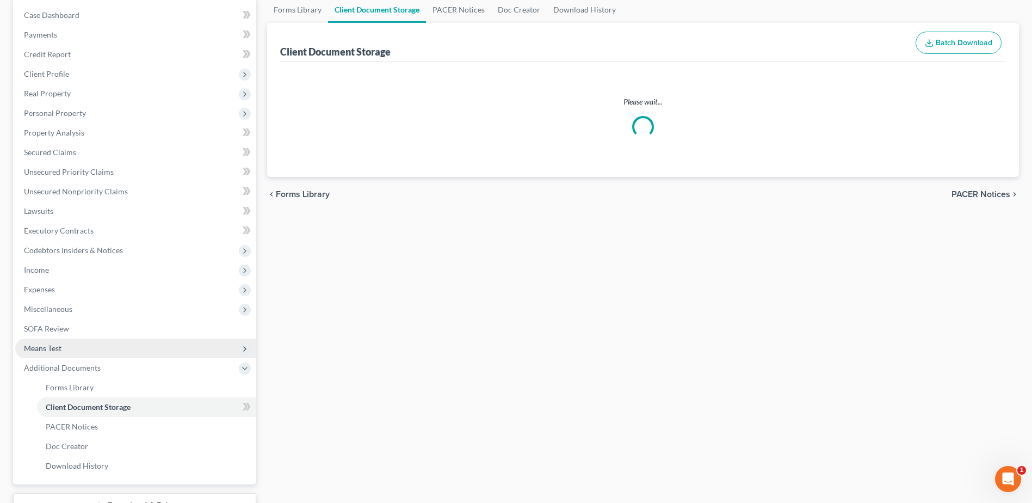
select select "7"
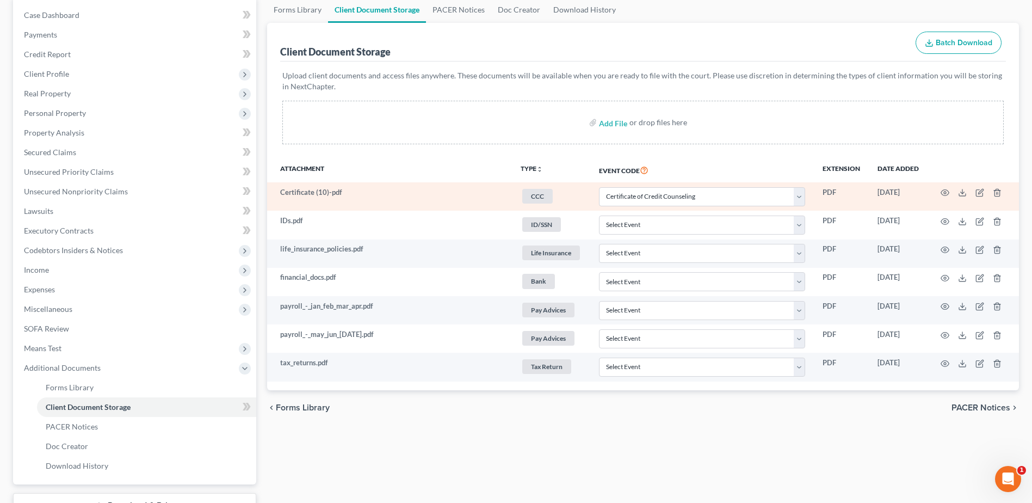
scroll to position [0, 0]
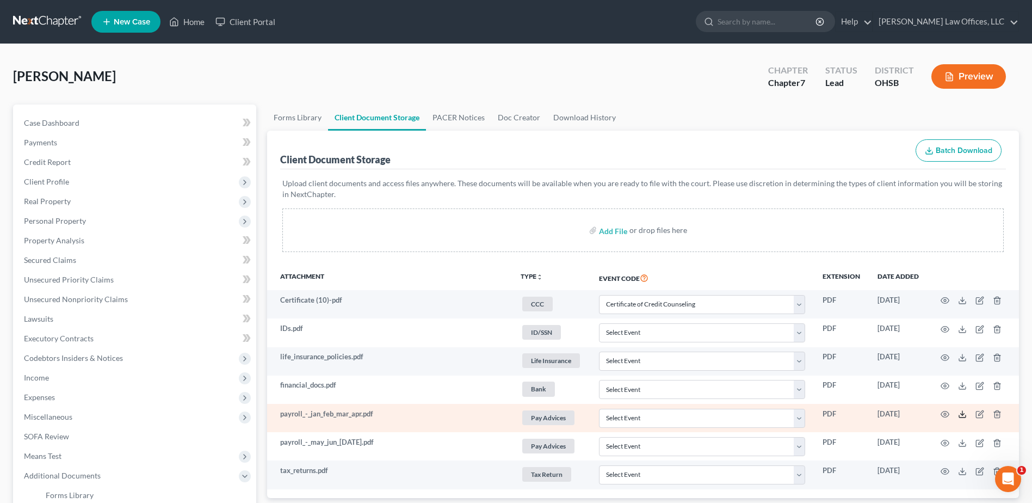
click at [961, 416] on icon at bounding box center [962, 414] width 9 height 9
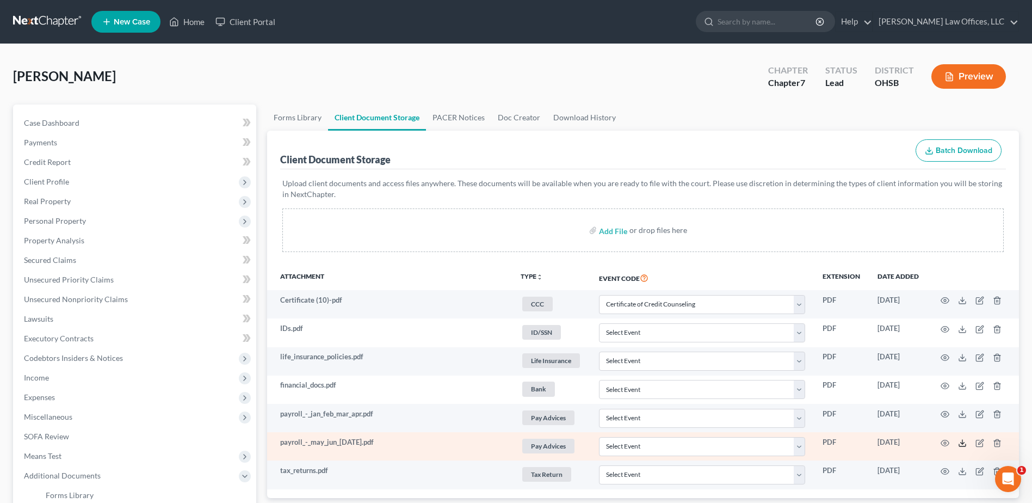
click at [963, 444] on icon at bounding box center [962, 442] width 9 height 9
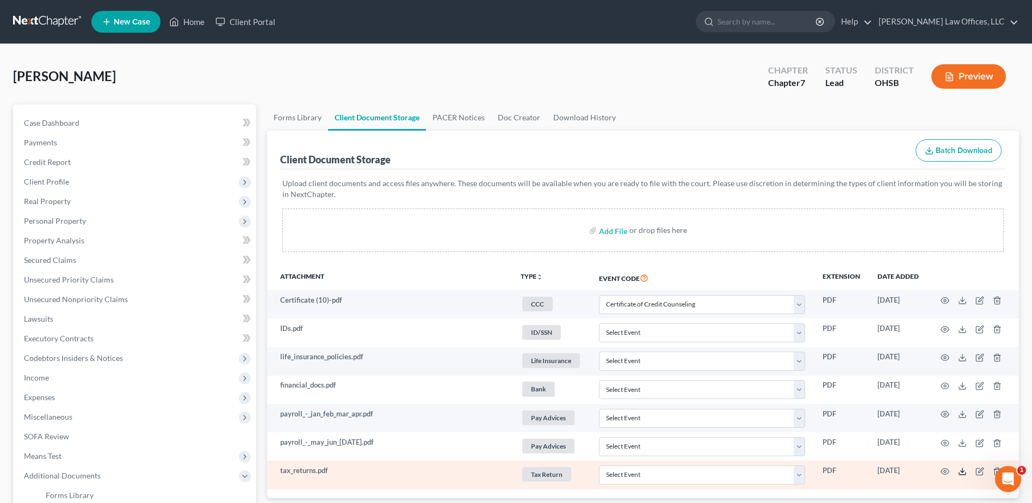
click at [963, 469] on icon at bounding box center [962, 471] width 9 height 9
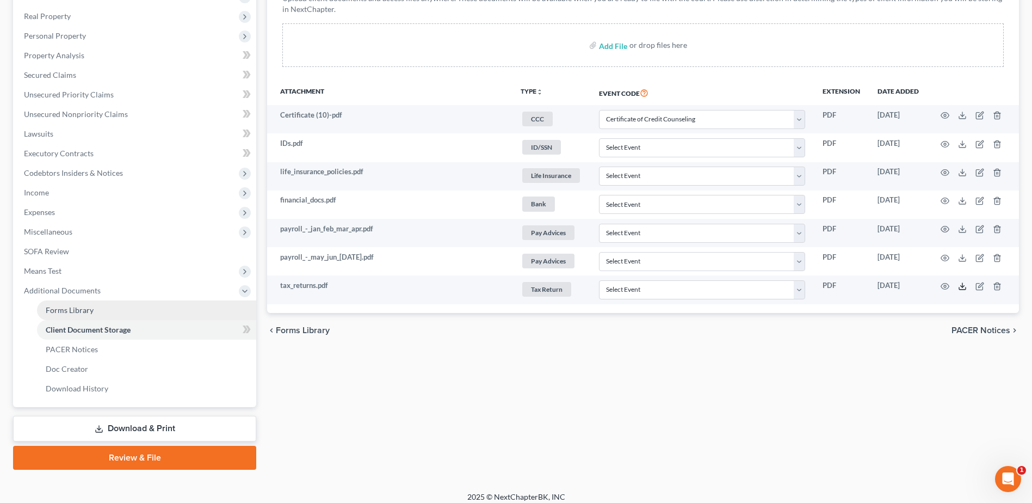
scroll to position [193, 0]
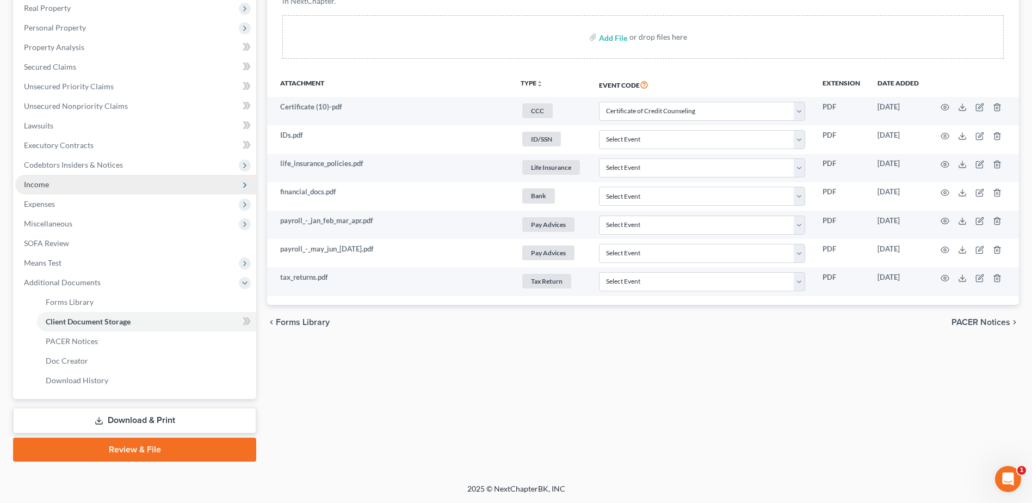
click at [78, 182] on span "Income" at bounding box center [135, 185] width 241 height 20
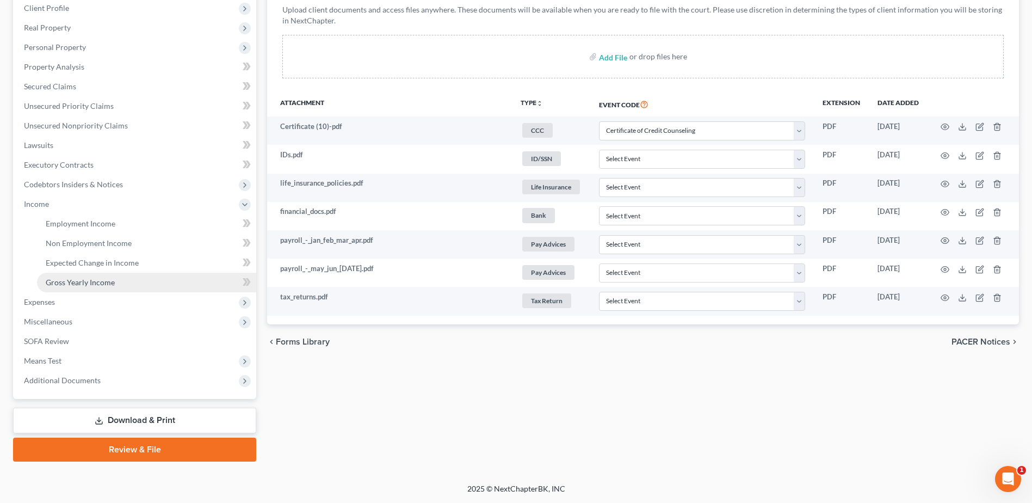
click at [97, 277] on span "Gross Yearly Income" at bounding box center [80, 281] width 69 height 9
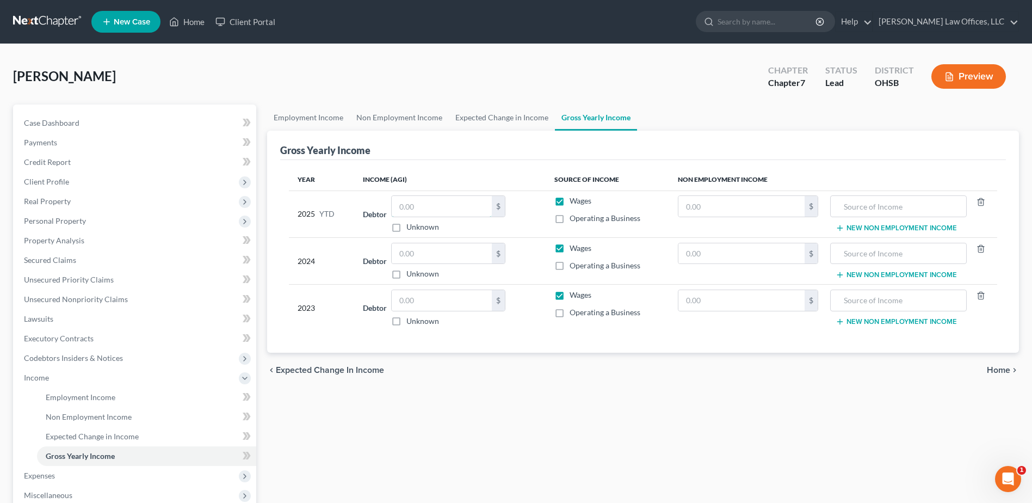
drag, startPoint x: 423, startPoint y: 203, endPoint x: 380, endPoint y: 213, distance: 44.0
click at [383, 211] on div "Debtor $ Unknown Balance Undetermined $ Unknown" at bounding box center [450, 213] width 174 height 37
drag, startPoint x: 438, startPoint y: 202, endPoint x: 397, endPoint y: 206, distance: 41.5
click at [397, 206] on input "21,660.67" at bounding box center [442, 206] width 100 height 21
type input "21,660.67"
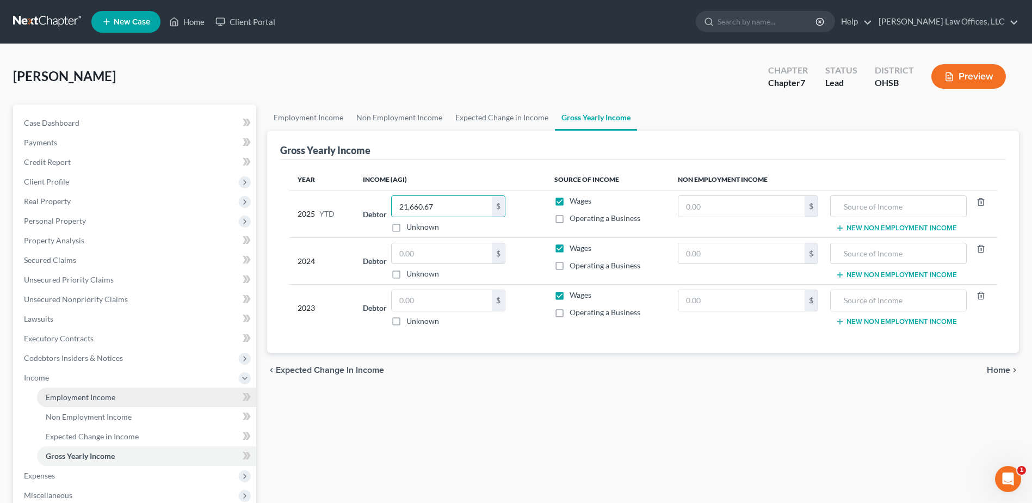
click at [89, 398] on span "Employment Income" at bounding box center [81, 396] width 70 height 9
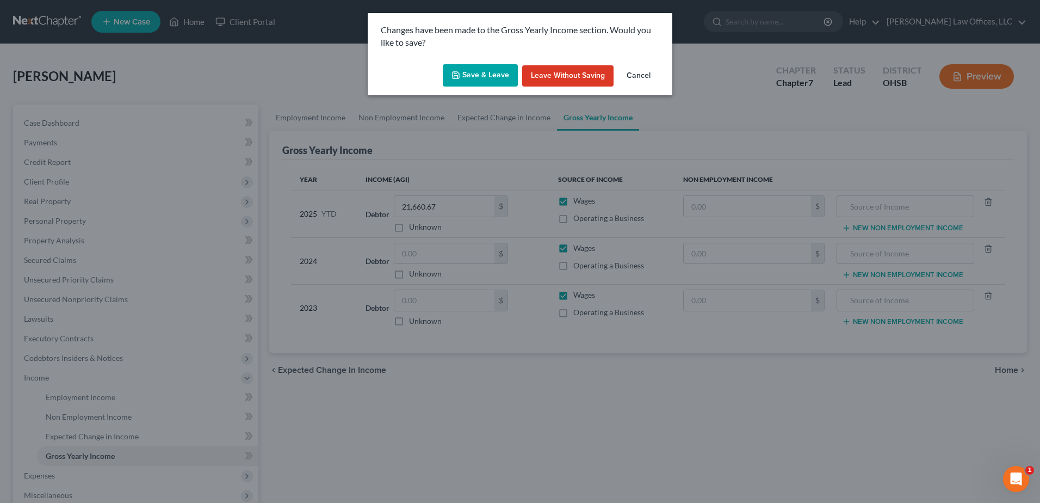
click at [487, 70] on button "Save & Leave" at bounding box center [480, 75] width 75 height 23
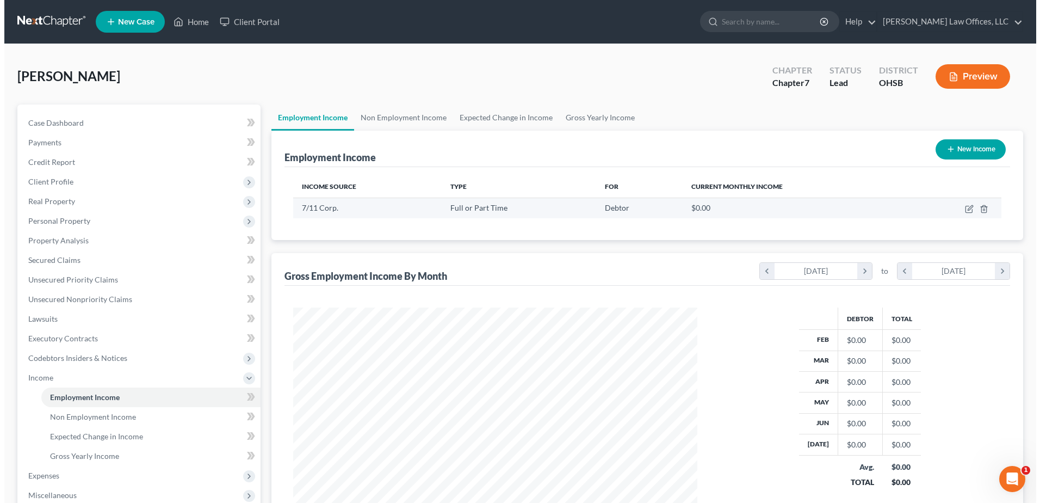
scroll to position [202, 425]
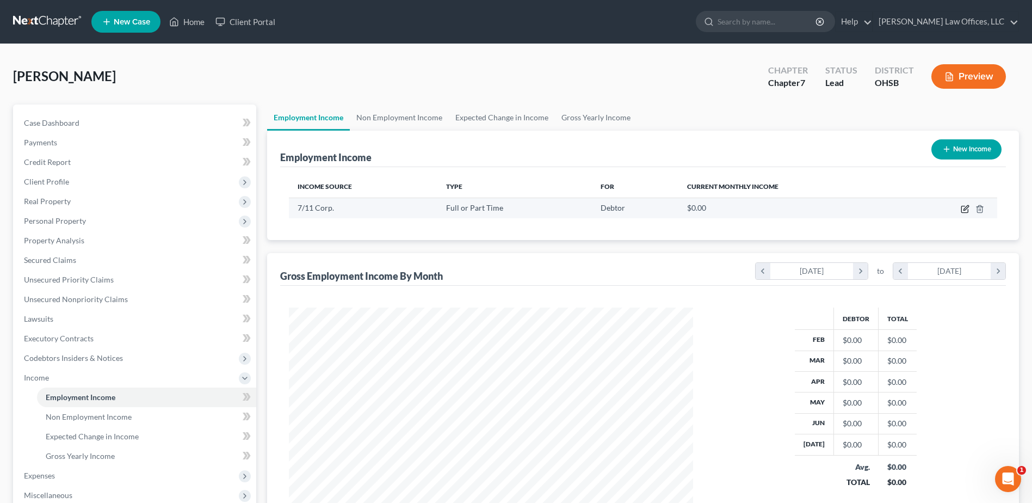
click at [964, 209] on icon "button" at bounding box center [965, 207] width 5 height 5
select select "0"
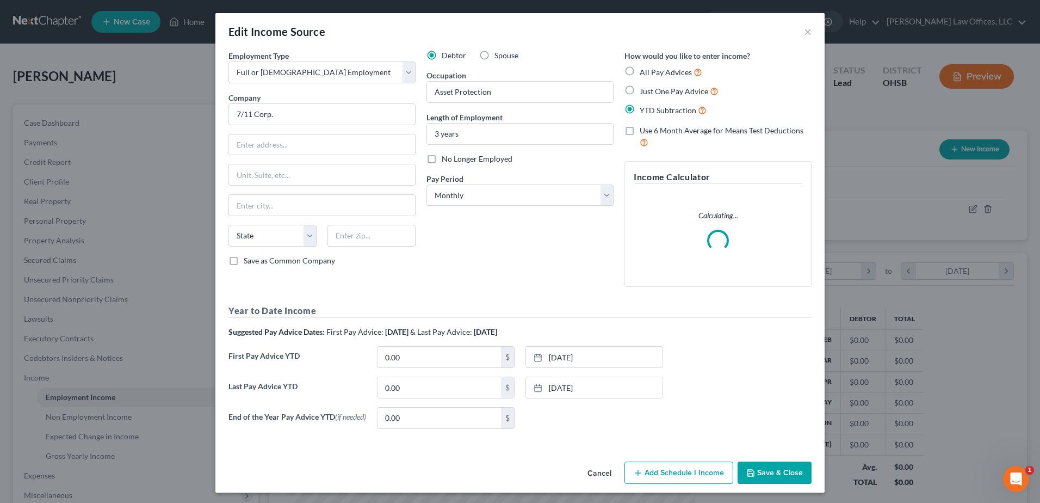
scroll to position [203, 430]
paste input "21,660.67"
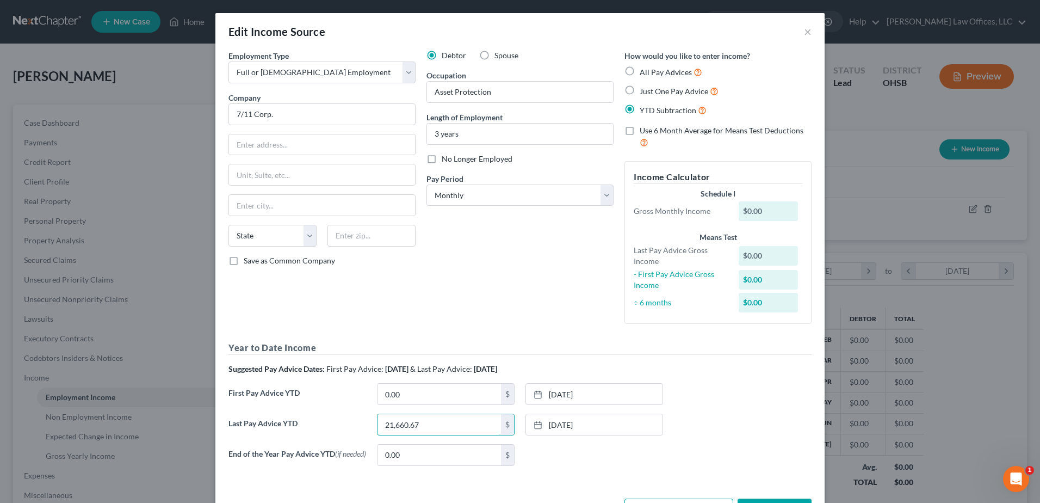
type input "21,660.67"
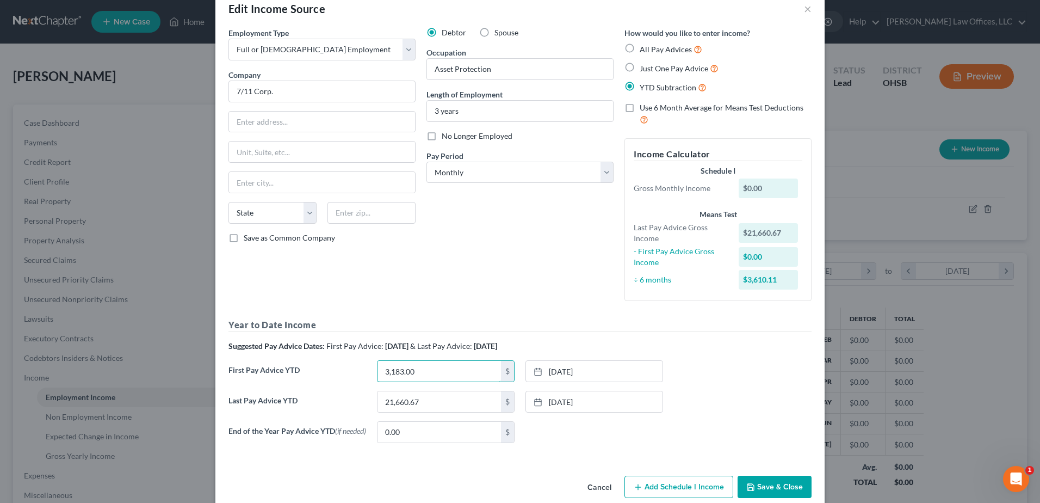
scroll to position [42, 0]
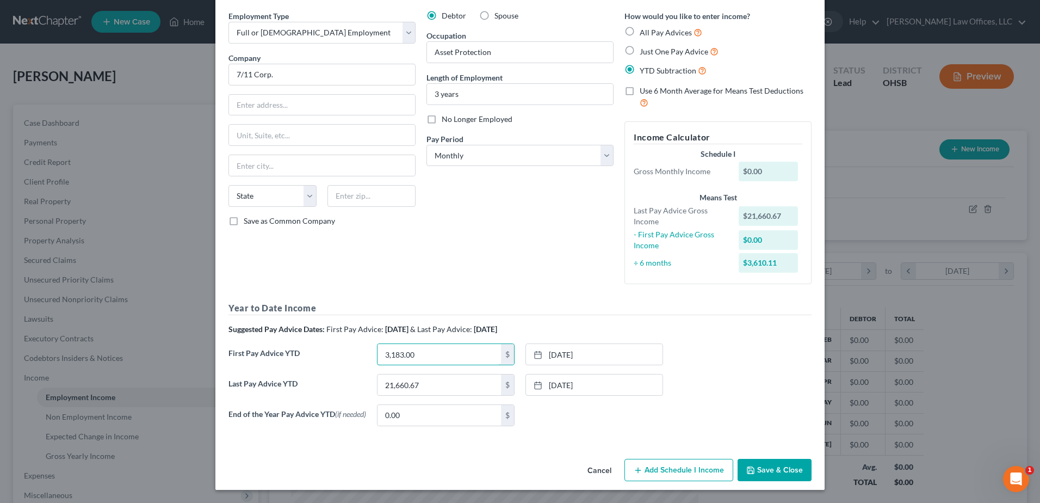
type input "3,183.00"
click at [688, 468] on button "Add Schedule I Income" at bounding box center [678, 470] width 109 height 23
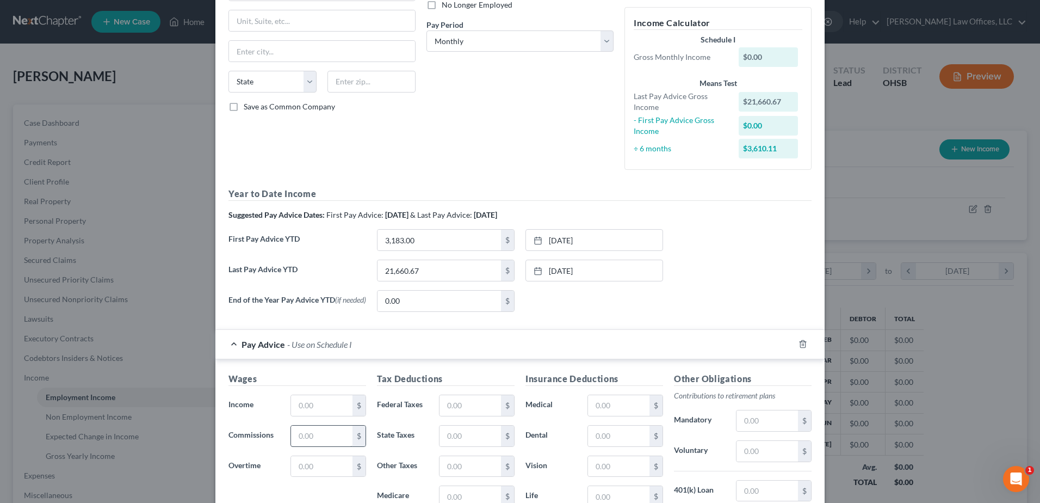
scroll to position [206, 0]
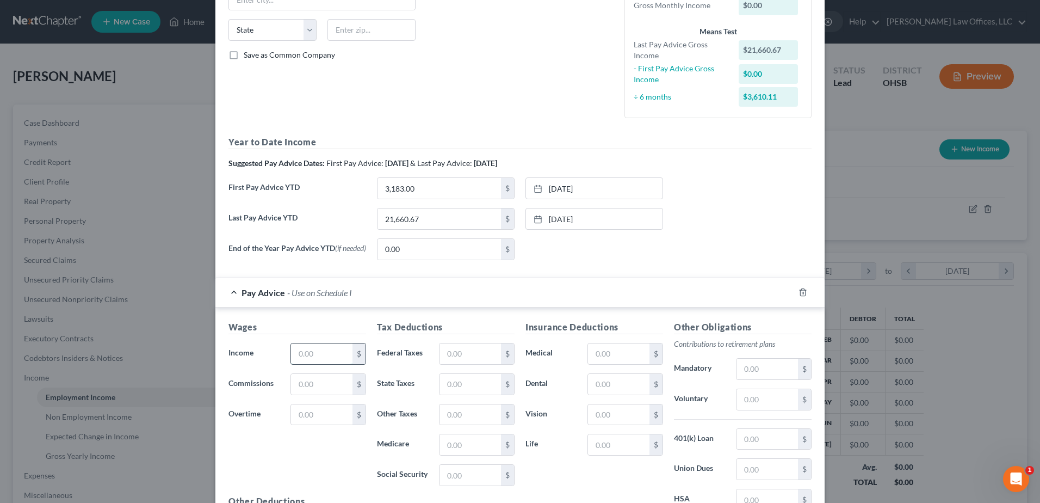
drag, startPoint x: 312, startPoint y: 350, endPoint x: 295, endPoint y: 353, distance: 17.1
click at [296, 353] on input "text" at bounding box center [321, 353] width 61 height 21
type input "775.00"
drag, startPoint x: 461, startPoint y: 356, endPoint x: 432, endPoint y: 353, distance: 29.0
click at [444, 358] on input "text" at bounding box center [469, 353] width 61 height 21
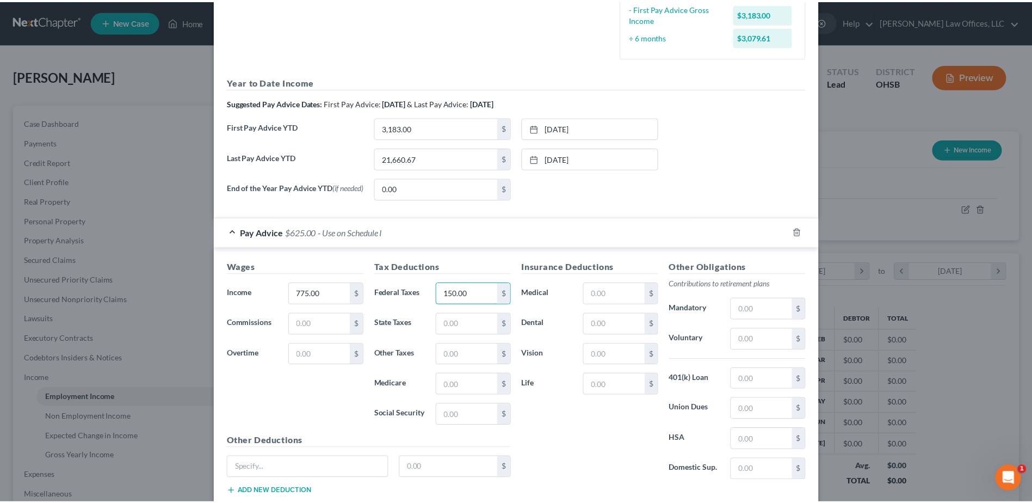
scroll to position [338, 0]
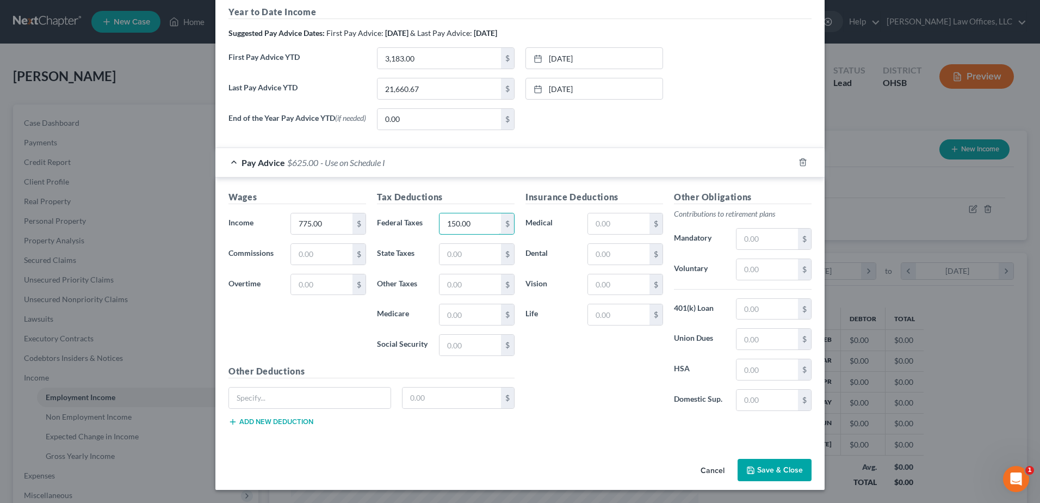
type input "150.00"
click at [780, 470] on button "Save & Close" at bounding box center [775, 470] width 74 height 23
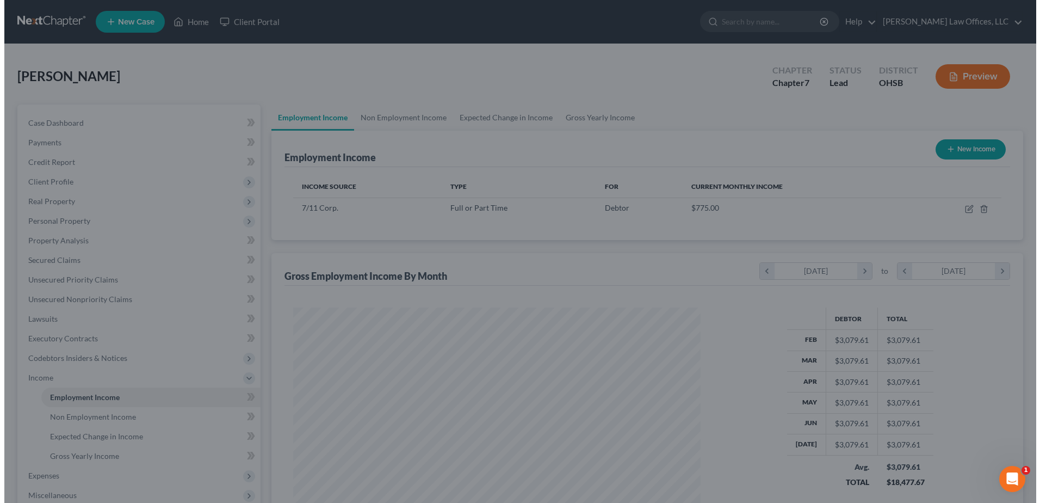
scroll to position [543721, 543497]
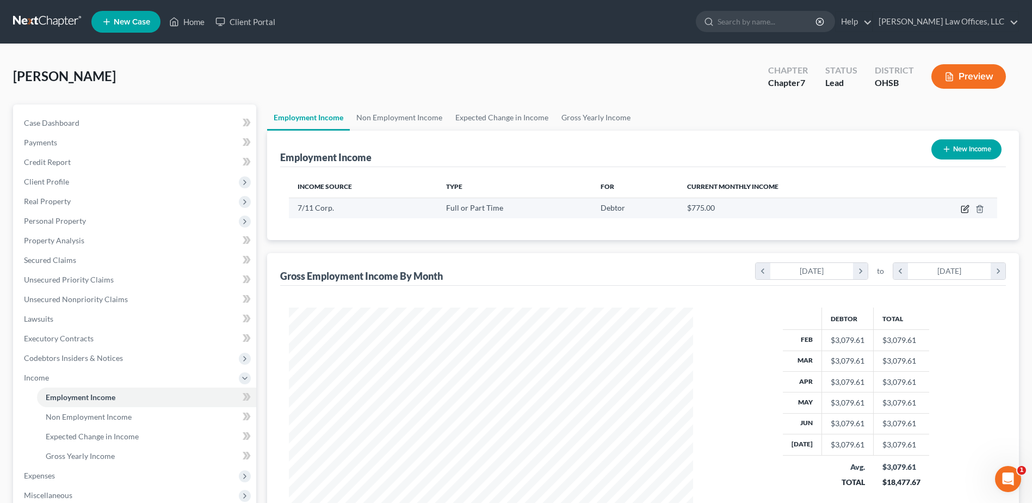
click at [964, 209] on icon "button" at bounding box center [965, 207] width 5 height 5
select select "0"
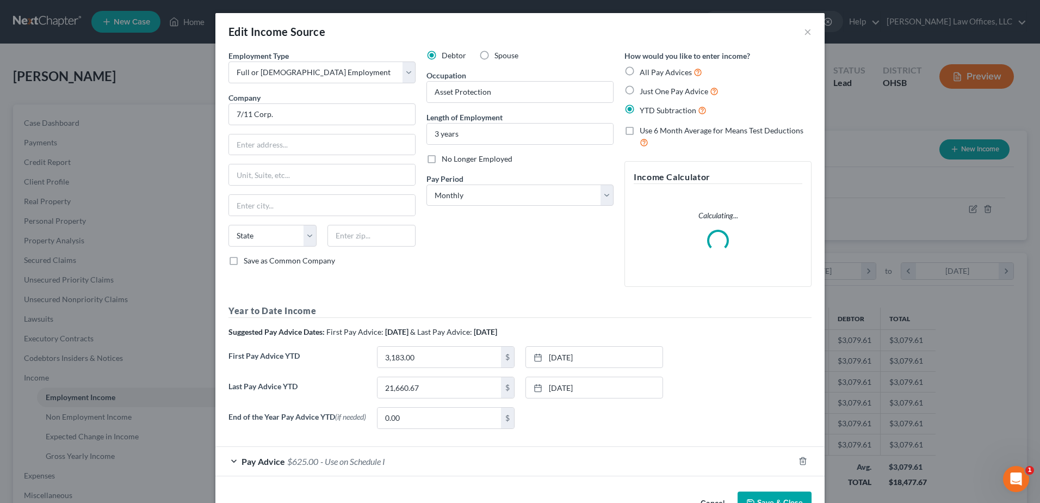
scroll to position [203, 430]
drag, startPoint x: 605, startPoint y: 195, endPoint x: 579, endPoint y: 203, distance: 27.7
click at [605, 195] on select "Select Monthly Twice Monthly Every Other Week Weekly" at bounding box center [519, 195] width 187 height 22
select select "3"
click at [426, 184] on select "Select Monthly Twice Monthly Every Other Week Weekly" at bounding box center [519, 195] width 187 height 22
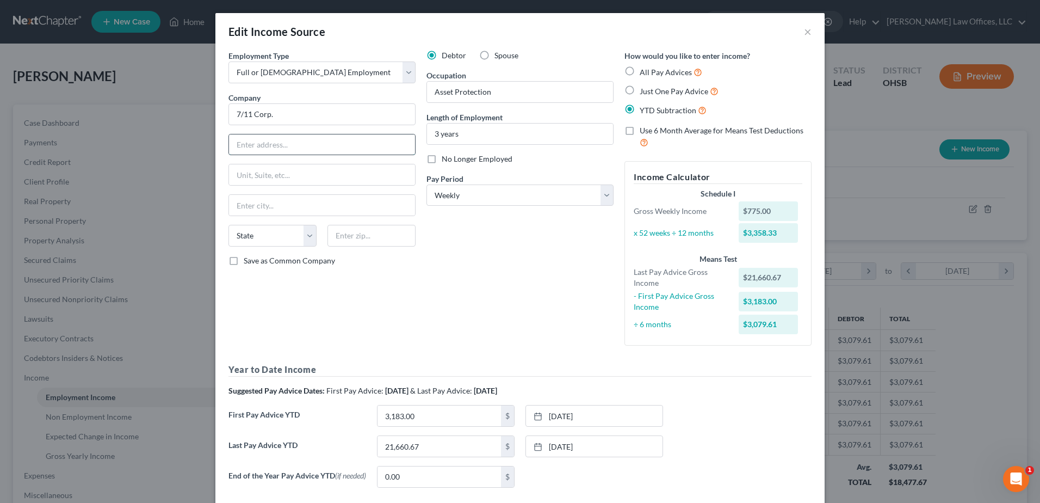
click at [281, 137] on input "text" at bounding box center [322, 144] width 186 height 21
type input "3200 Hackberry Rd."
type input "Irving"
select select "45"
type input "75063"
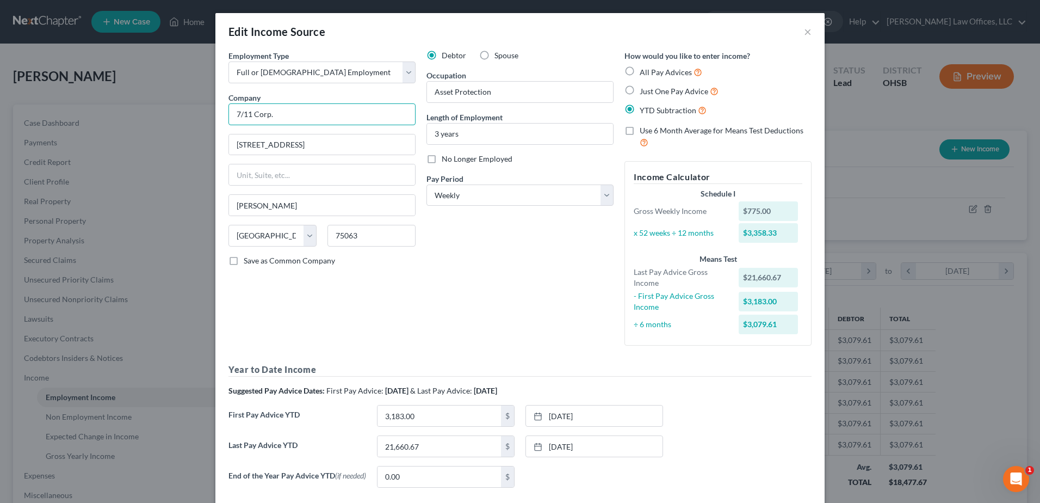
click at [282, 122] on input "7/11 Corp." at bounding box center [321, 114] width 187 height 22
drag, startPoint x: 238, startPoint y: 113, endPoint x: 248, endPoint y: 115, distance: 10.7
click at [248, 115] on input "7/11 Corp." at bounding box center [321, 114] width 187 height 22
click at [282, 115] on input "7-Eleven, Corp." at bounding box center [321, 114] width 187 height 22
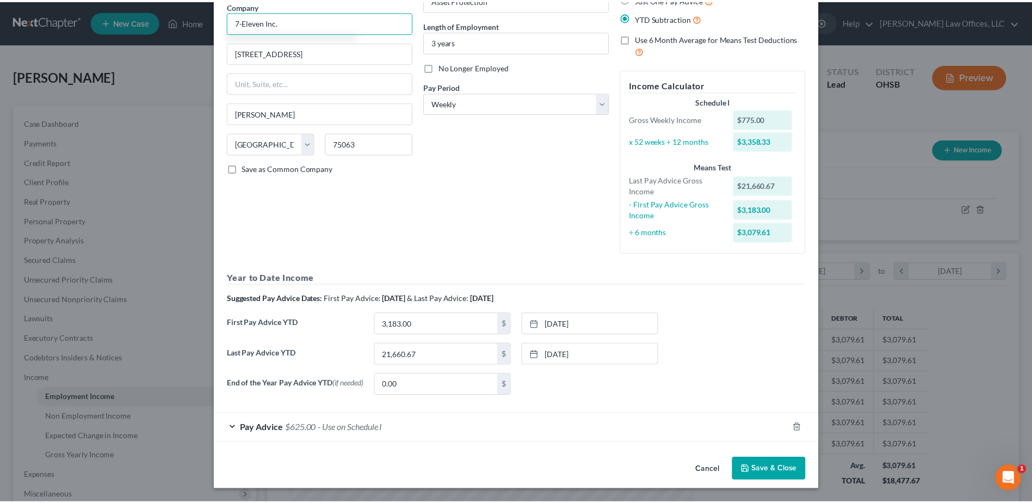
scroll to position [94, 0]
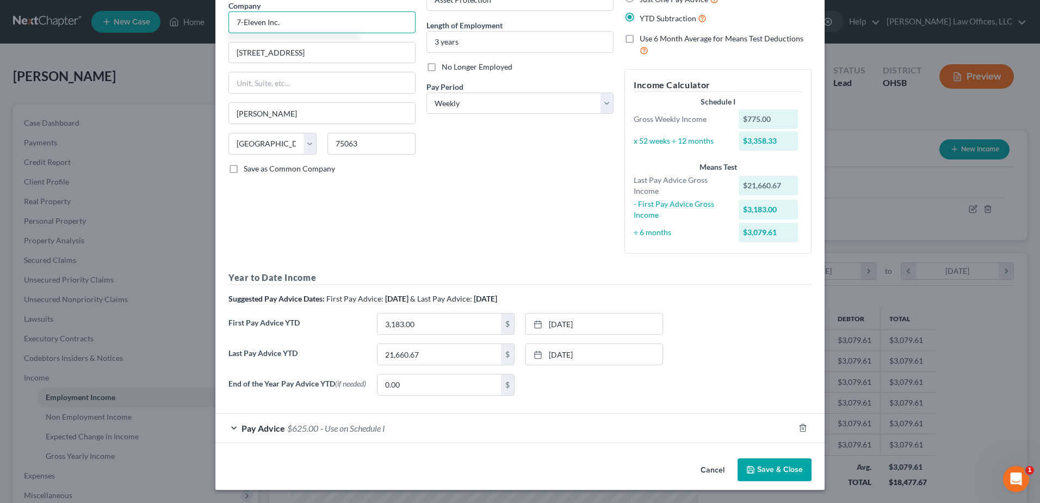
type input "7-Eleven Inc."
click at [777, 467] on button "Save & Close" at bounding box center [775, 469] width 74 height 23
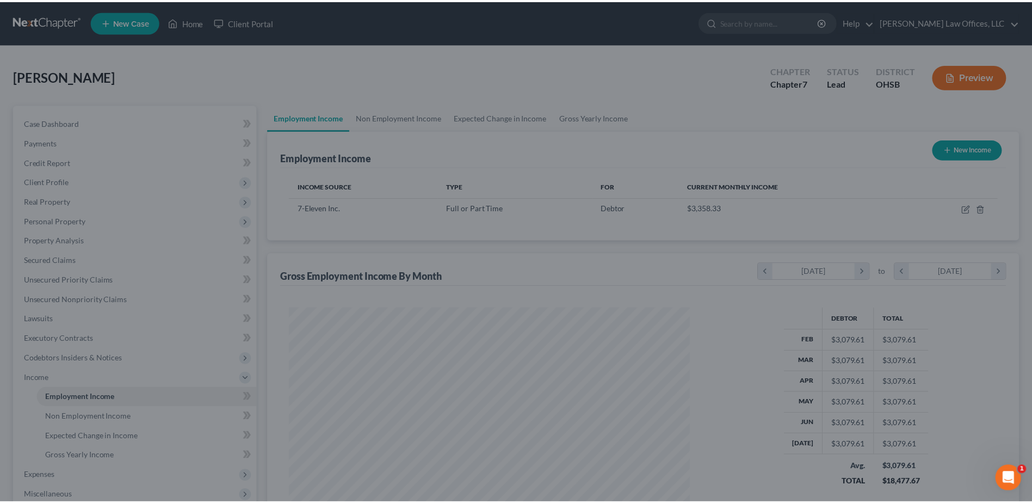
scroll to position [543721, 543497]
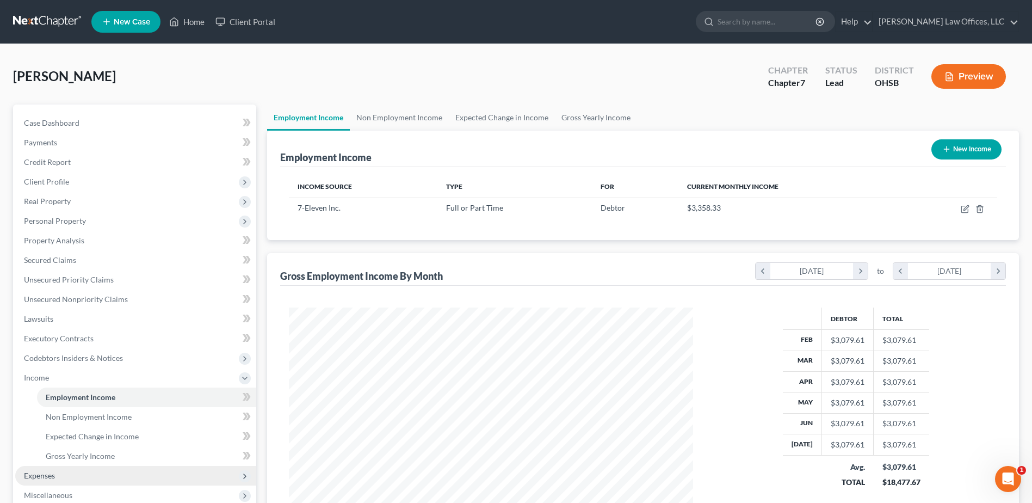
click at [67, 475] on span "Expenses" at bounding box center [135, 476] width 241 height 20
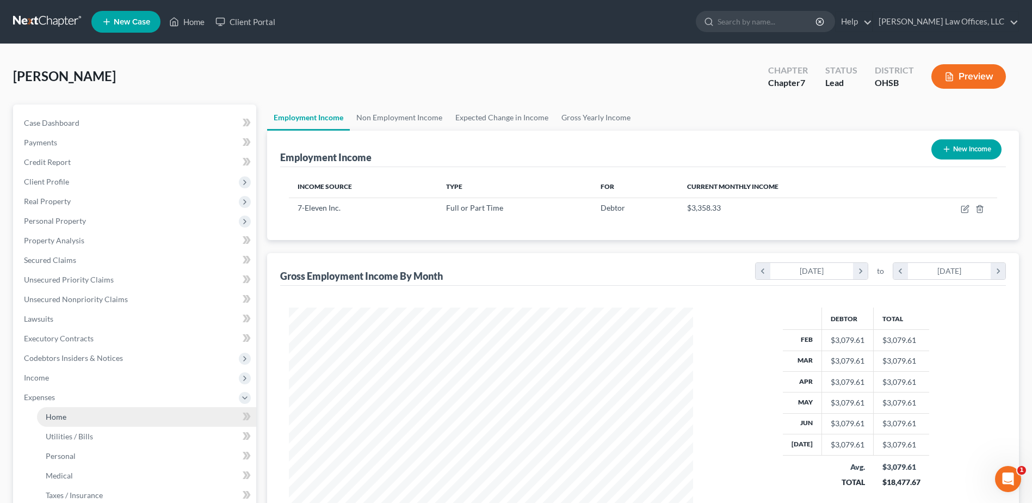
click at [55, 418] on span "Home" at bounding box center [56, 416] width 21 height 9
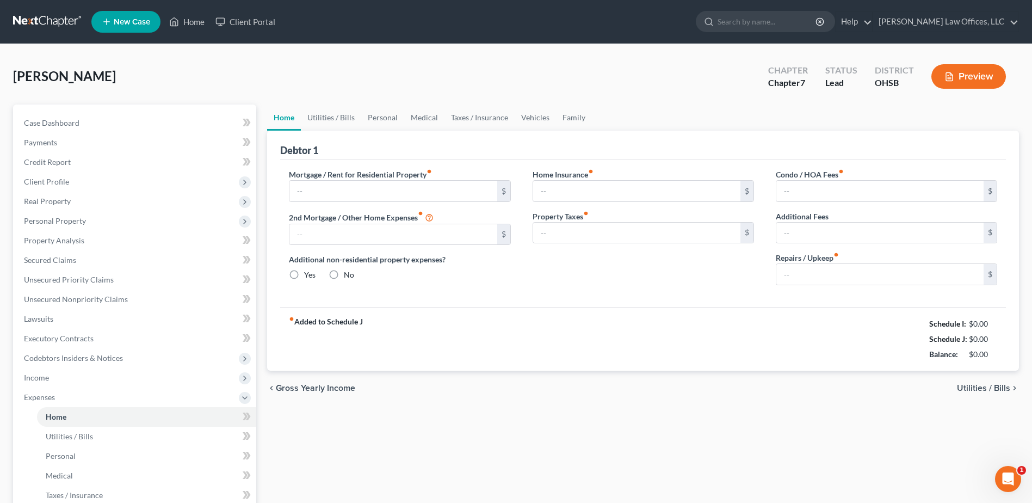
radio input "true"
click at [360, 189] on input "text" at bounding box center [392, 191] width 207 height 21
type input "1,300.00"
click at [823, 274] on input "text" at bounding box center [879, 274] width 207 height 21
type input "20.00"
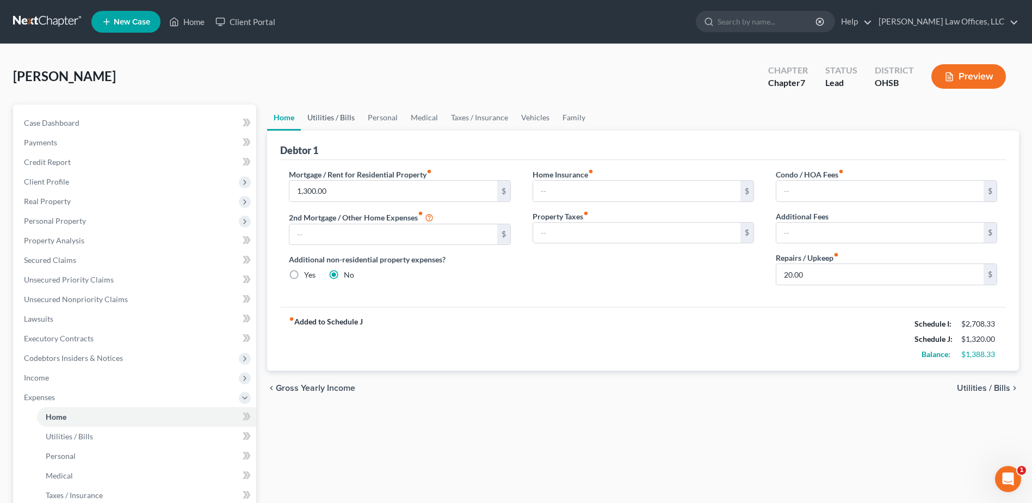
click at [326, 115] on link "Utilities / Bills" at bounding box center [331, 117] width 60 height 26
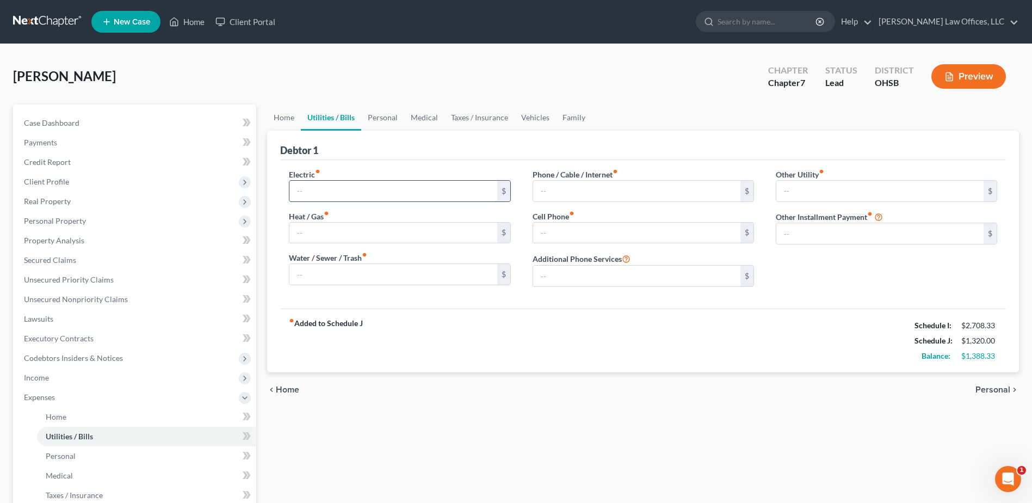
click at [334, 193] on input "text" at bounding box center [392, 191] width 207 height 21
type input "100.00"
type input "50.00"
type input "35.00"
type input "50.00"
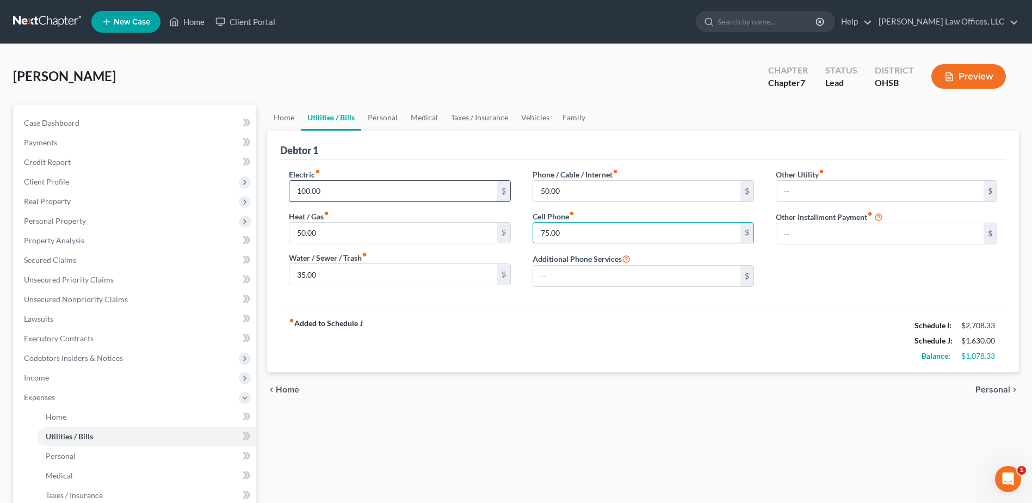
type input "75.00"
click at [386, 120] on link "Personal" at bounding box center [382, 117] width 43 height 26
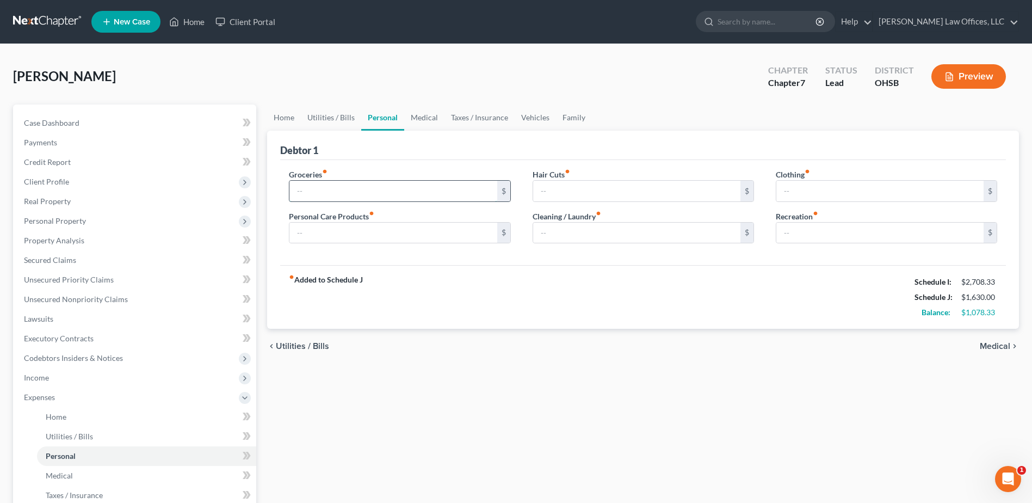
click at [349, 183] on input "text" at bounding box center [392, 191] width 207 height 21
type input "595.00"
type input "50.00"
type input "40.00"
type input "30.00"
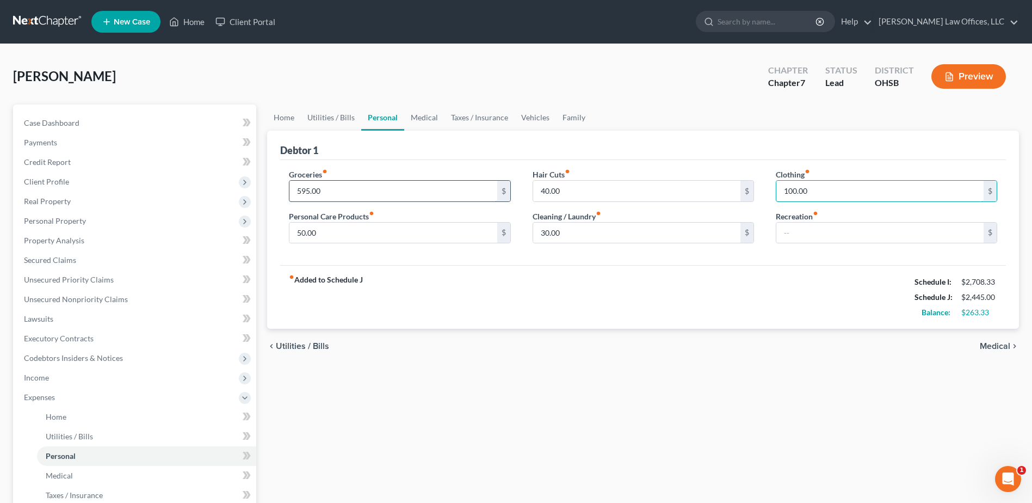
type input "100.00"
type input "50.00"
click at [416, 117] on link "Medical" at bounding box center [424, 117] width 40 height 26
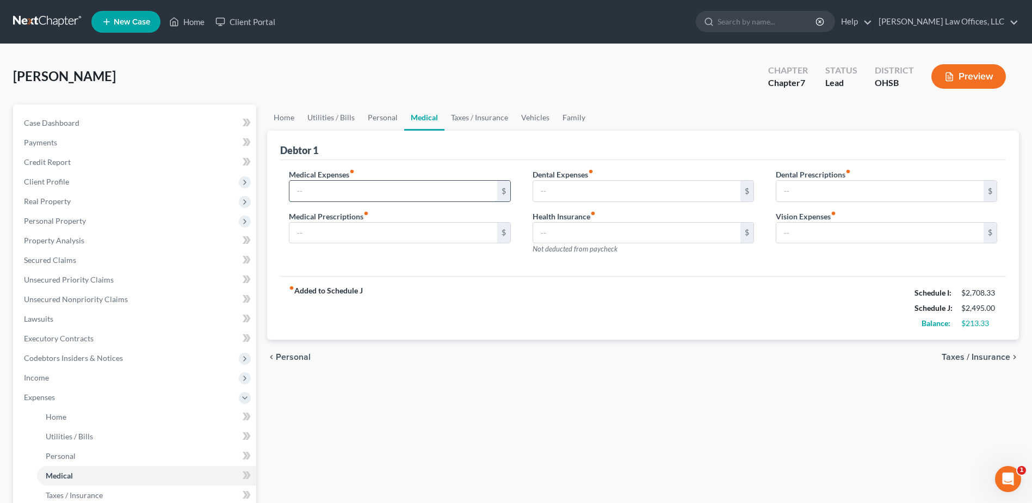
click at [374, 190] on input "text" at bounding box center [392, 191] width 207 height 21
type input "50.00"
type input "25.00"
click at [498, 118] on link "Taxes / Insurance" at bounding box center [479, 117] width 70 height 26
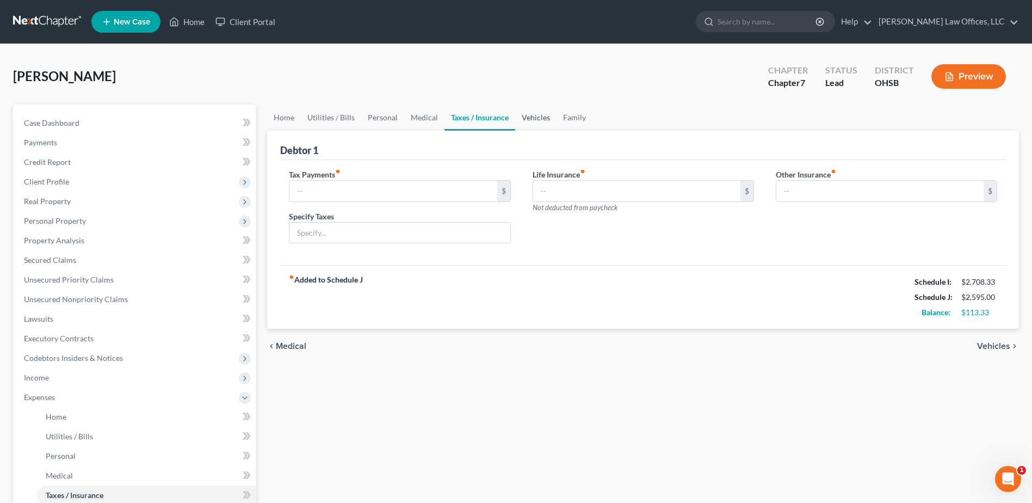
click at [518, 115] on link "Vehicles" at bounding box center [535, 117] width 41 height 26
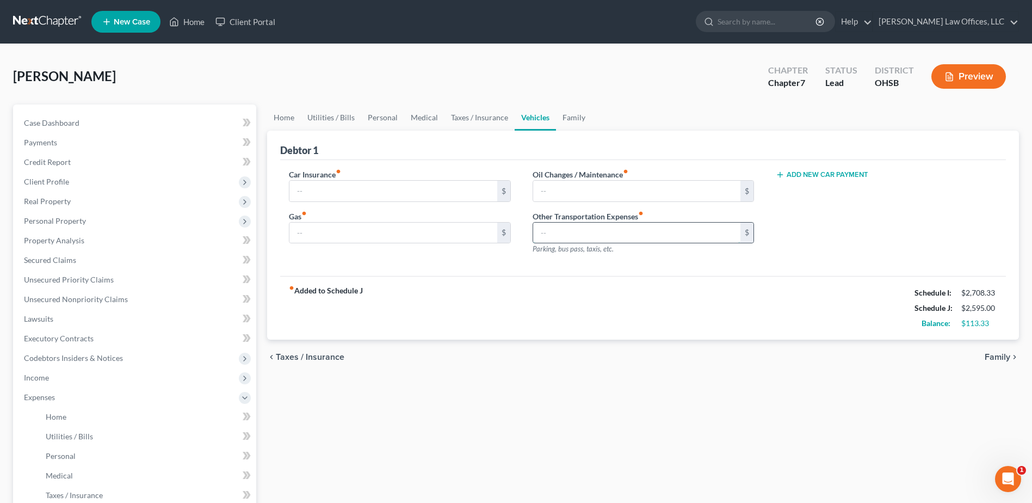
click at [538, 229] on input "text" at bounding box center [636, 232] width 207 height 21
type input "150.00"
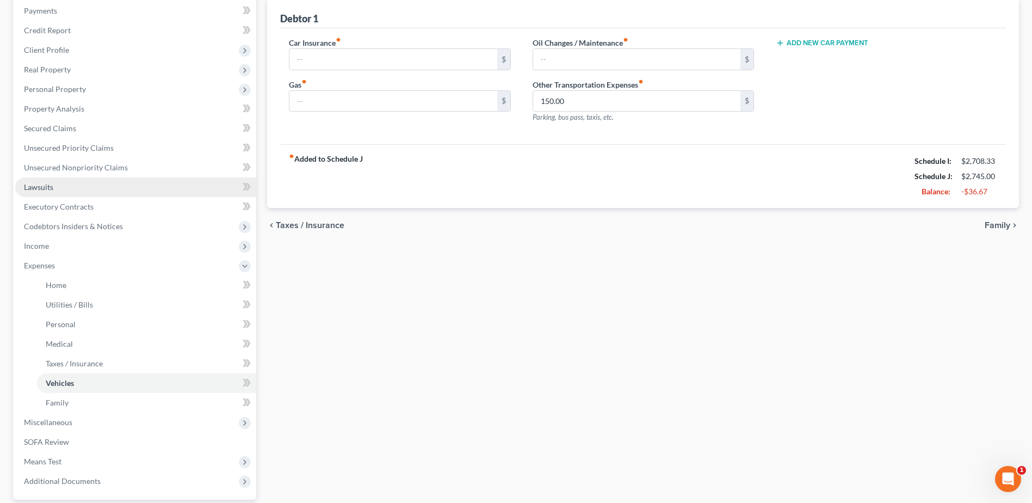
scroll to position [232, 0]
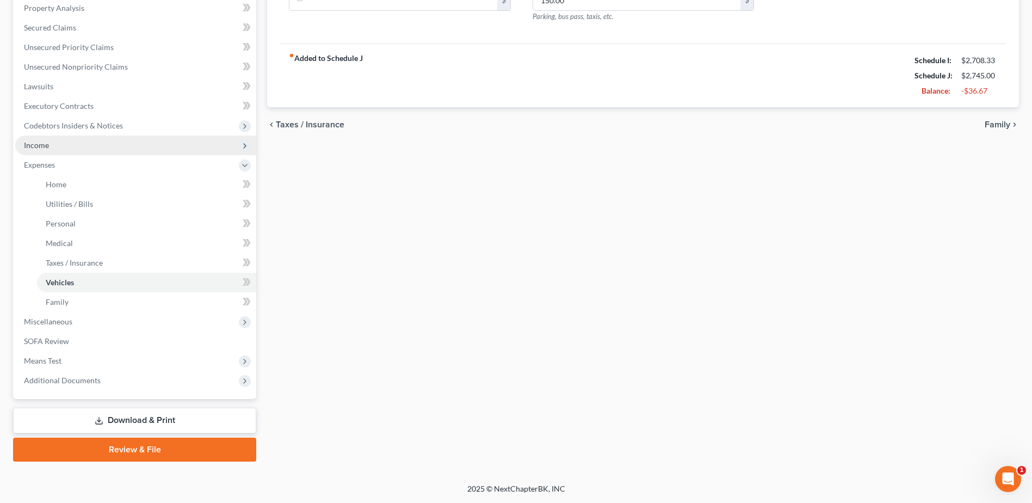
click at [54, 147] on span "Income" at bounding box center [135, 145] width 241 height 20
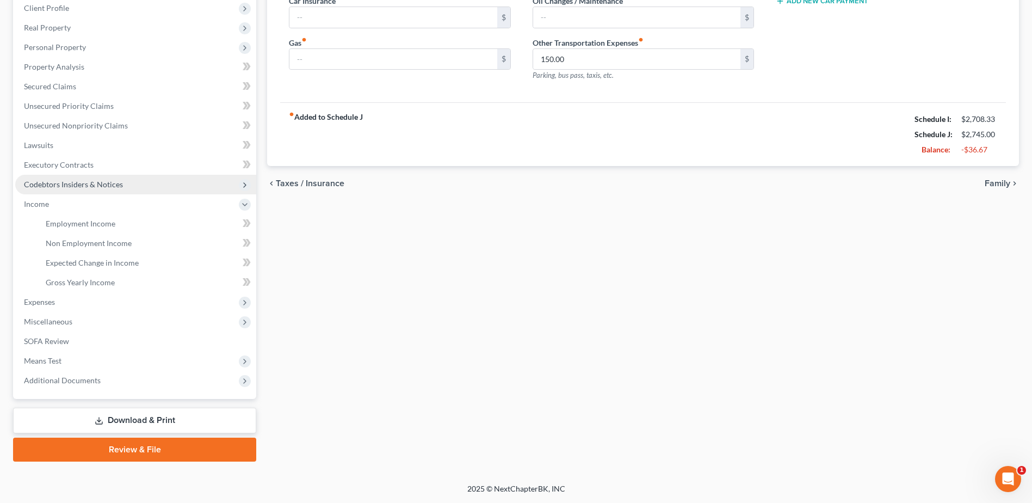
scroll to position [174, 0]
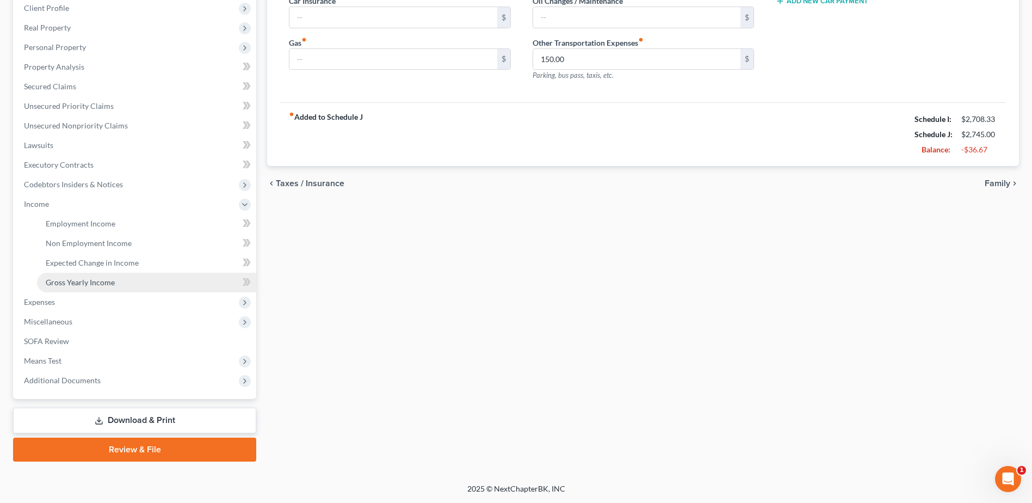
click at [83, 280] on span "Gross Yearly Income" at bounding box center [80, 281] width 69 height 9
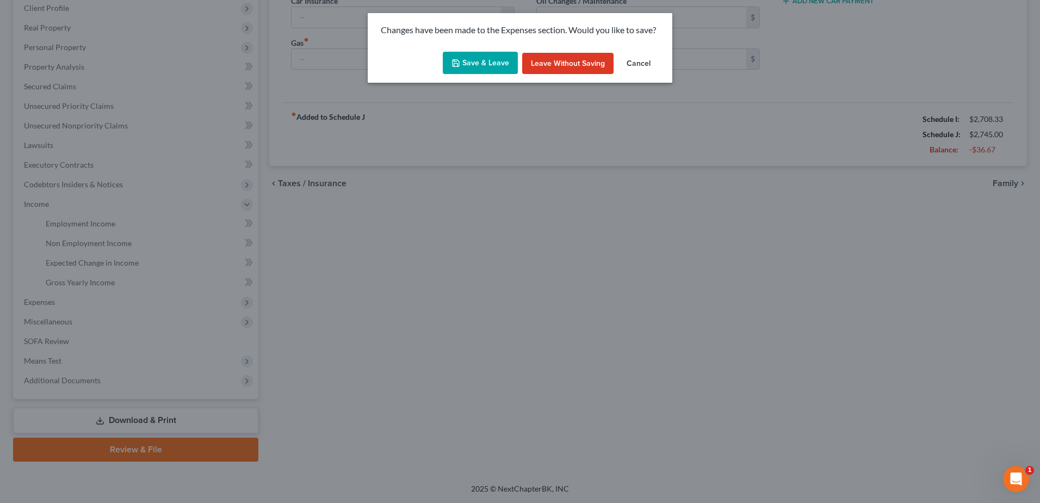
click at [458, 63] on polyline "button" at bounding box center [456, 64] width 4 height 3
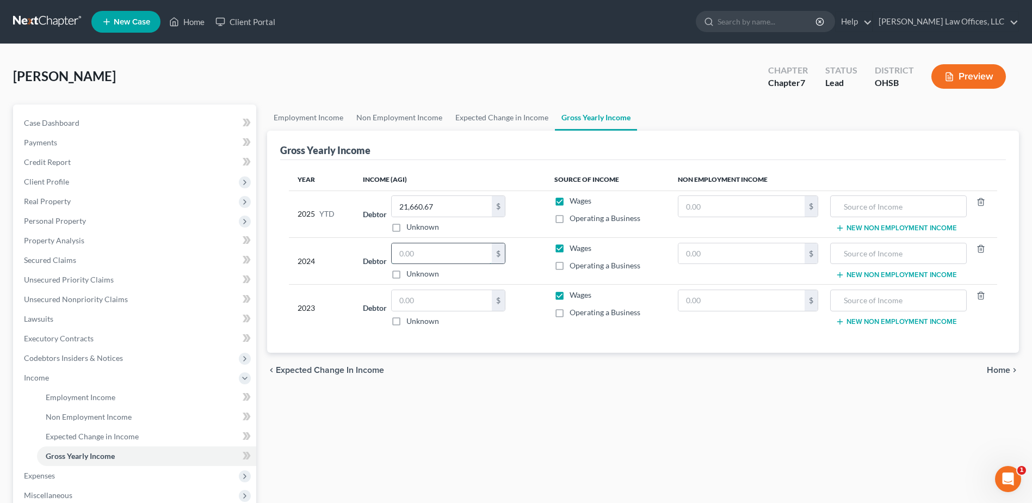
drag, startPoint x: 436, startPoint y: 256, endPoint x: 406, endPoint y: 260, distance: 30.2
click at [406, 260] on input "text" at bounding box center [442, 253] width 100 height 21
type input "2"
drag, startPoint x: 418, startPoint y: 302, endPoint x: 392, endPoint y: 305, distance: 26.2
click at [392, 305] on div "Debtor $ Unknown Balance Undetermined $ Unknown" at bounding box center [450, 307] width 174 height 37
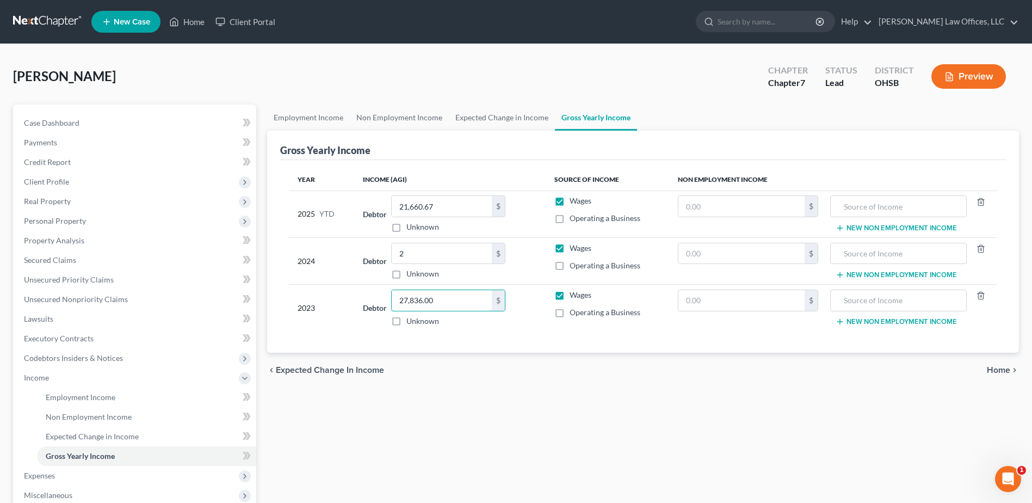
type input "27,836.00"
type input "40,201.00"
click at [394, 405] on div "Employment Income Non Employment Income Expected Change in Income Gross Yearly …" at bounding box center [643, 369] width 763 height 530
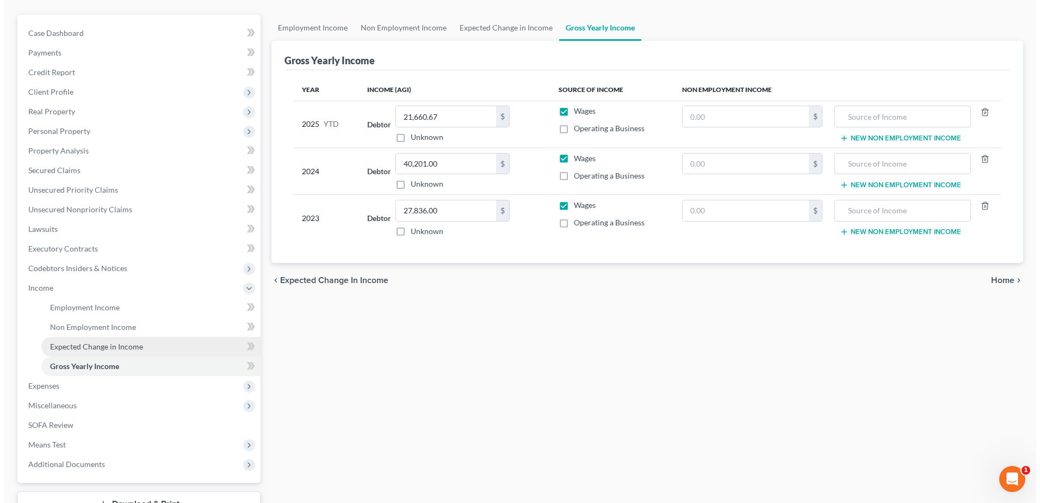
scroll to position [109, 0]
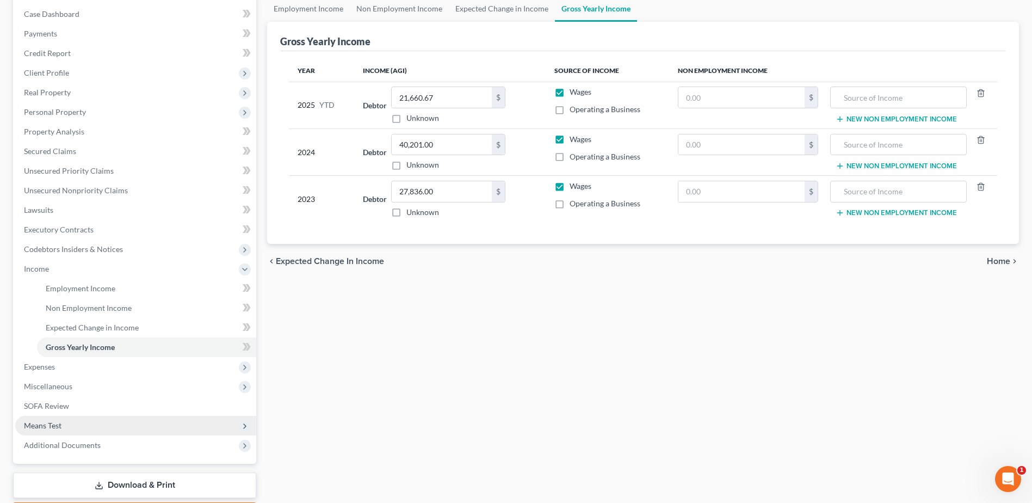
click at [127, 424] on span "Means Test" at bounding box center [135, 426] width 241 height 20
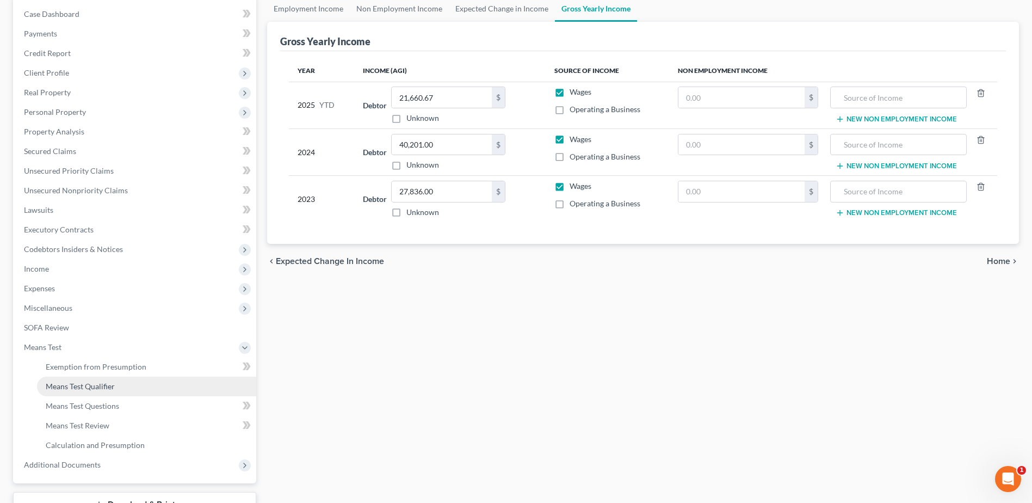
click at [124, 388] on link "Means Test Qualifier" at bounding box center [146, 386] width 219 height 20
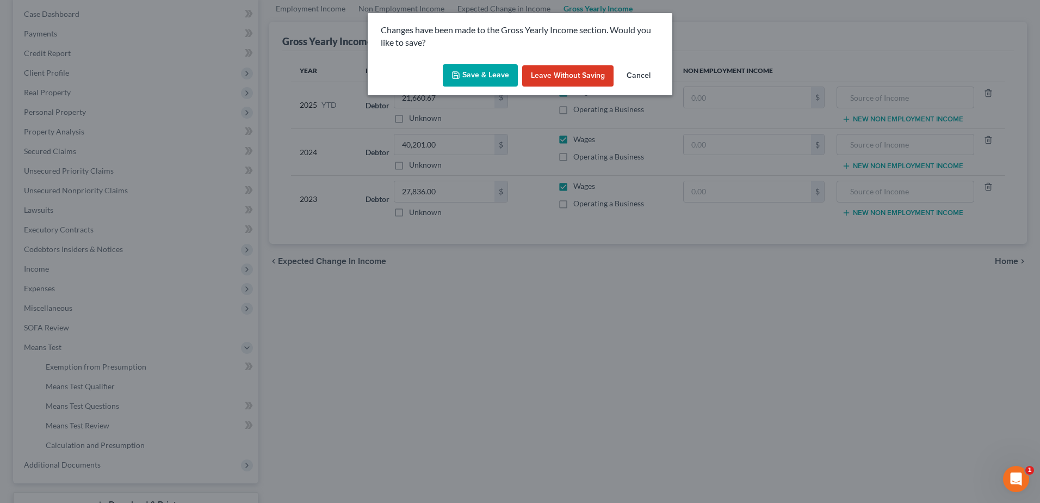
click at [482, 71] on button "Save & Leave" at bounding box center [480, 75] width 75 height 23
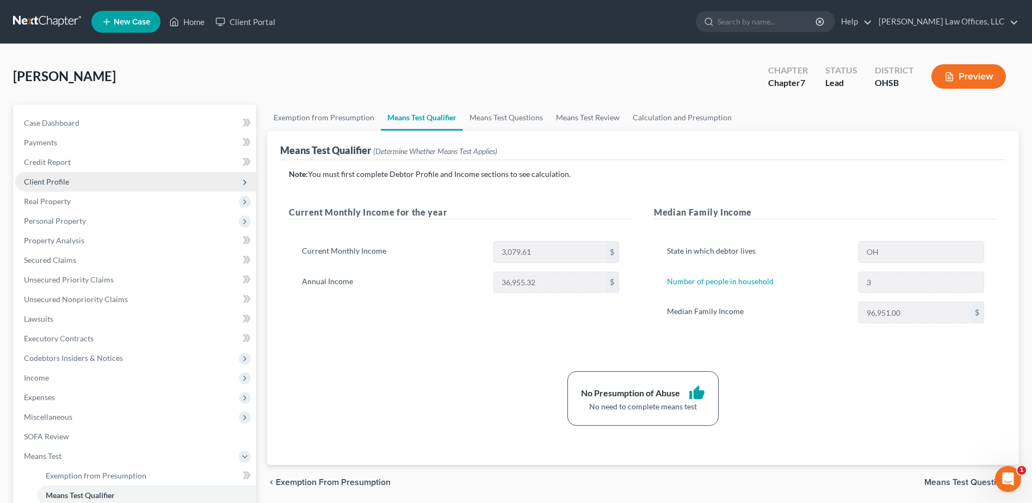
click at [92, 180] on span "Client Profile" at bounding box center [135, 182] width 241 height 20
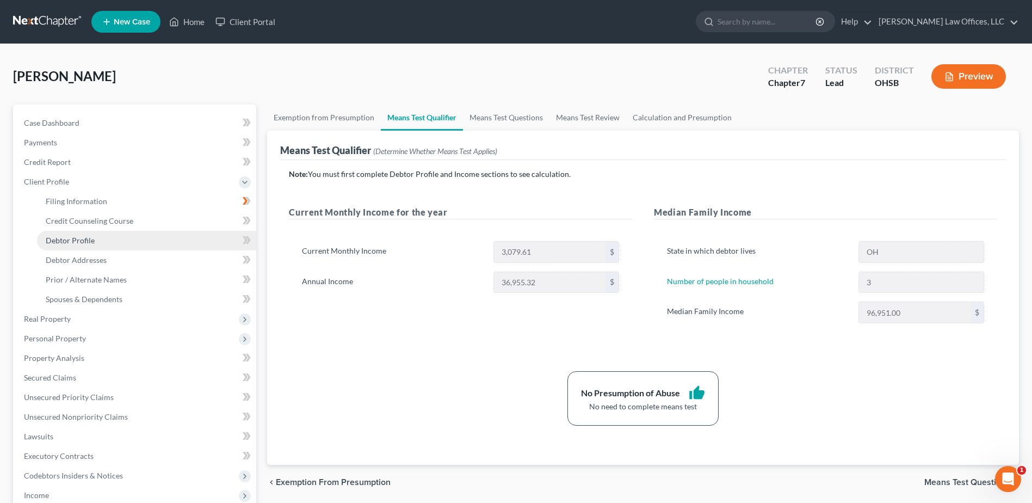
click at [103, 240] on link "Debtor Profile" at bounding box center [146, 241] width 219 height 20
select select "0"
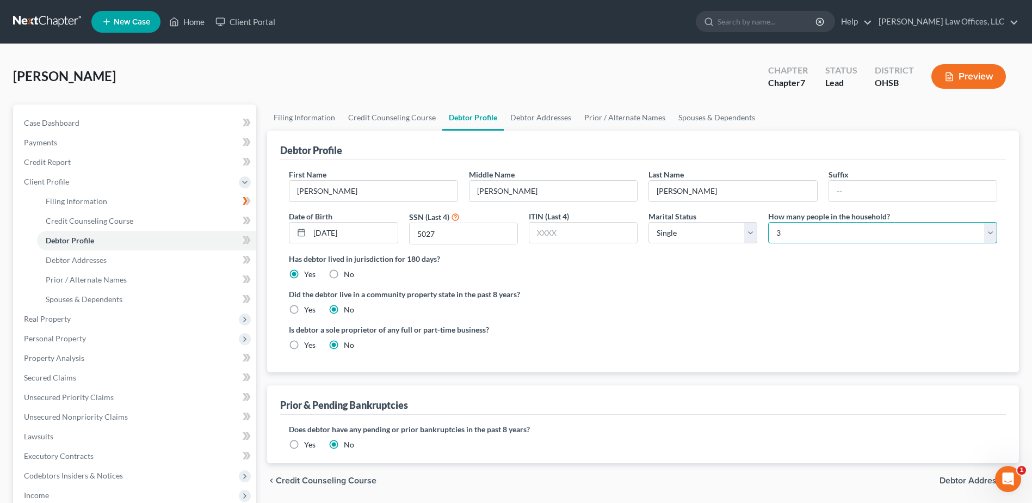
click at [995, 237] on select "Select 1 2 3 4 5 6 7 8 9 10 11 12 13 14 15 16 17 18 19 20" at bounding box center [882, 233] width 229 height 22
select select "1"
click at [768, 222] on select "Select 1 2 3 4 5 6 7 8 9 10 11 12 13 14 15 16 17 18 19 20" at bounding box center [882, 233] width 229 height 22
click at [729, 112] on link "Spouses & Dependents" at bounding box center [717, 117] width 90 height 26
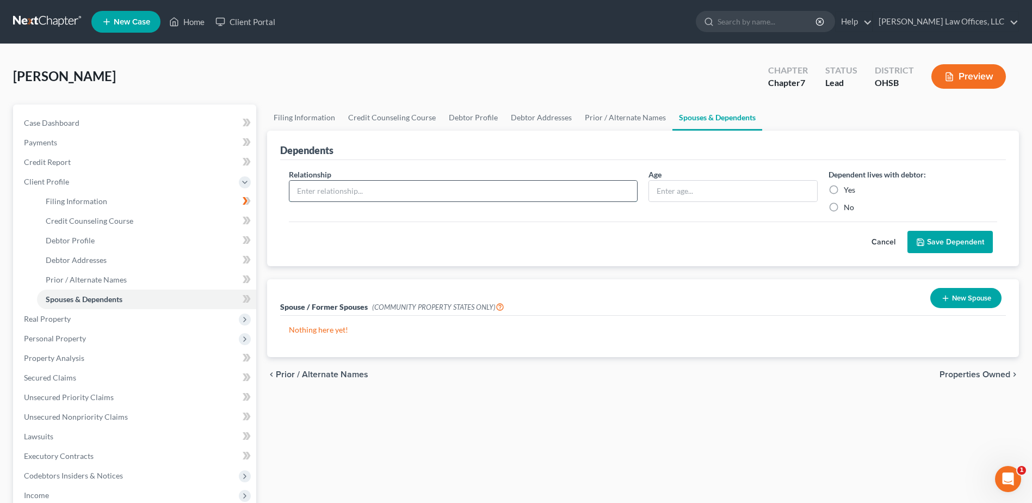
click at [525, 188] on input "text" at bounding box center [463, 191] width 348 height 21
type input "Child"
type input "8"
click at [844, 187] on label "Yes" at bounding box center [849, 189] width 11 height 11
click at [848, 187] on input "Yes" at bounding box center [851, 187] width 7 height 7
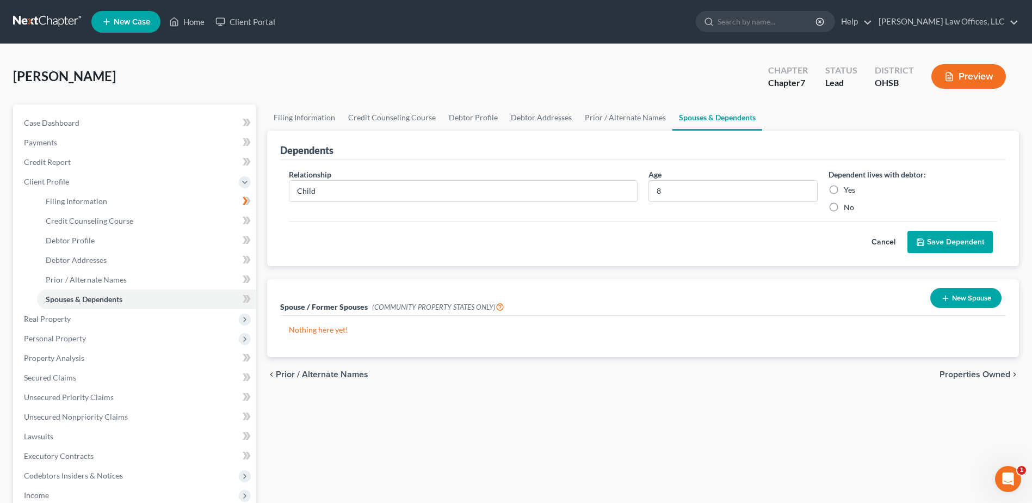
radio input "true"
click at [940, 241] on button "Save Dependent" at bounding box center [949, 242] width 85 height 23
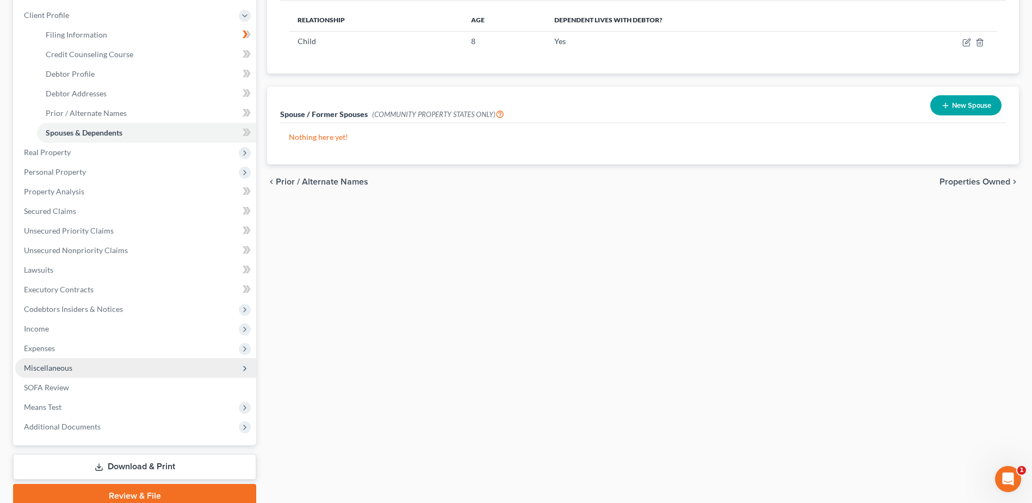
scroll to position [213, 0]
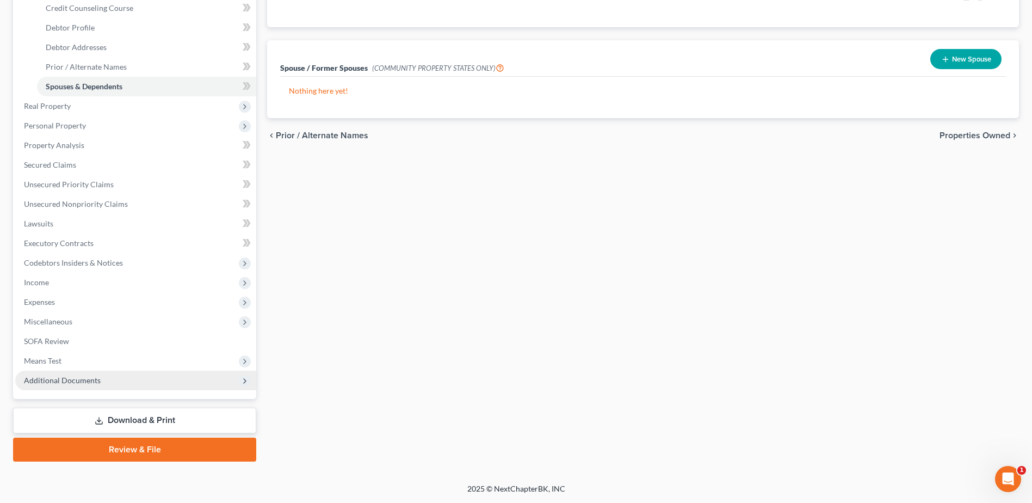
click at [116, 374] on span "Additional Documents" at bounding box center [135, 380] width 241 height 20
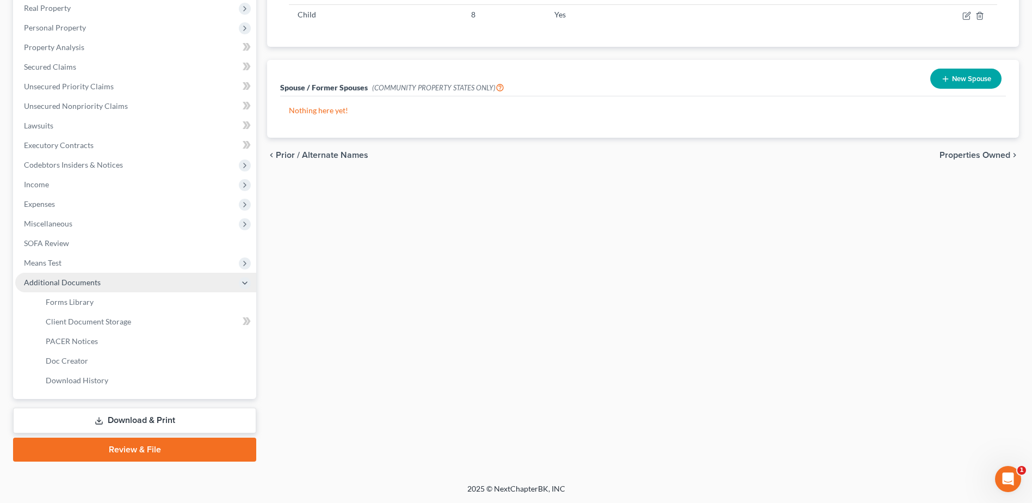
scroll to position [193, 0]
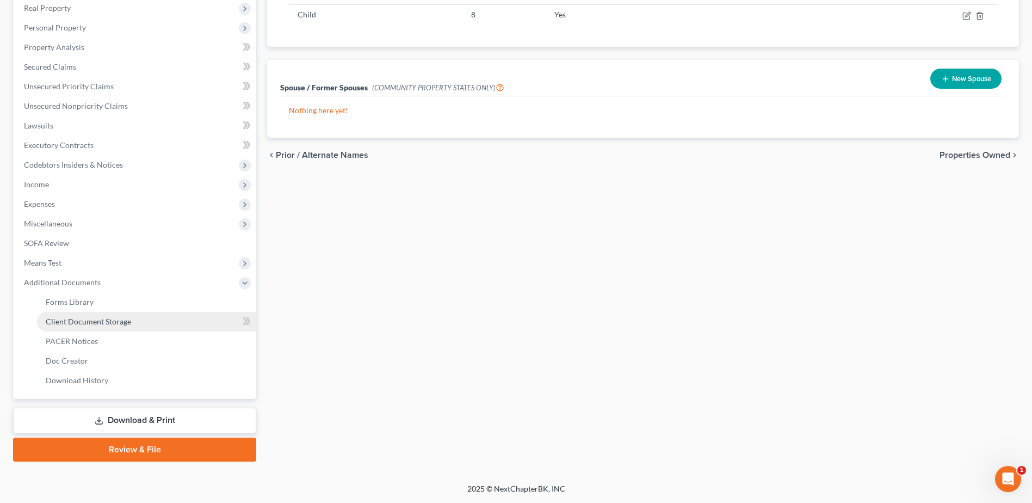
click at [123, 321] on span "Client Document Storage" at bounding box center [88, 321] width 85 height 9
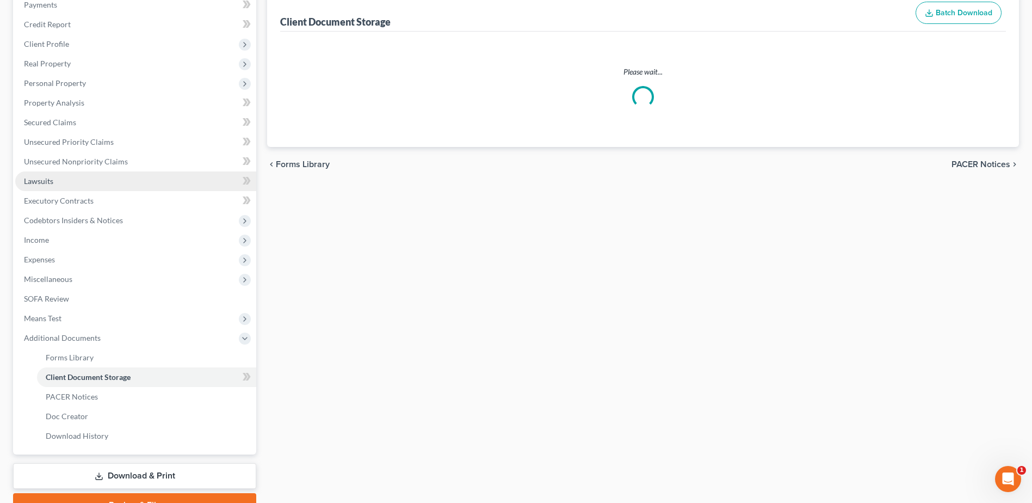
scroll to position [26, 0]
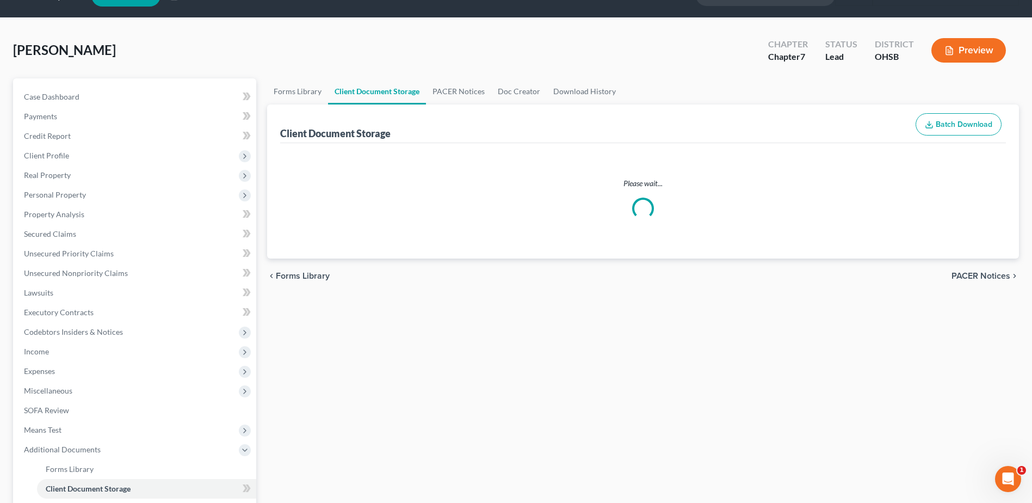
select select "7"
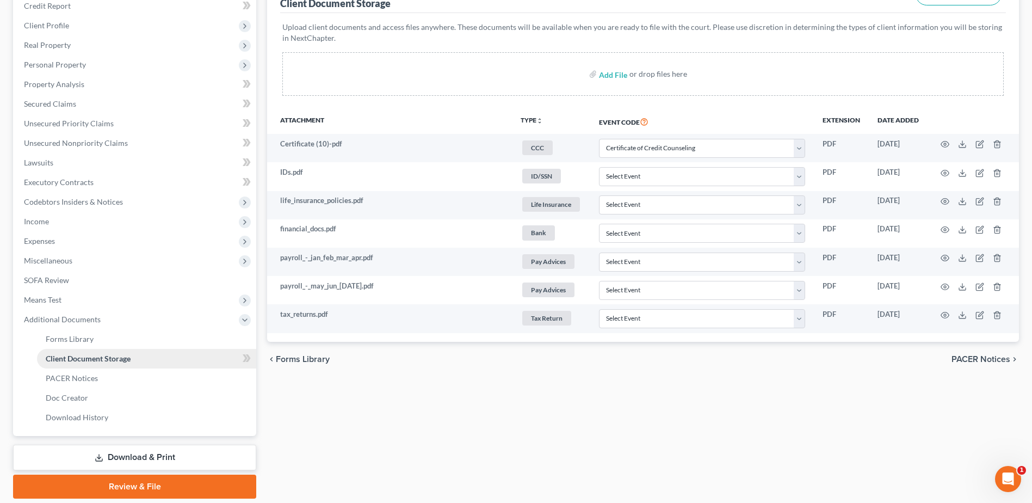
scroll to position [193, 0]
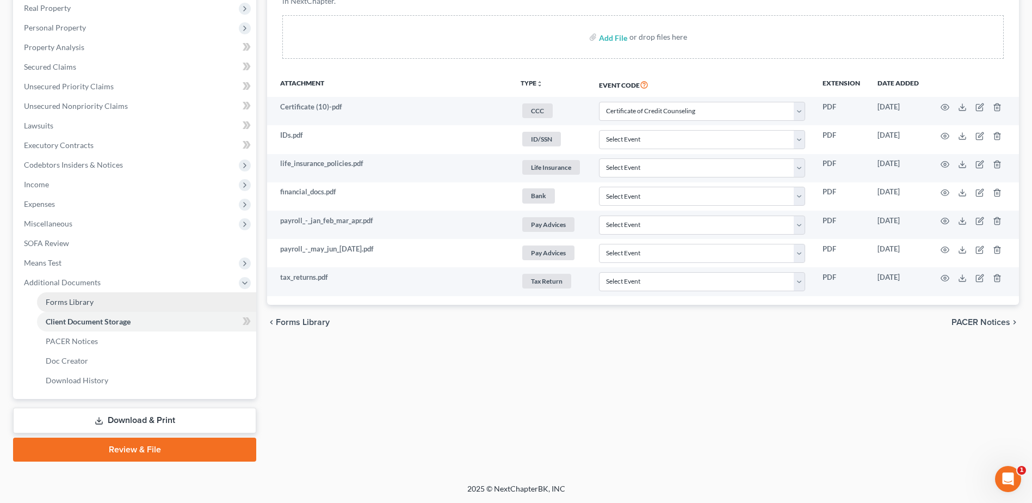
click at [82, 304] on span "Forms Library" at bounding box center [70, 301] width 48 height 9
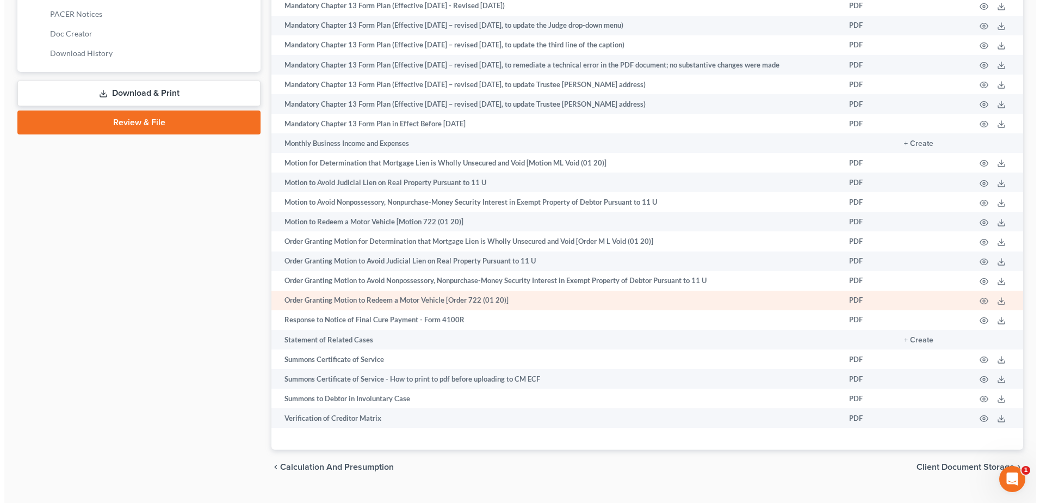
scroll to position [543, 0]
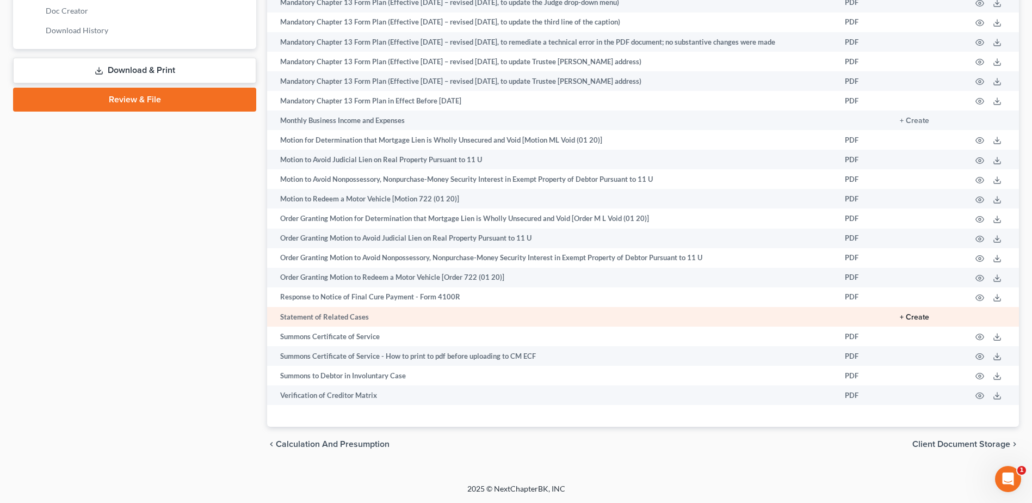
click at [918, 318] on button "+ Create" at bounding box center [914, 317] width 29 height 8
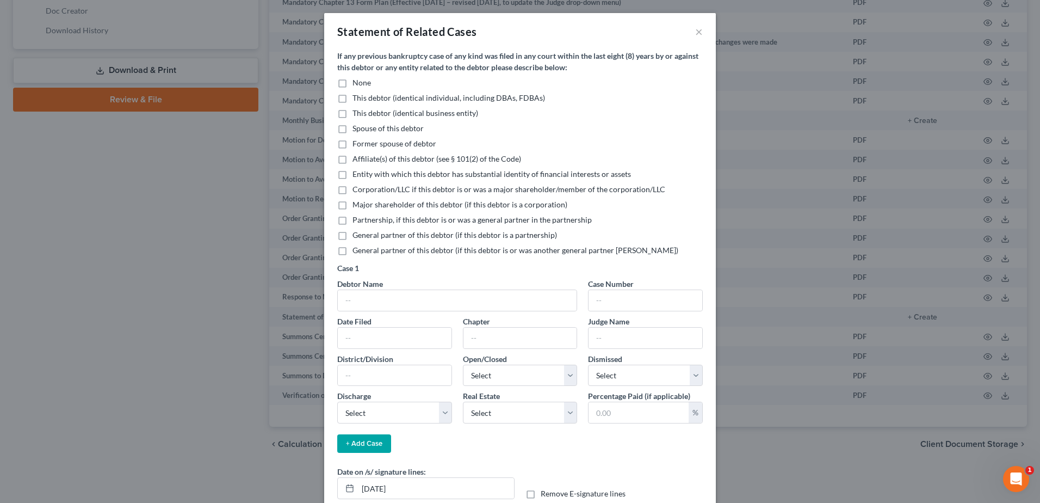
click at [352, 84] on label "None" at bounding box center [361, 82] width 18 height 11
click at [357, 84] on input "None" at bounding box center [360, 80] width 7 height 7
checkbox input "true"
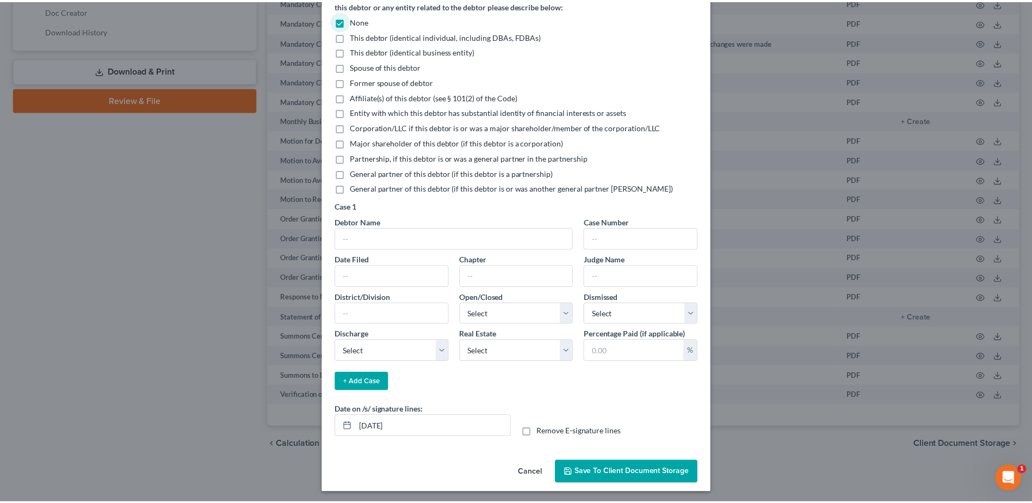
scroll to position [65, 0]
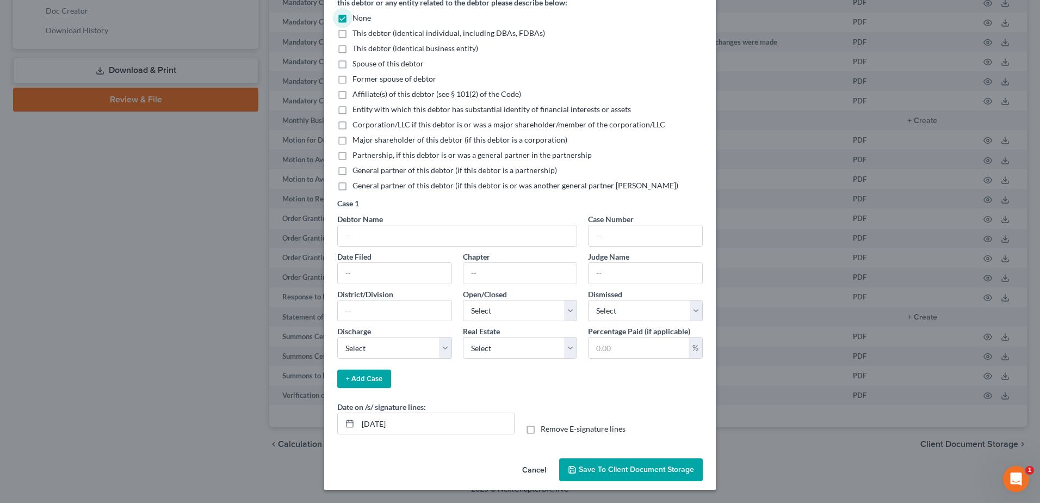
click at [622, 467] on span "Save to Client Document Storage" at bounding box center [636, 469] width 115 height 9
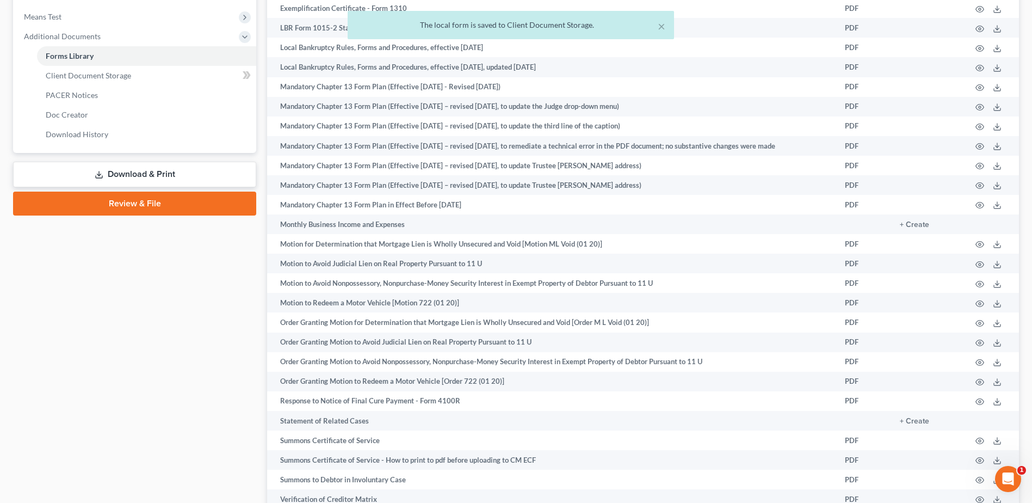
scroll to position [271, 0]
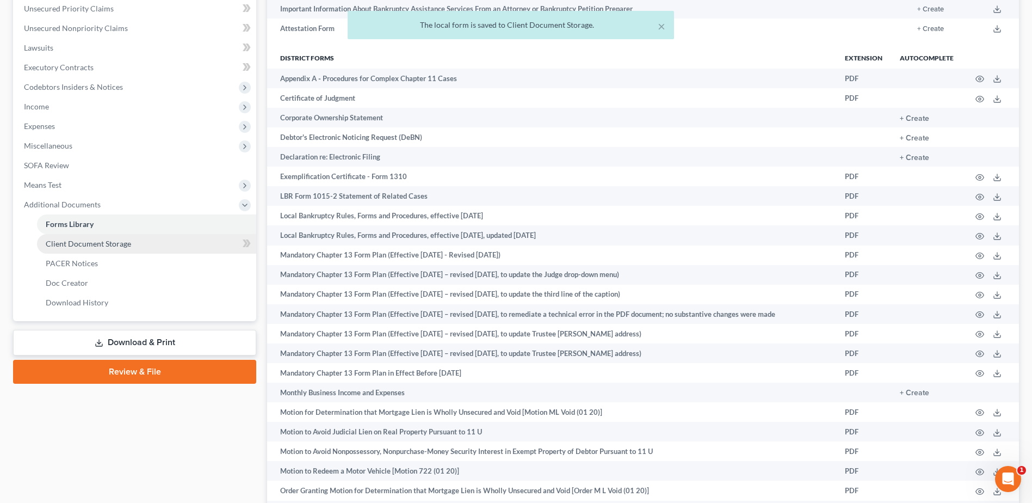
click at [135, 238] on link "Client Document Storage" at bounding box center [146, 244] width 219 height 20
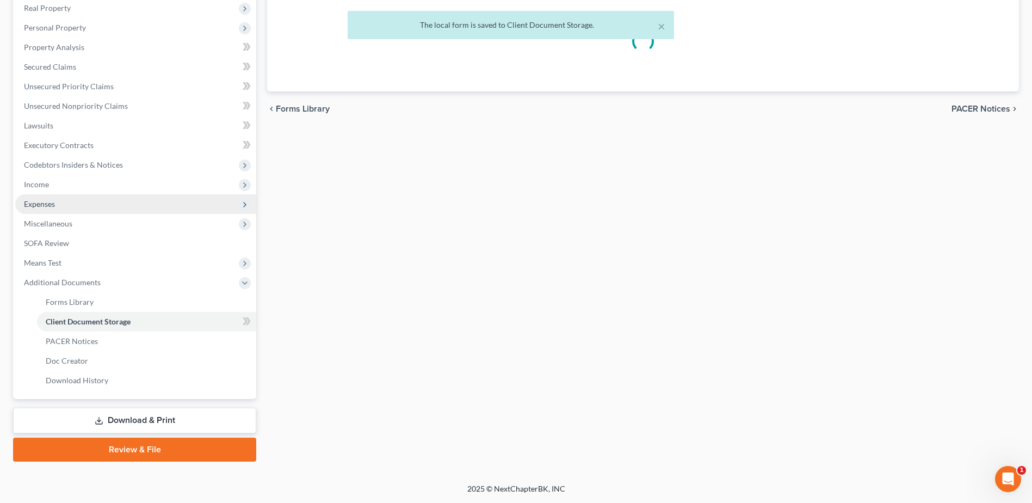
scroll to position [9, 0]
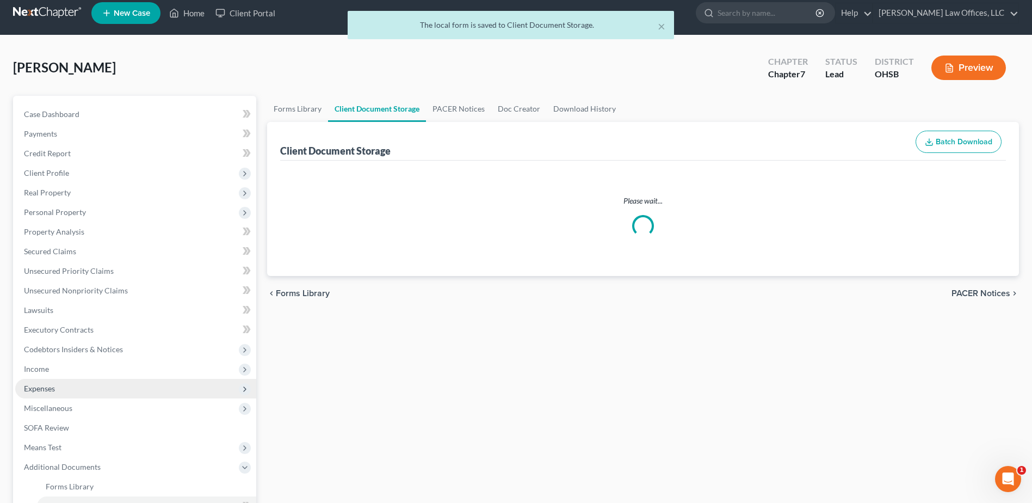
select select "7"
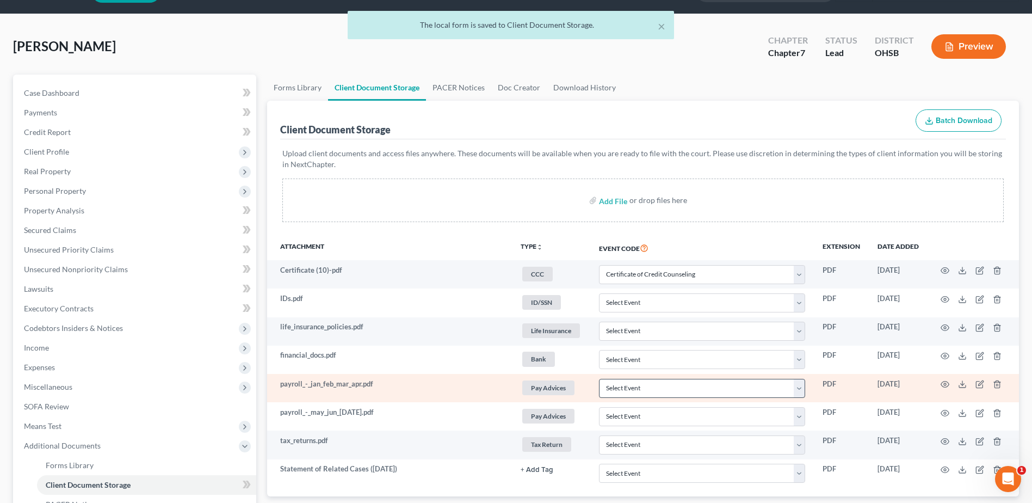
scroll to position [193, 0]
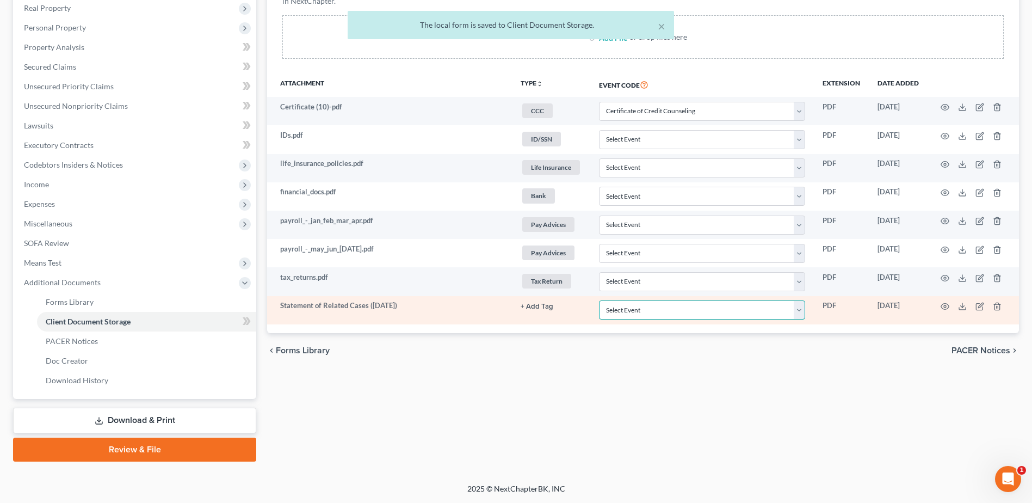
click at [800, 311] on select "Select Event 20 Largest Unsecured Creditors Amended Document Amended List of Cr…" at bounding box center [702, 309] width 206 height 19
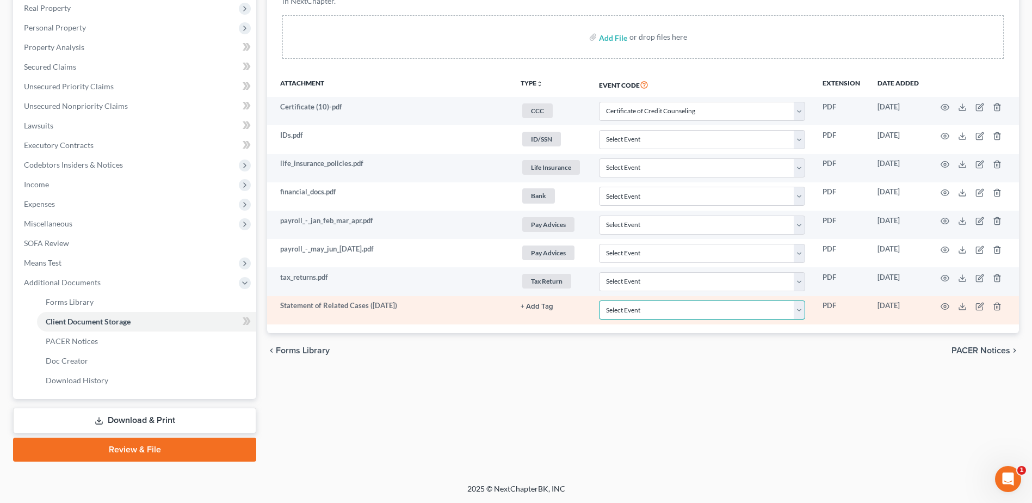
select select "52"
click at [599, 300] on select "Select Event 20 Largest Unsecured Creditors Amended Document Amended List of Cr…" at bounding box center [702, 309] width 206 height 19
click at [962, 303] on line at bounding box center [962, 305] width 0 height 4
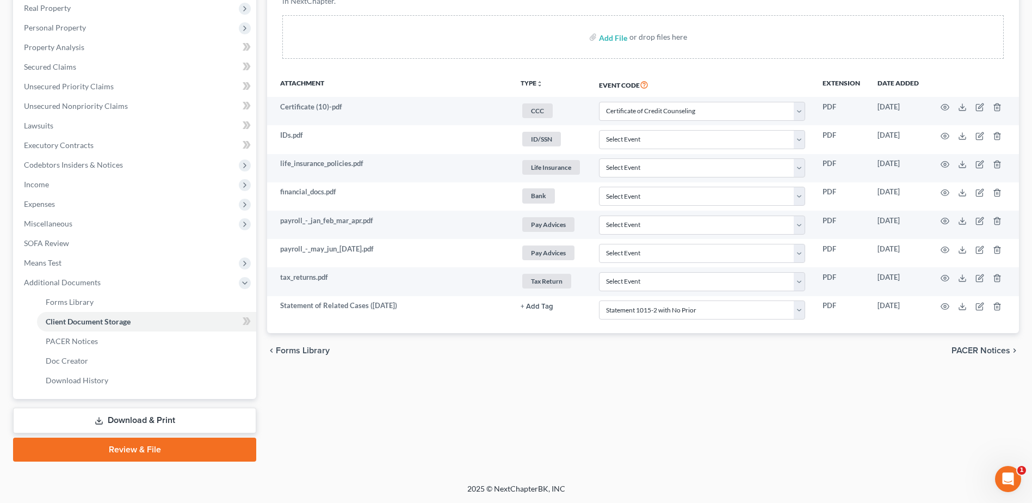
drag, startPoint x: 129, startPoint y: 412, endPoint x: 182, endPoint y: 395, distance: 55.9
click at [129, 412] on link "Download & Print" at bounding box center [134, 420] width 243 height 26
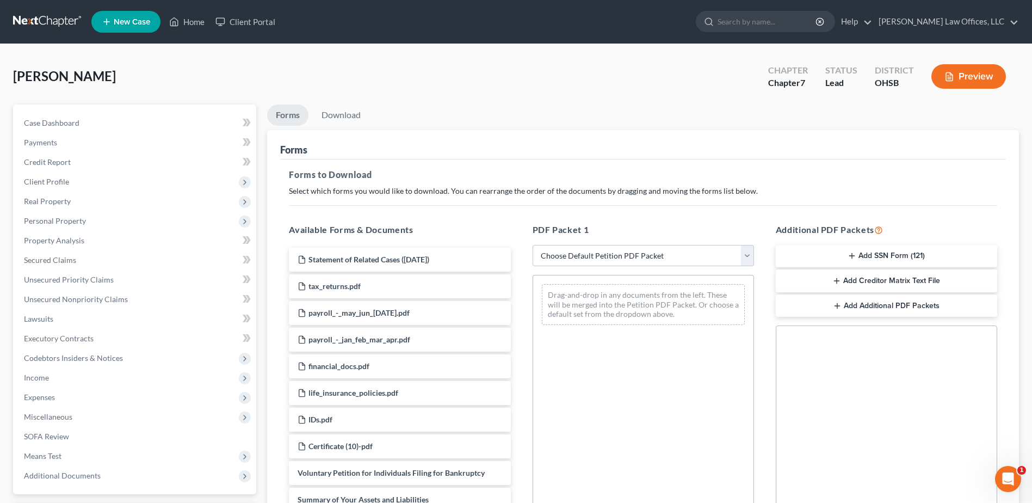
click at [878, 257] on button "Add SSN Form (121)" at bounding box center [886, 256] width 221 height 23
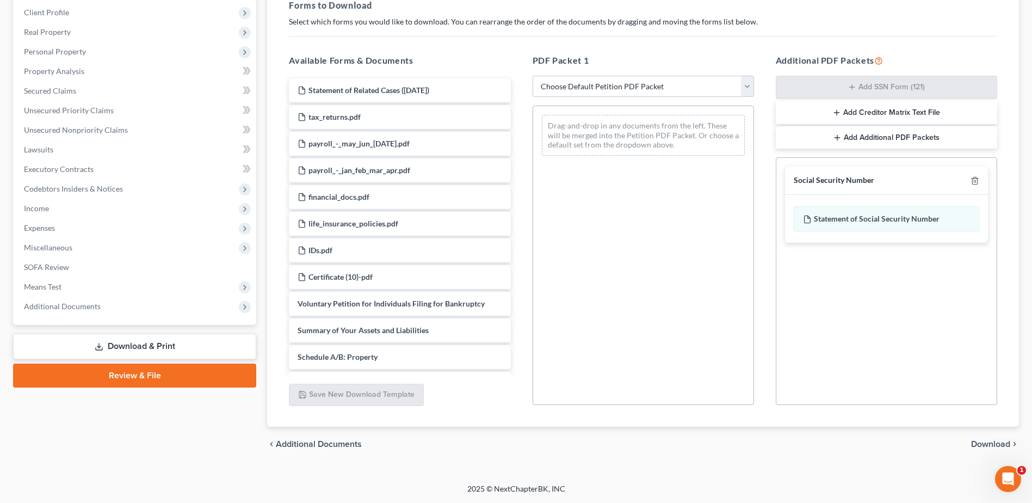
click at [983, 445] on span "Download" at bounding box center [990, 443] width 39 height 9
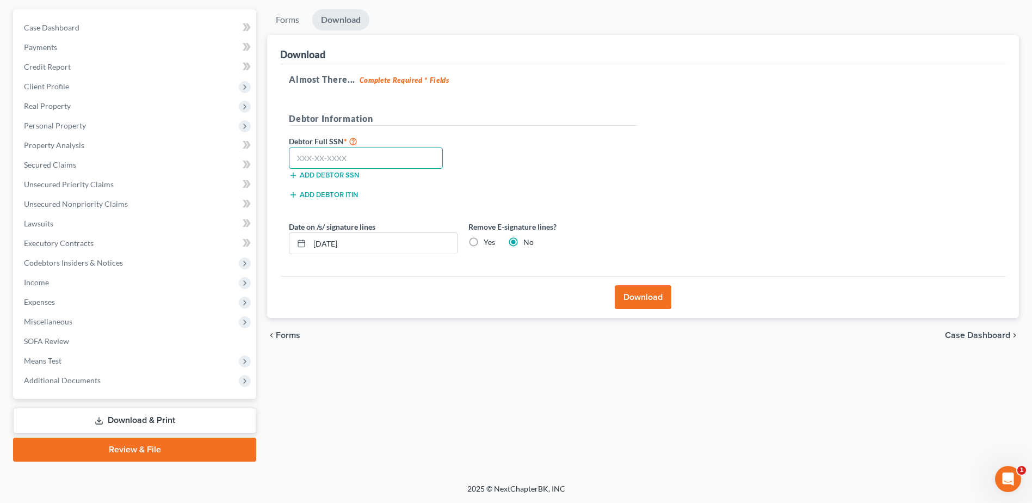
click at [351, 157] on input "text" at bounding box center [366, 158] width 154 height 22
type input "296-96-5027"
click at [631, 298] on button "Download" at bounding box center [643, 297] width 57 height 24
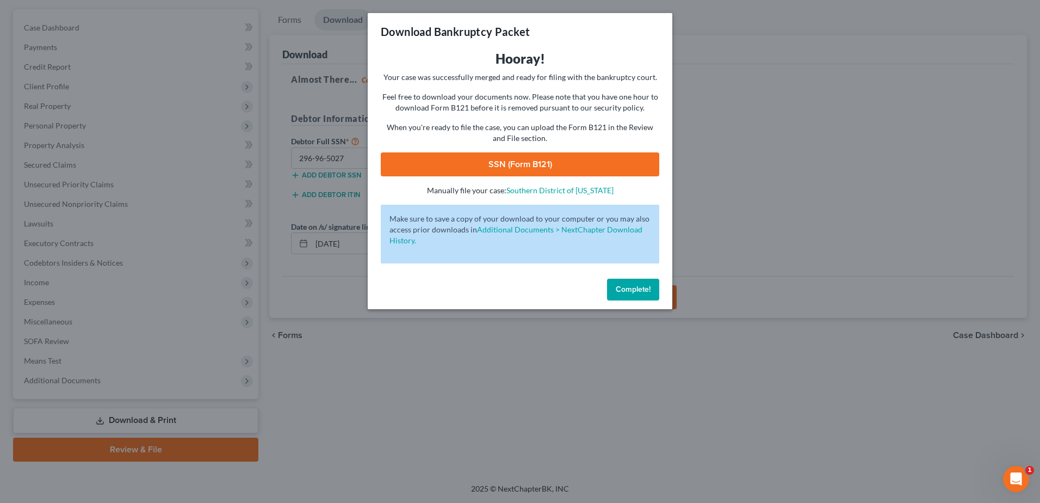
click at [529, 161] on link "SSN (Form B121)" at bounding box center [520, 164] width 278 height 24
drag, startPoint x: 640, startPoint y: 287, endPoint x: 587, endPoint y: 294, distance: 53.2
click at [640, 287] on span "Complete!" at bounding box center [633, 288] width 35 height 9
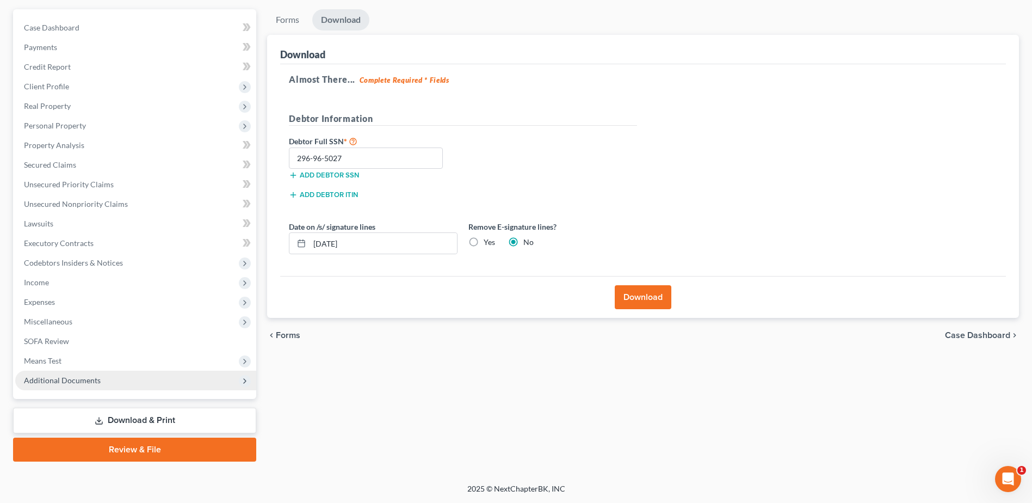
click at [89, 383] on span "Additional Documents" at bounding box center [62, 379] width 77 height 9
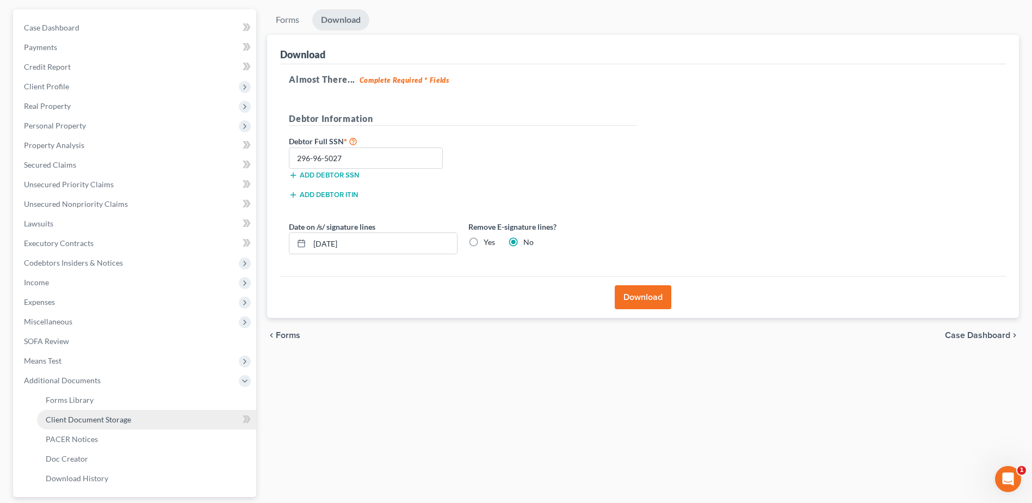
click at [141, 417] on link "Client Document Storage" at bounding box center [146, 420] width 219 height 20
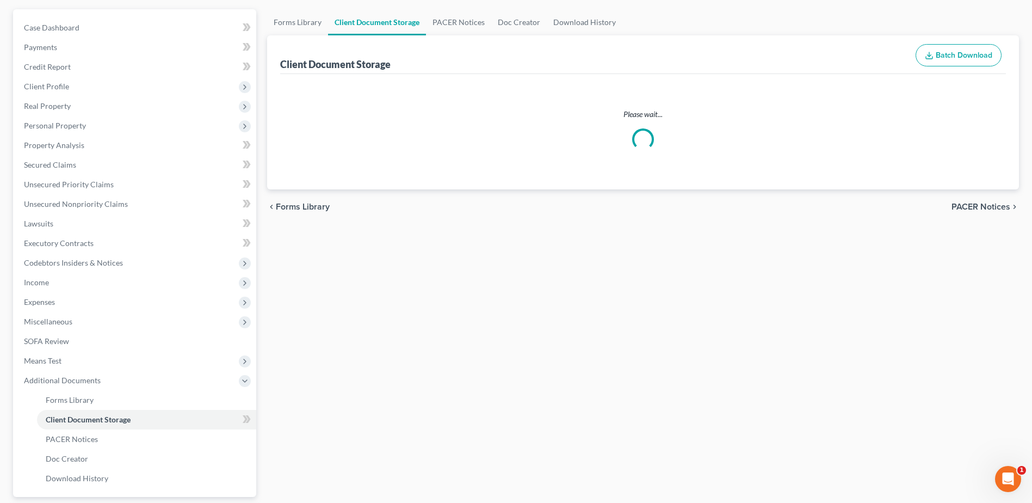
scroll to position [67, 0]
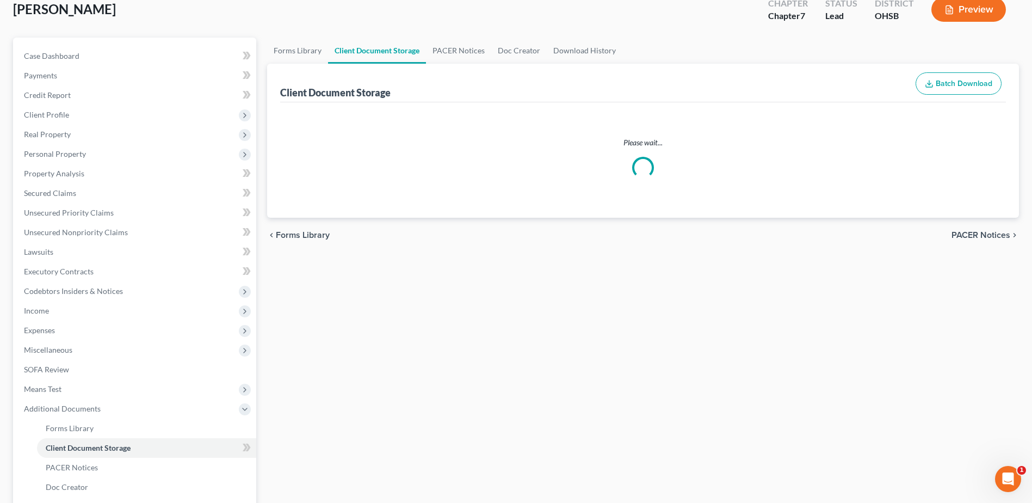
select select "7"
select select "52"
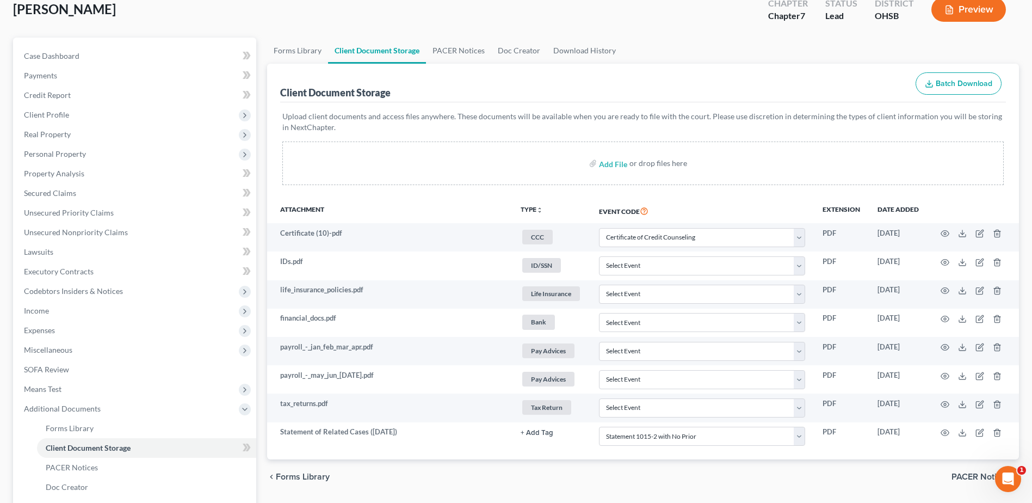
scroll to position [0, 0]
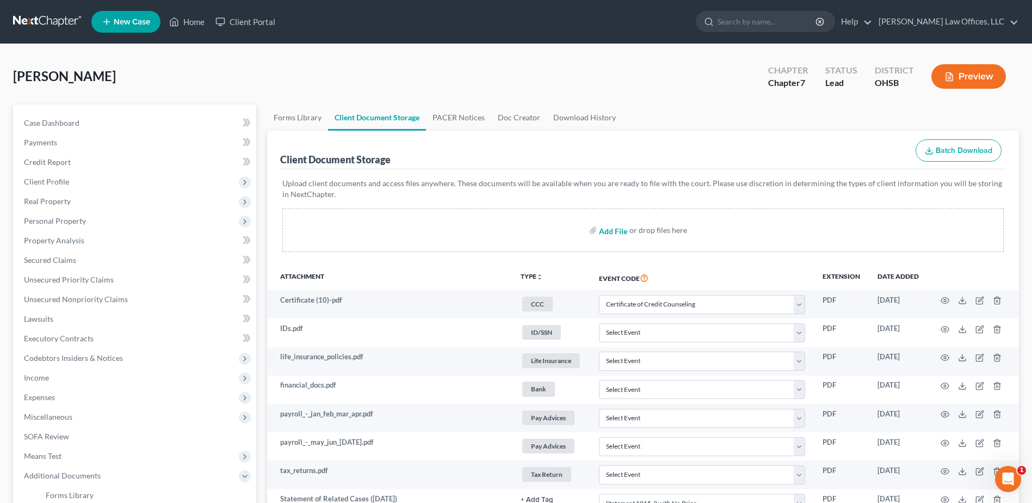
click at [614, 227] on input "file" at bounding box center [612, 230] width 26 height 20
type input "C:\fakepath\SSN.Koepnick.pdf"
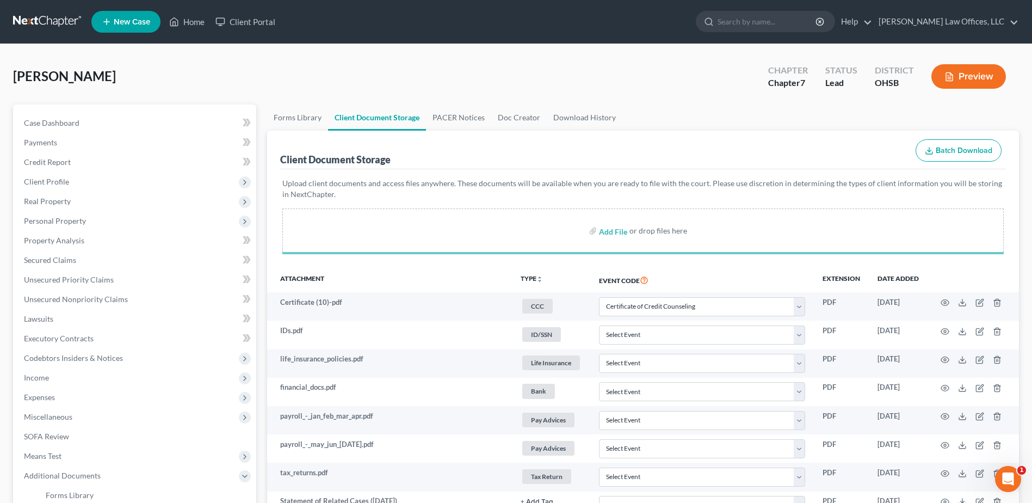
select select "7"
select select "52"
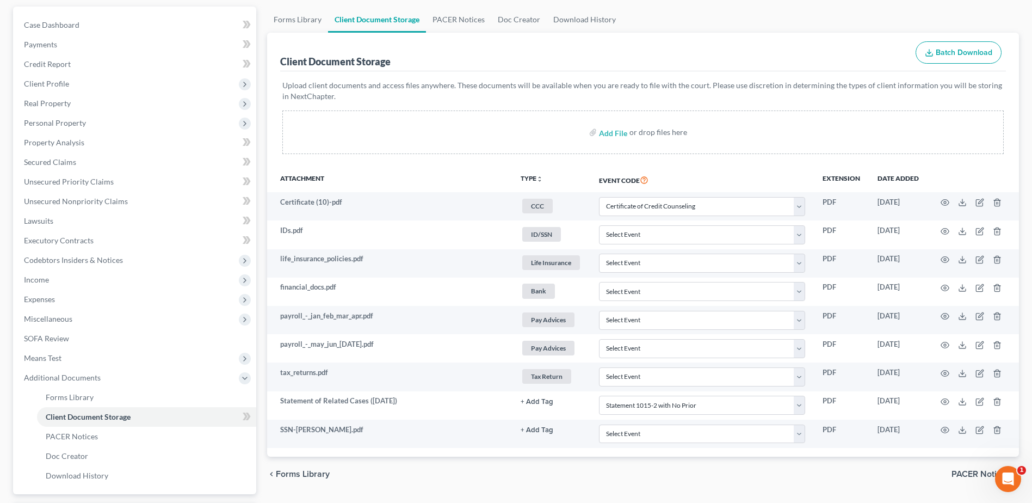
scroll to position [109, 0]
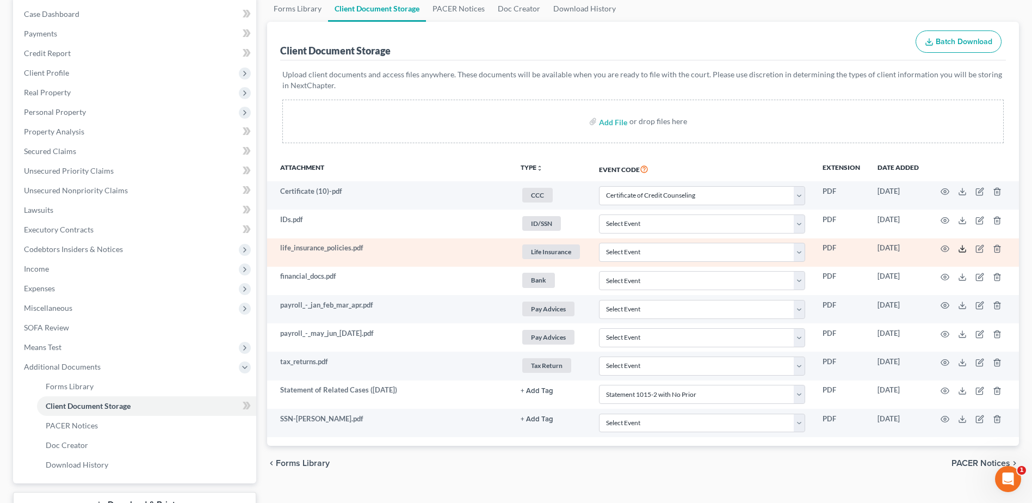
click at [962, 250] on icon at bounding box center [962, 248] width 9 height 9
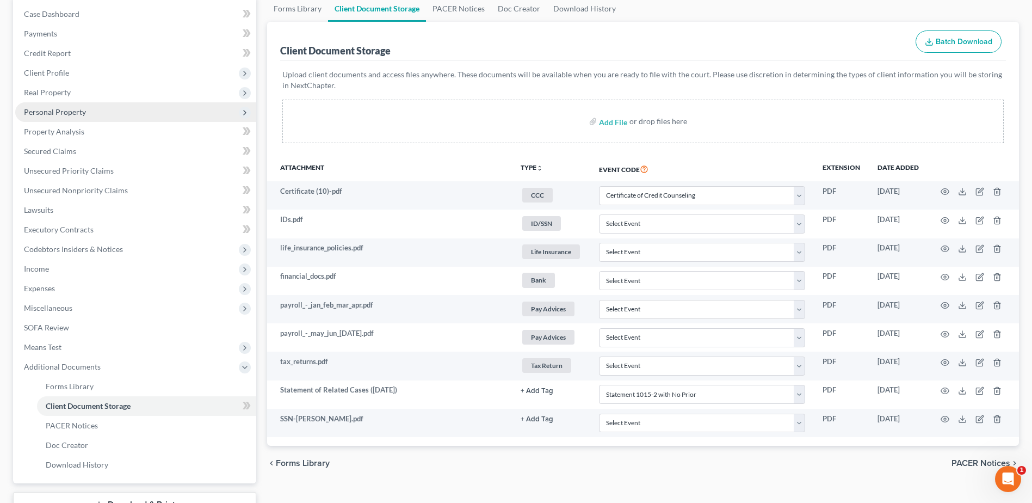
click at [88, 115] on span "Personal Property" at bounding box center [135, 112] width 241 height 20
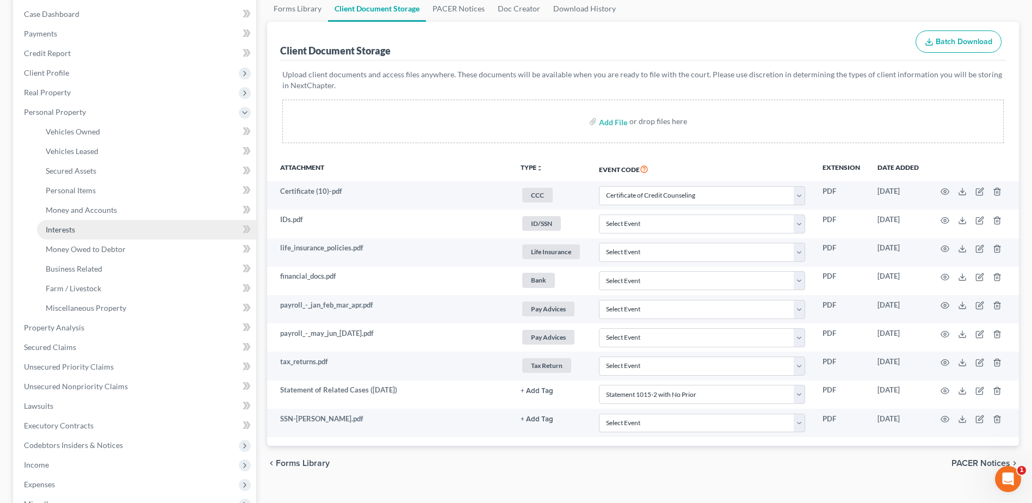
click at [94, 232] on link "Interests" at bounding box center [146, 230] width 219 height 20
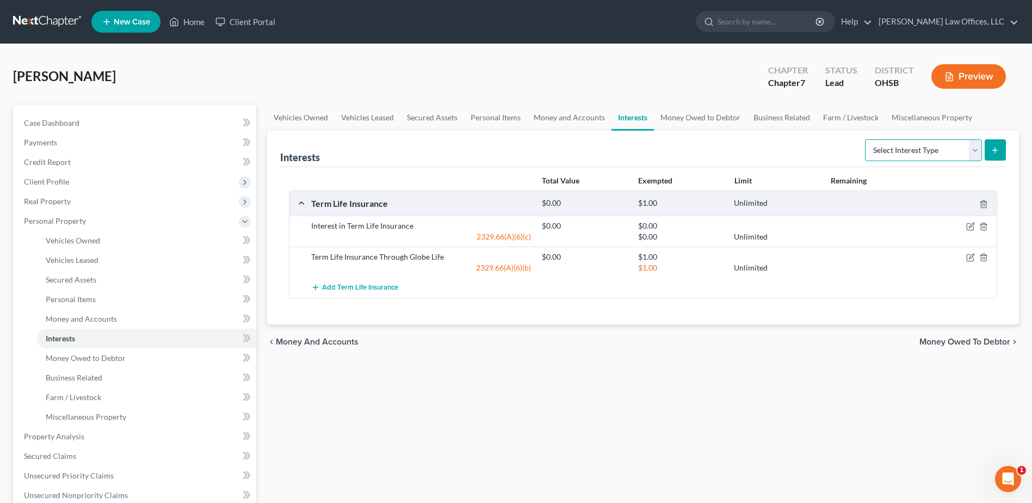
click at [971, 148] on select "Select Interest Type 401K Annuity Bond Education IRA Government Bond Government…" at bounding box center [923, 150] width 117 height 22
select select "whole_life_insurance"
click at [866, 139] on select "Select Interest Type 401K Annuity Bond Education IRA Government Bond Government…" at bounding box center [923, 150] width 117 height 22
click at [1003, 153] on button "submit" at bounding box center [995, 149] width 21 height 21
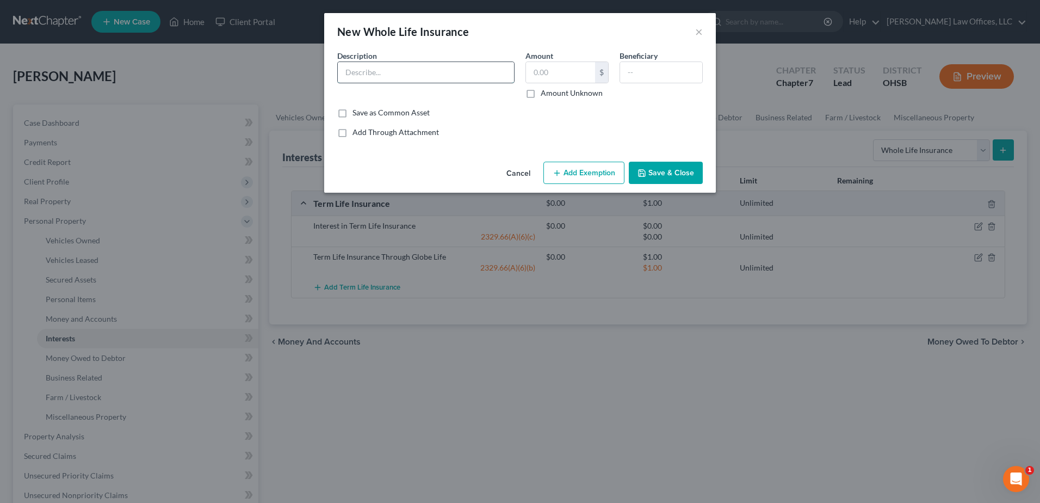
click at [461, 70] on input "text" at bounding box center [426, 72] width 176 height 21
click at [462, 75] on input "Interest in Whole Life Insurance Through Transamerica" at bounding box center [426, 72] width 176 height 21
drag, startPoint x: 482, startPoint y: 72, endPoint x: 536, endPoint y: 72, distance: 54.4
click at [536, 72] on div "Description * Interest in Whole Life Insurance Through Transamerica Amount $ Am…" at bounding box center [520, 78] width 376 height 57
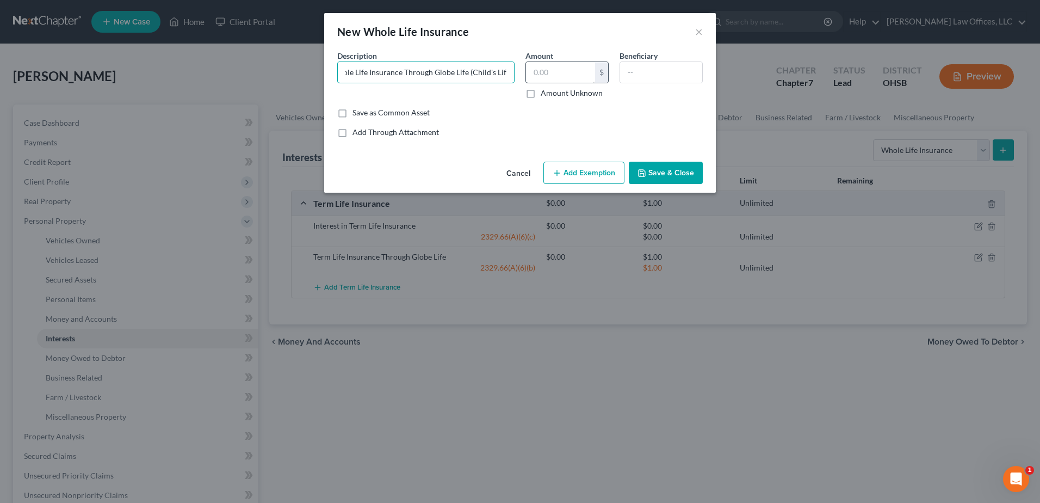
scroll to position [0, 52]
type input "Interest in Whole Life Insurance Through Globe Life (Child's Life)"
click at [541, 95] on label "Amount Unknown" at bounding box center [572, 93] width 62 height 11
click at [545, 95] on input "Amount Unknown" at bounding box center [548, 91] width 7 height 7
checkbox input "true"
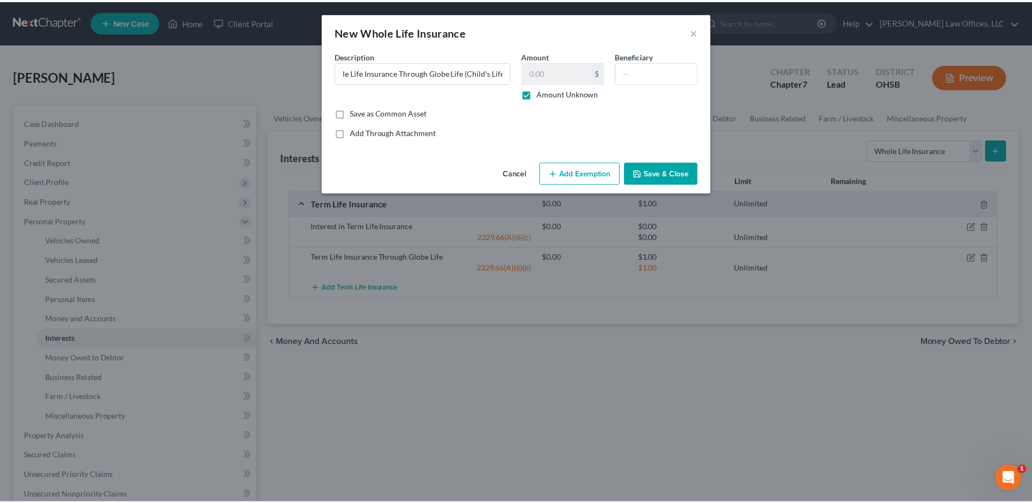
scroll to position [0, 0]
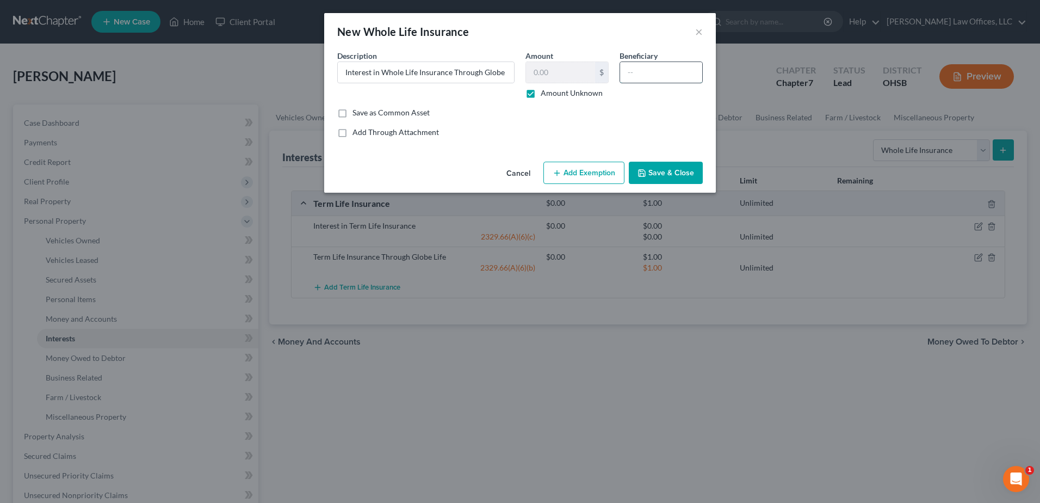
click at [646, 71] on input "text" at bounding box center [661, 72] width 82 height 21
type input "Debtor"
click at [662, 168] on button "Save & Close" at bounding box center [666, 173] width 74 height 23
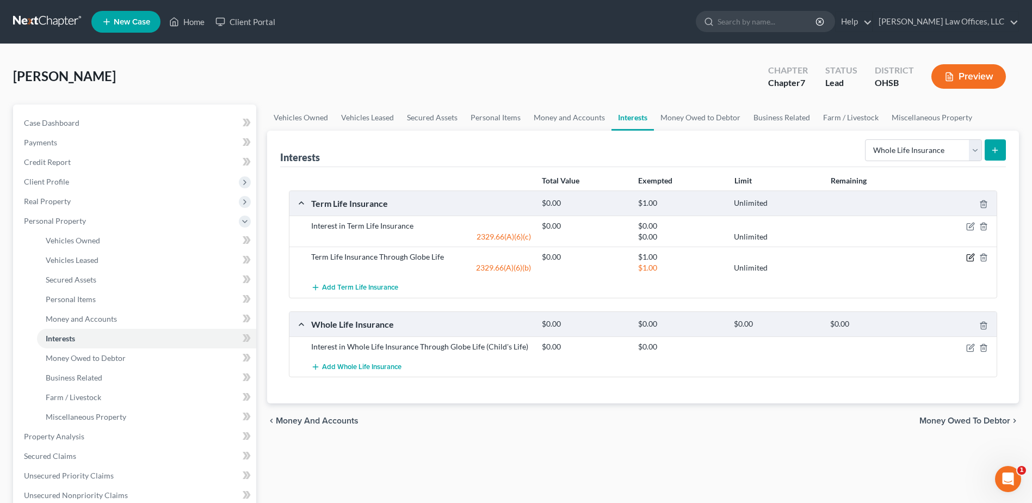
click at [969, 257] on icon "button" at bounding box center [971, 256] width 5 height 5
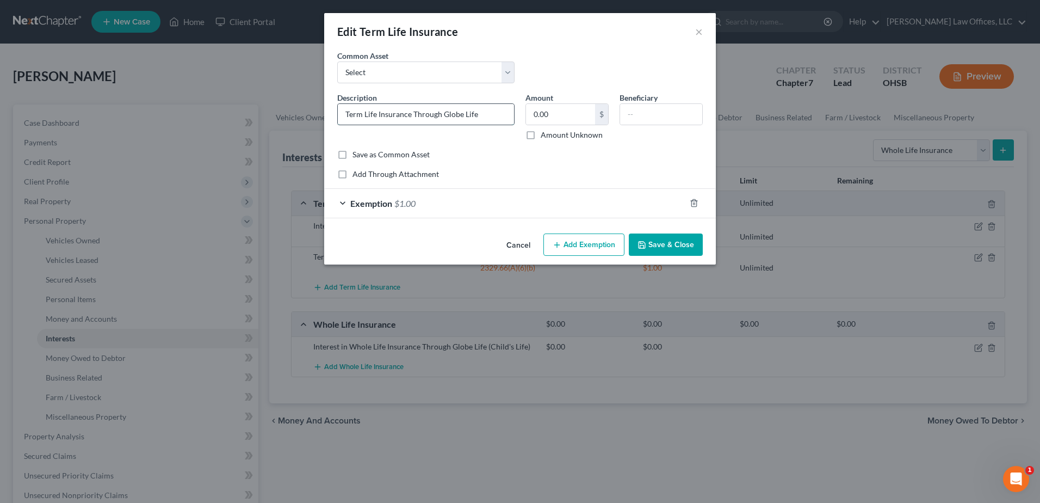
click at [345, 114] on input "Term Life Insurance Through Globe Life" at bounding box center [426, 114] width 176 height 21
type input "Interest in Term Life Insurance Through Globe Life"
click at [666, 238] on button "Save & Close" at bounding box center [666, 244] width 74 height 23
